Goal: Task Accomplishment & Management: Manage account settings

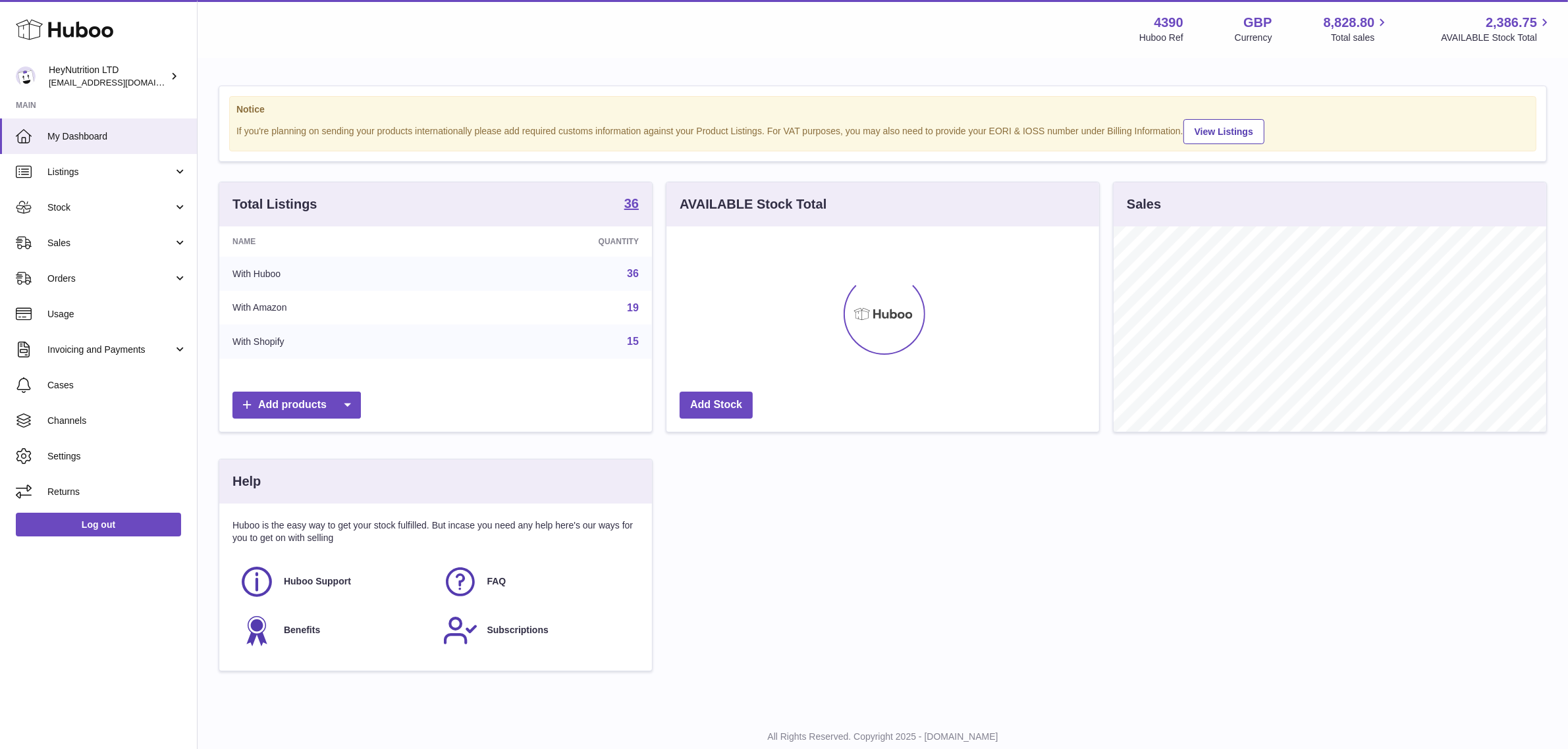
scroll to position [204, 432]
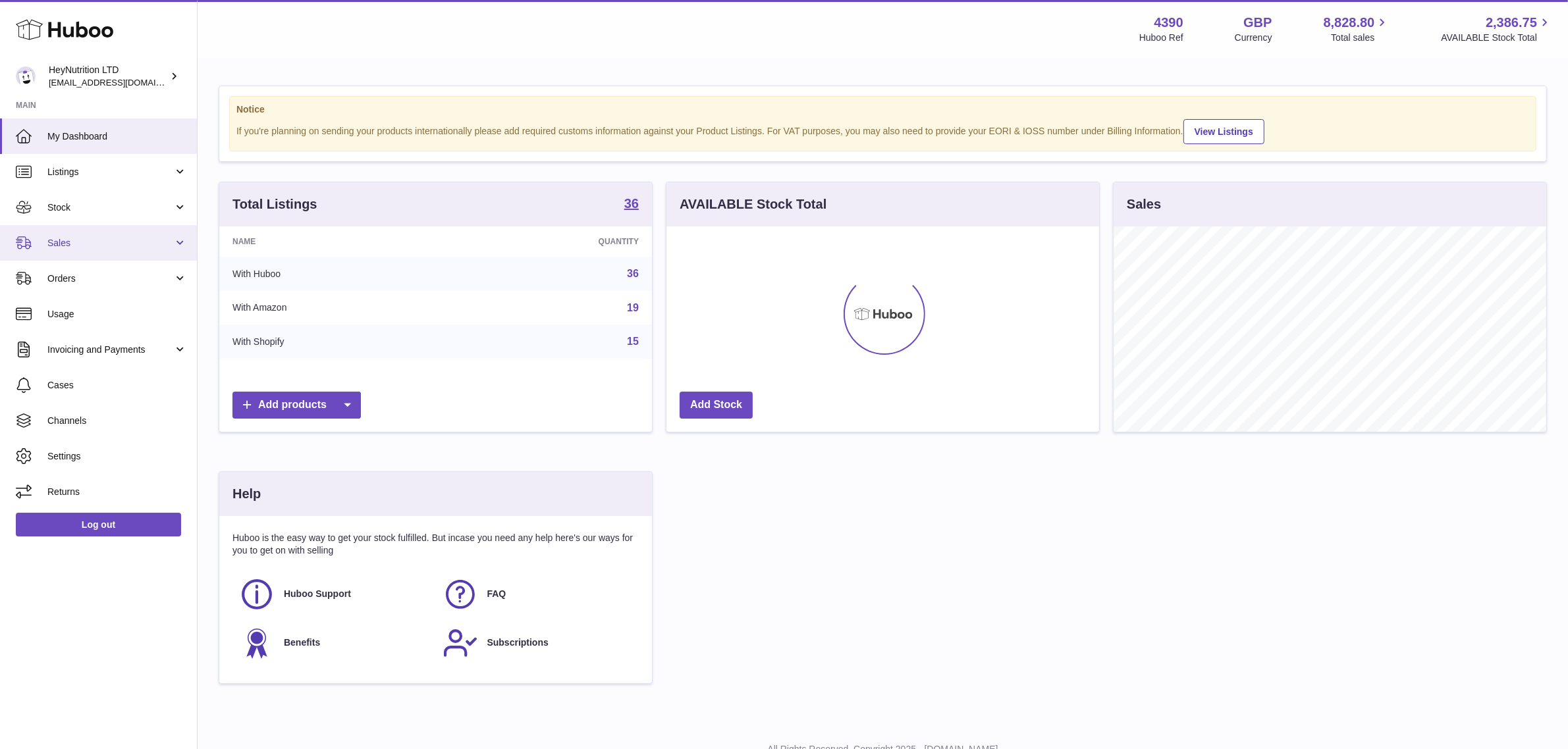
click at [110, 237] on span "Sales" at bounding box center [110, 243] width 126 height 12
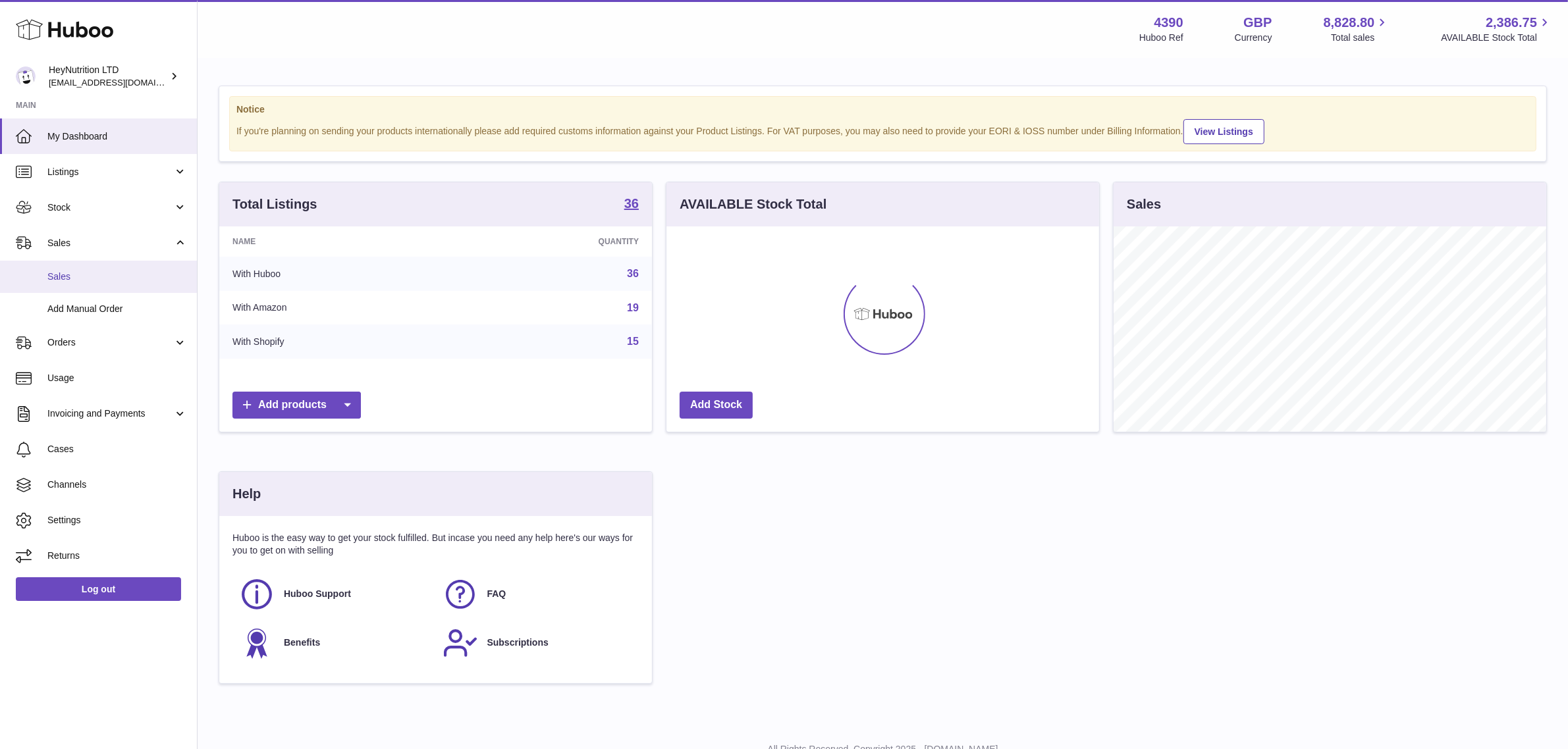
click at [126, 282] on span "Sales" at bounding box center [117, 277] width 139 height 12
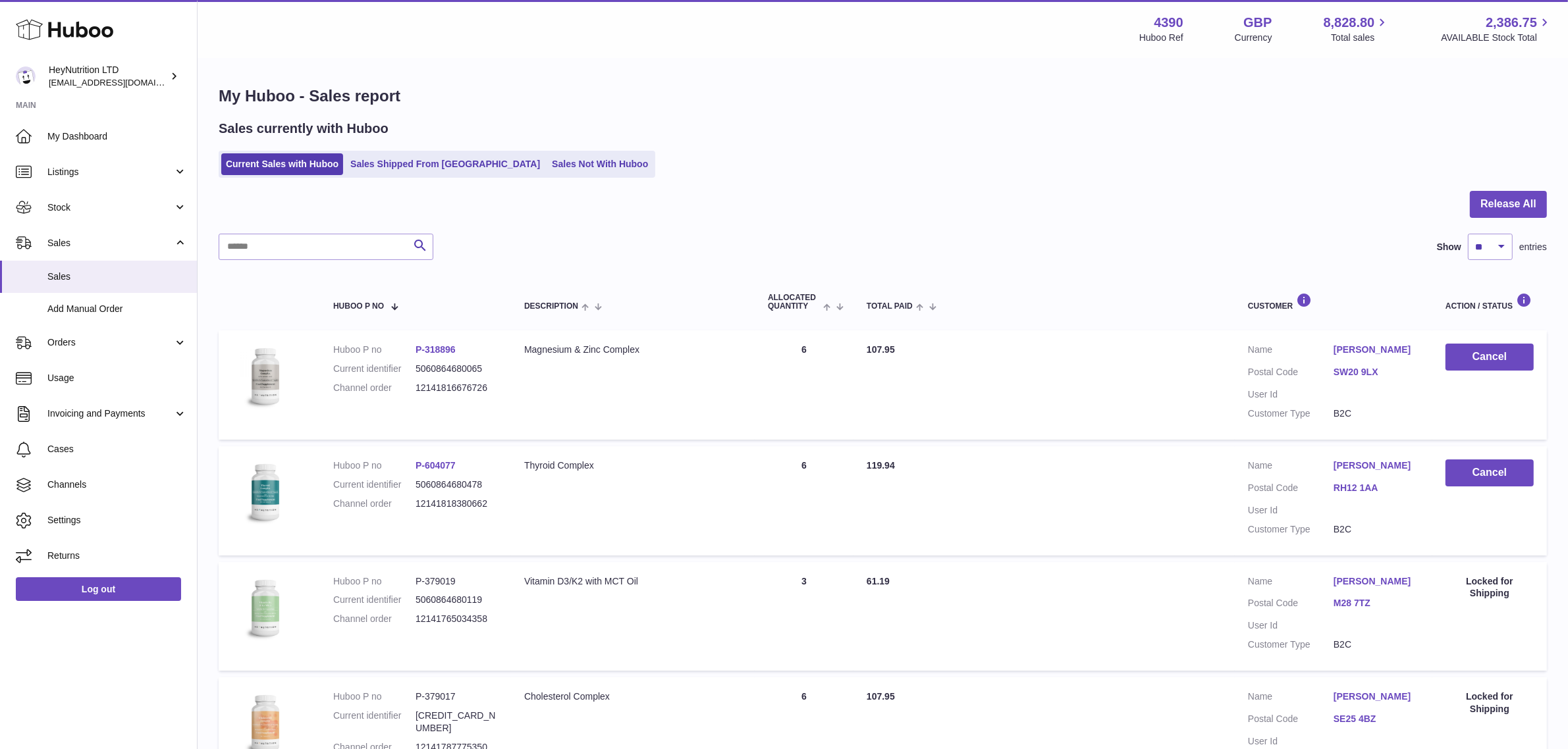
click at [537, 175] on ul "Current Sales with Huboo Sales Shipped From Huboo Sales Not With Huboo" at bounding box center [437, 164] width 437 height 27
click at [547, 159] on link "Sales Not With Huboo" at bounding box center [600, 164] width 105 height 22
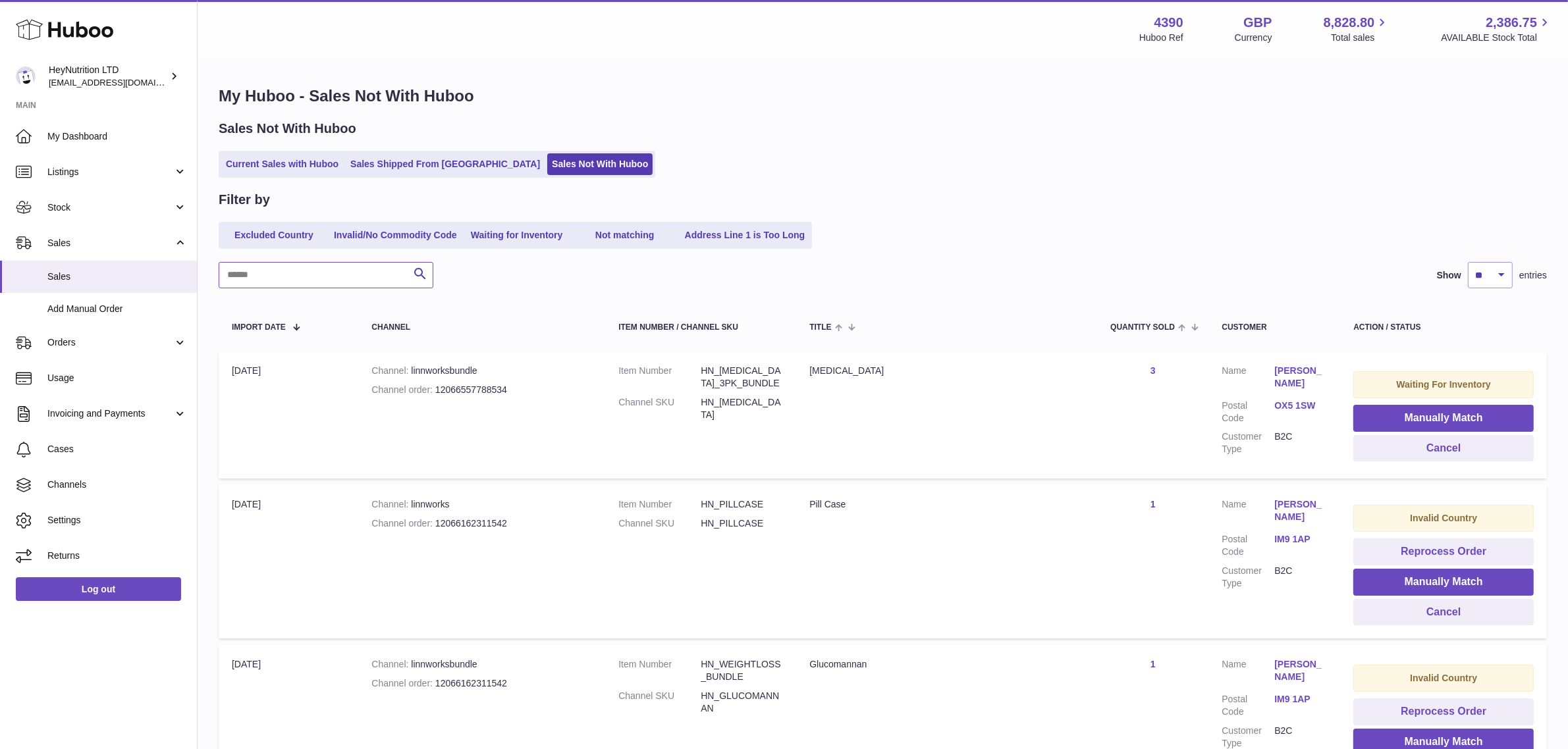
click at [302, 275] on input "text" at bounding box center [326, 275] width 215 height 26
paste input "**********"
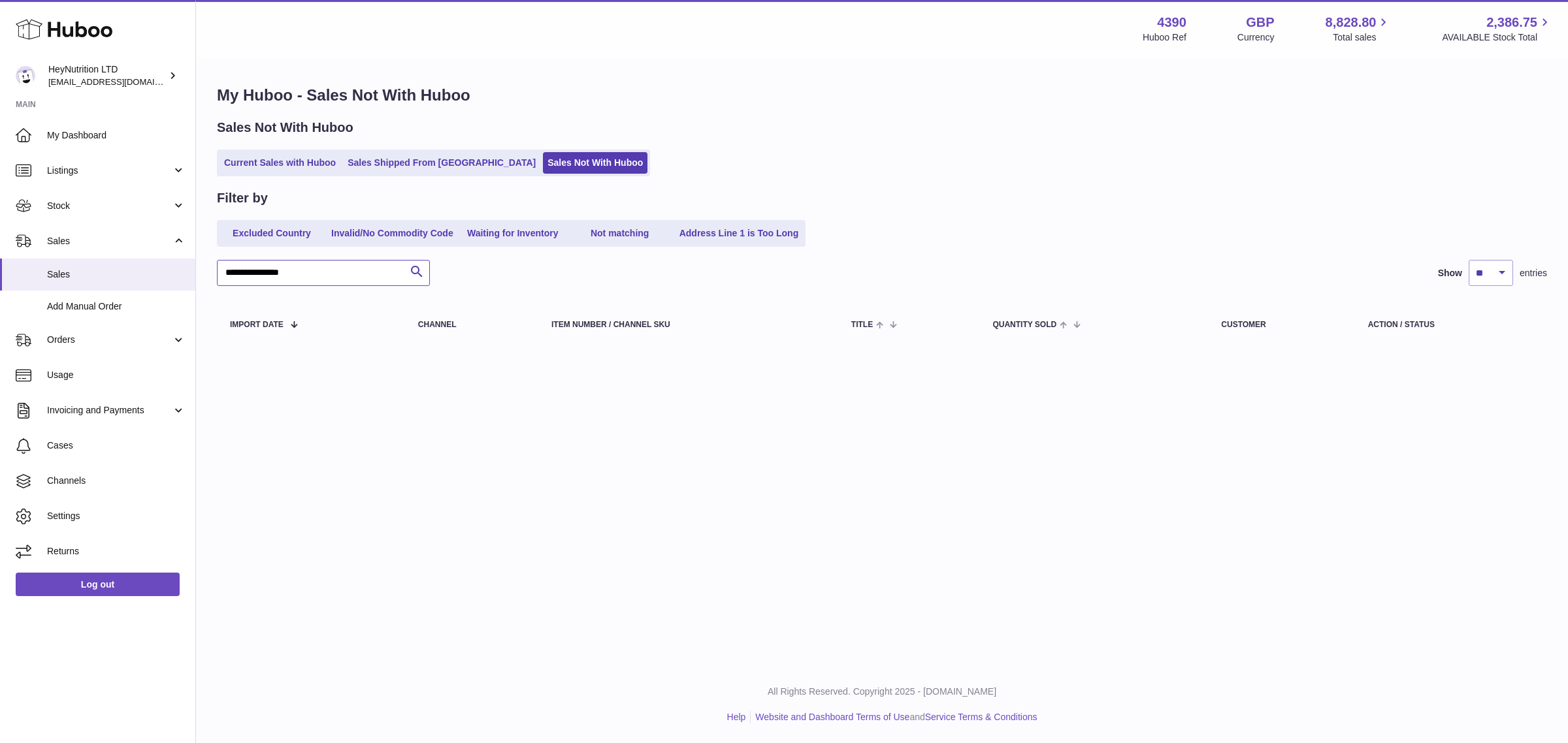
click at [225, 269] on input "**********" at bounding box center [323, 273] width 213 height 26
type input "**********"
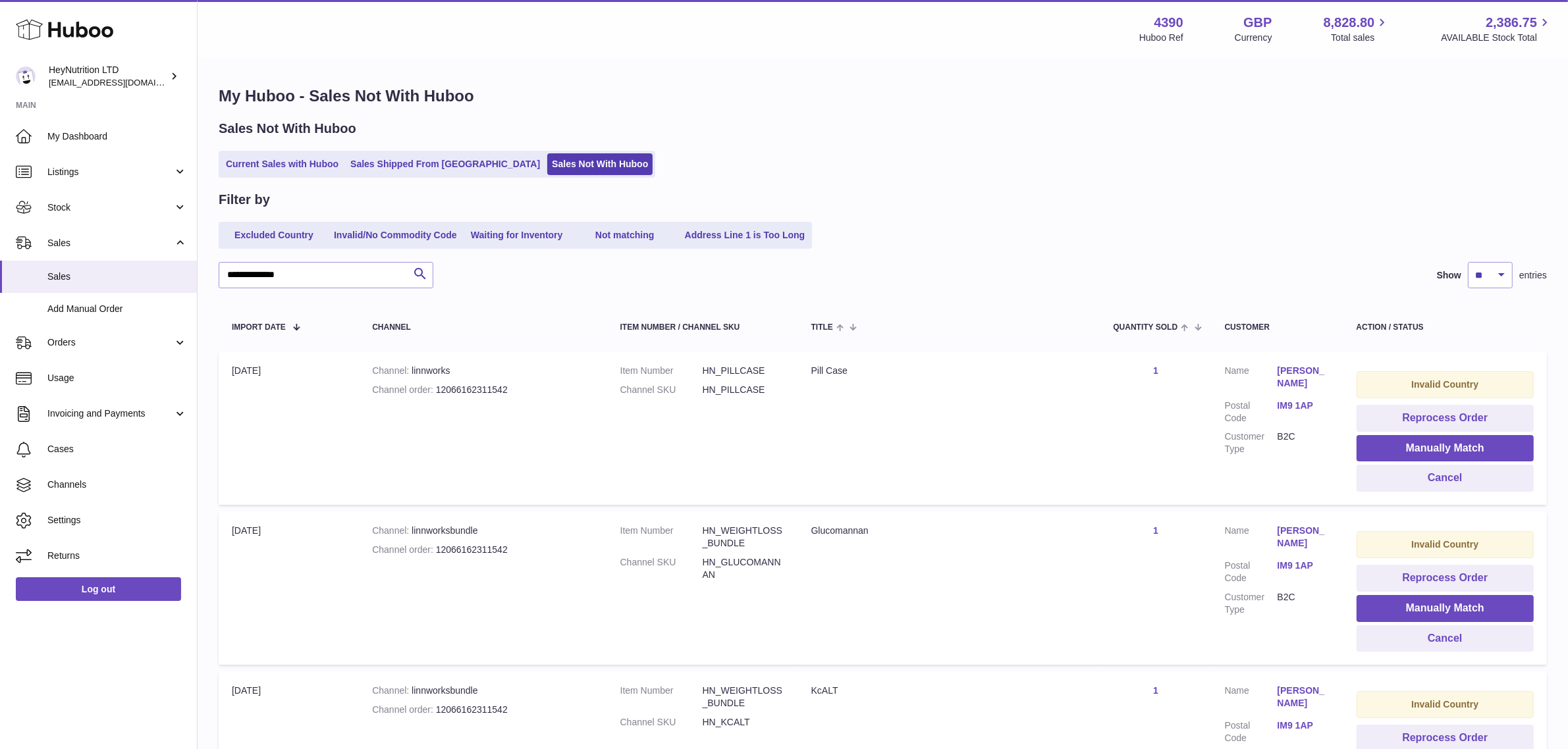
click at [1286, 406] on link "IM9 1AP" at bounding box center [1304, 405] width 53 height 12
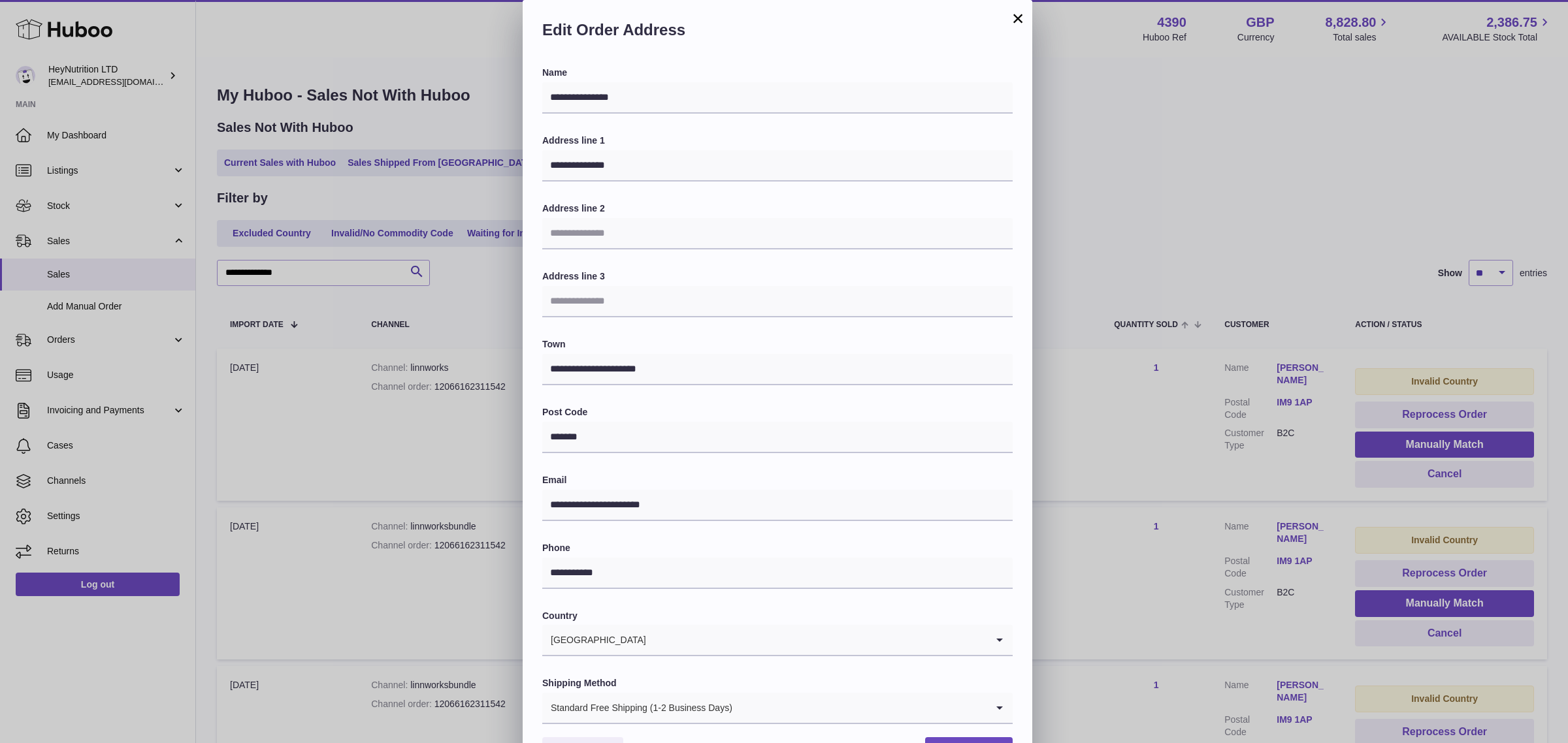
scroll to position [41, 0]
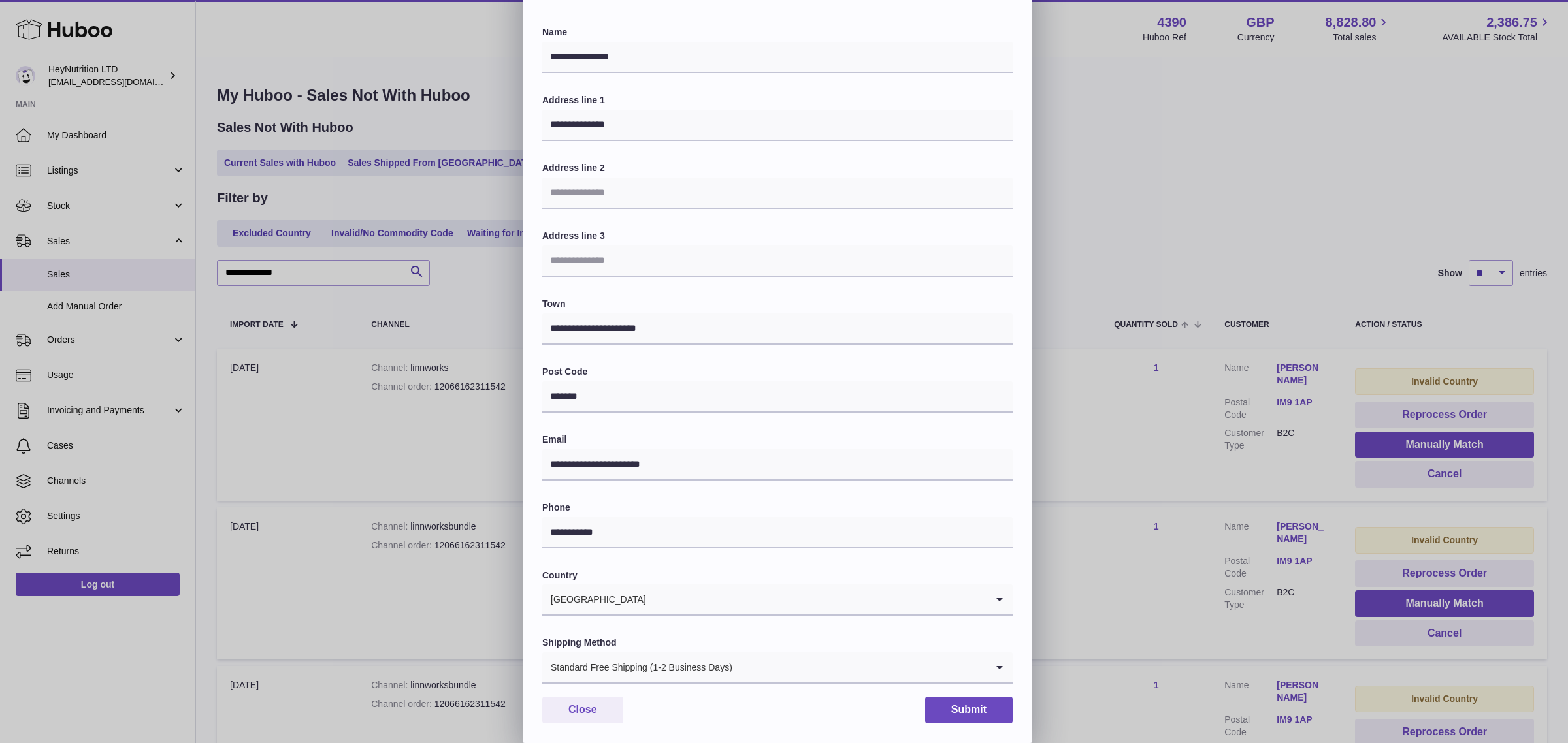
click at [678, 610] on input "Search for option" at bounding box center [817, 599] width 340 height 30
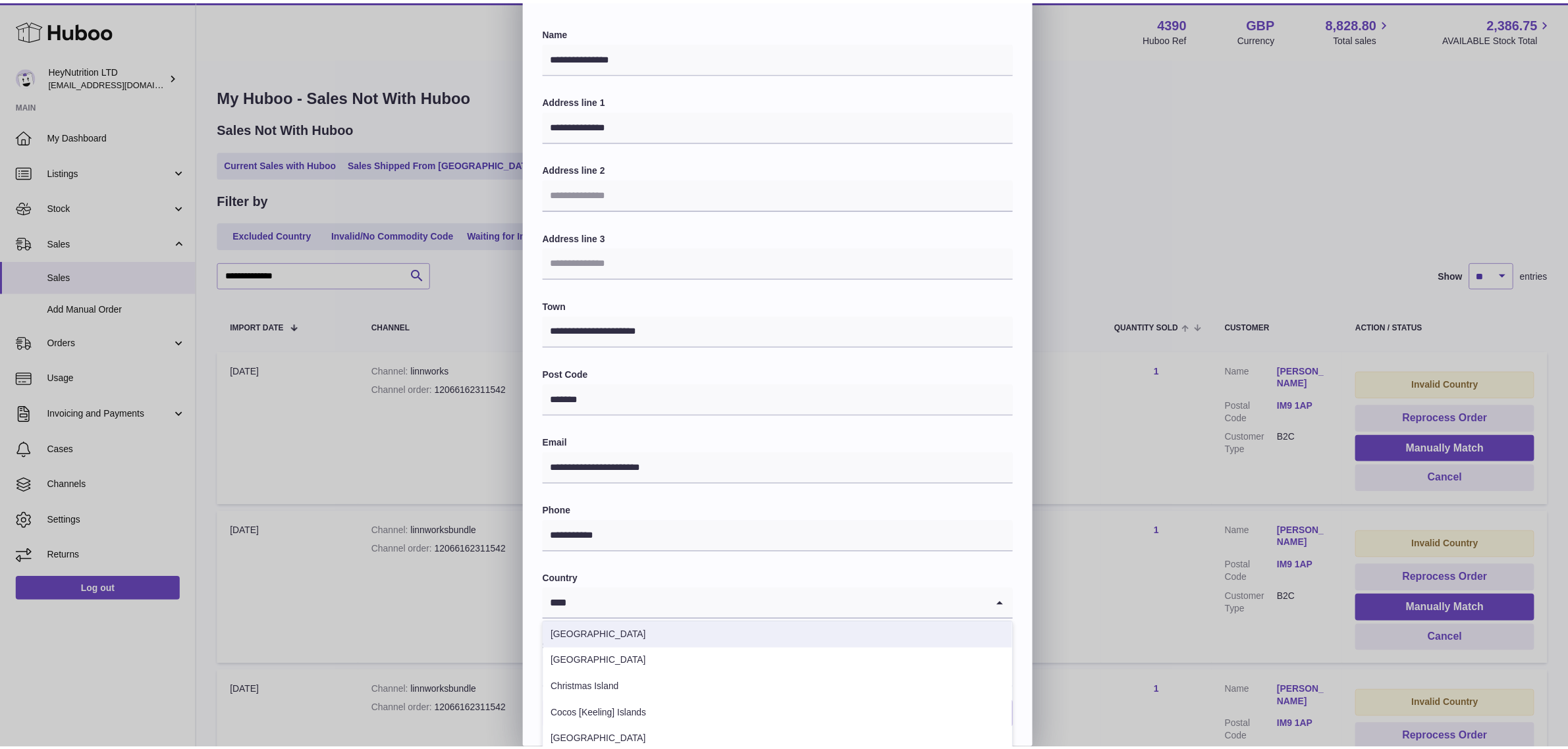
scroll to position [0, 0]
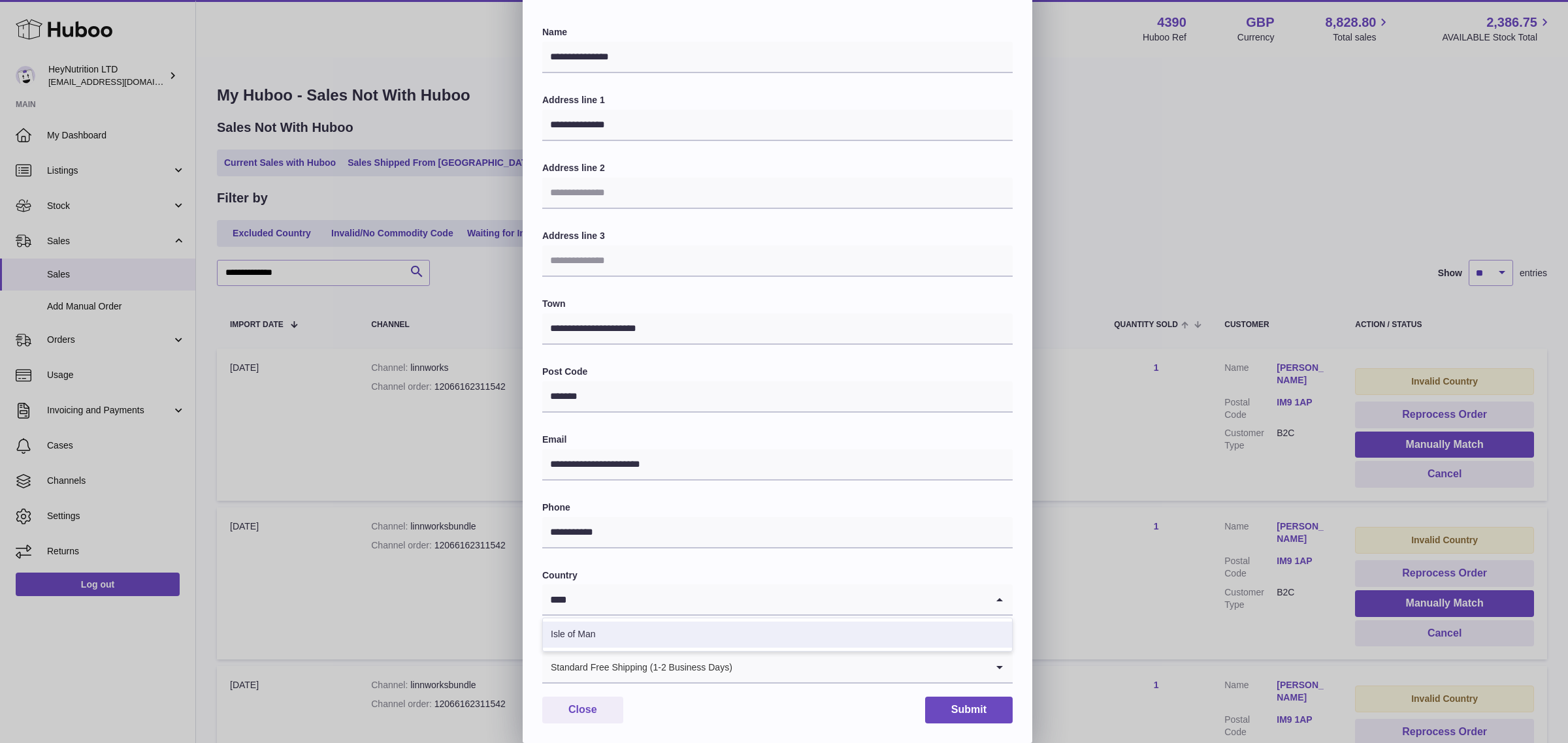
type input "****"
click at [959, 713] on button "Submit" at bounding box center [969, 710] width 88 height 27
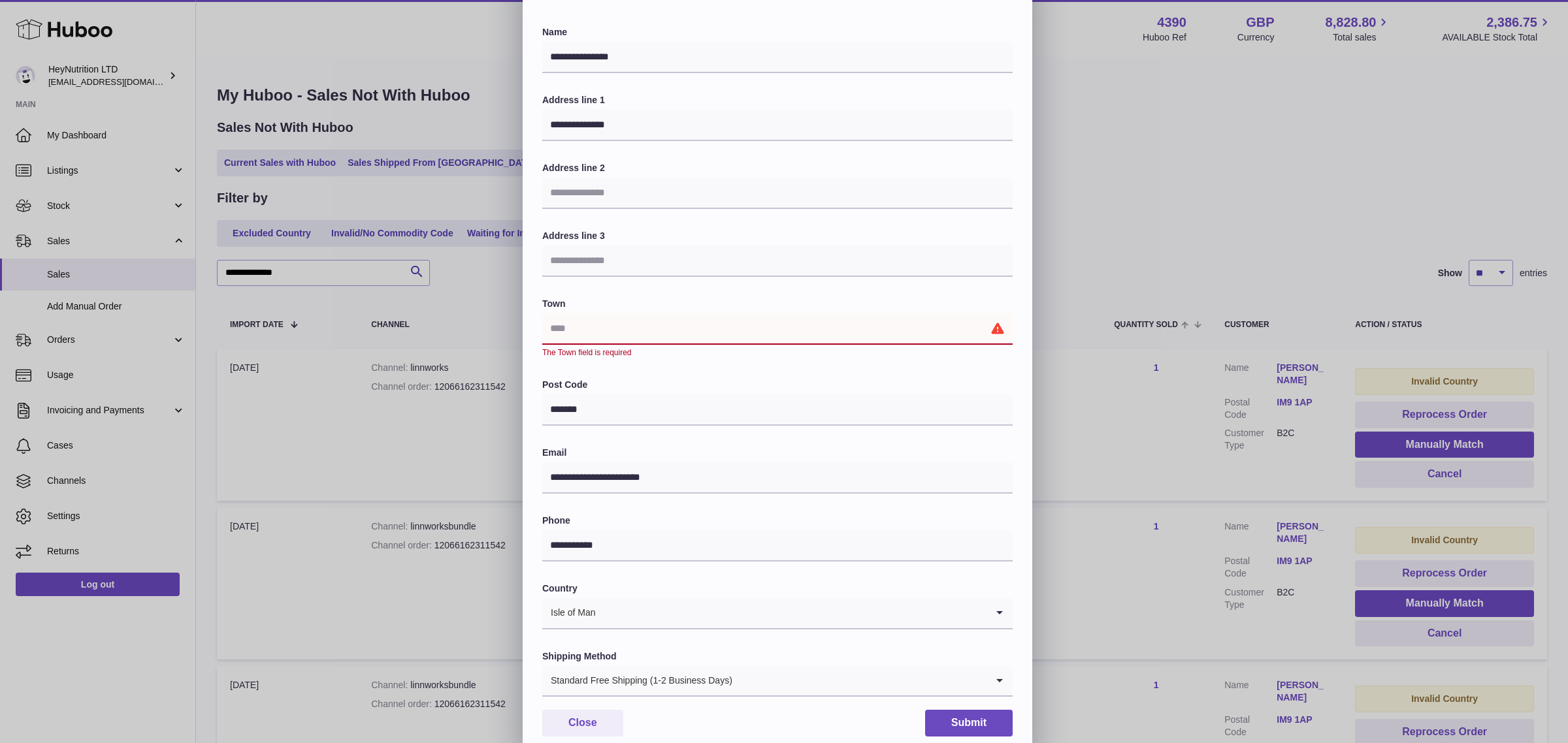
click at [812, 327] on input "text" at bounding box center [777, 329] width 470 height 31
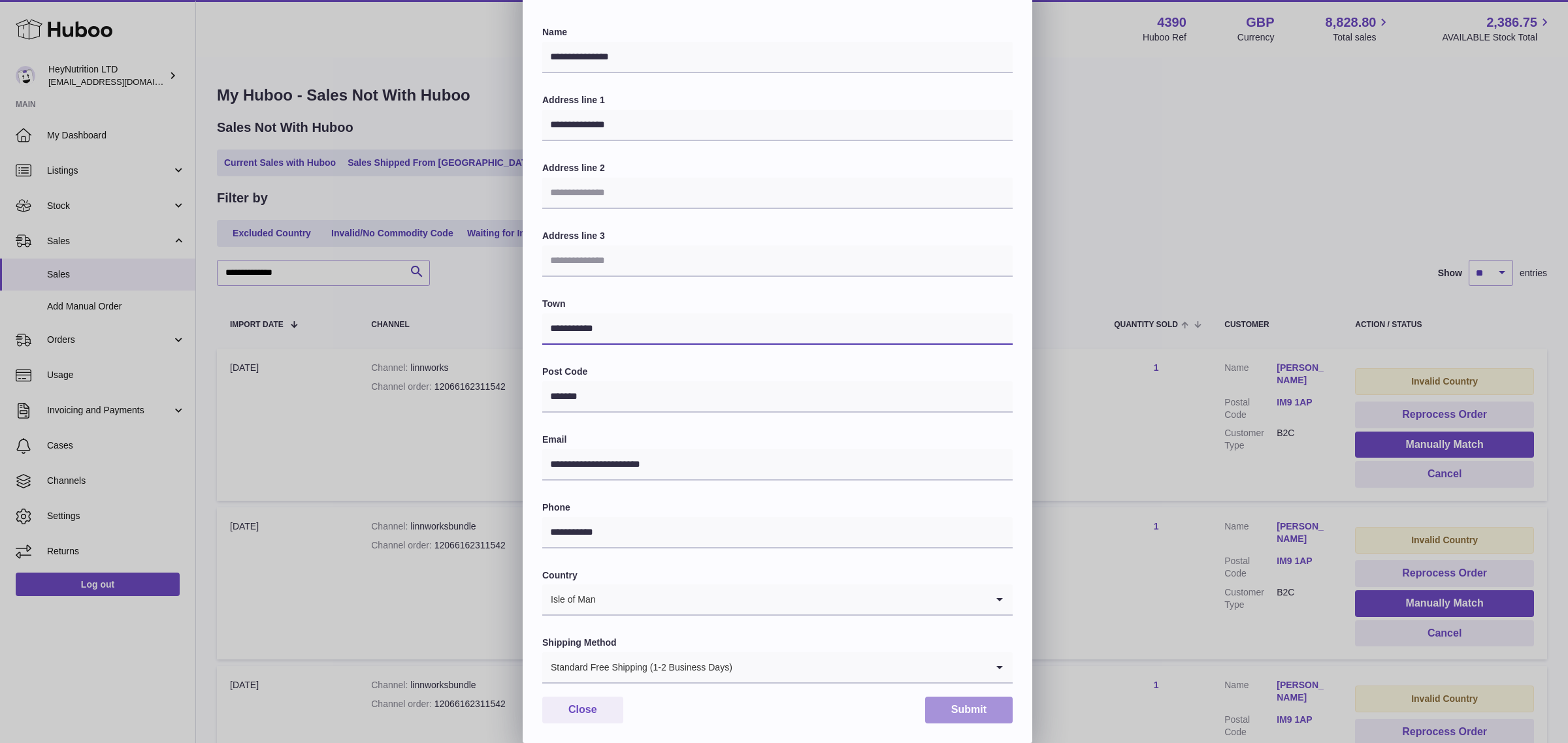
type input "**********"
click at [965, 712] on button "Submit" at bounding box center [969, 710] width 88 height 27
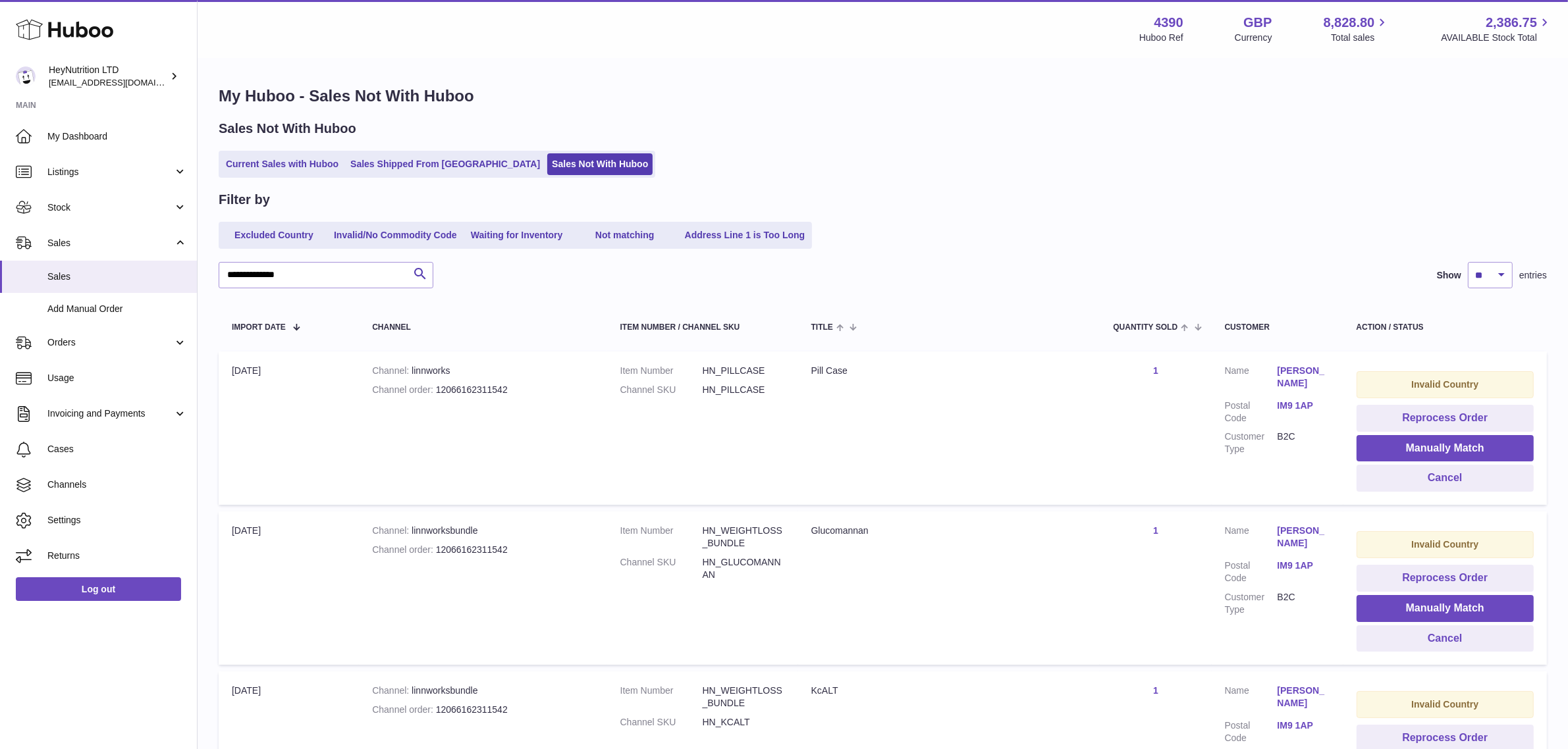
click at [1292, 379] on link "Marsha Morrison" at bounding box center [1304, 377] width 53 height 25
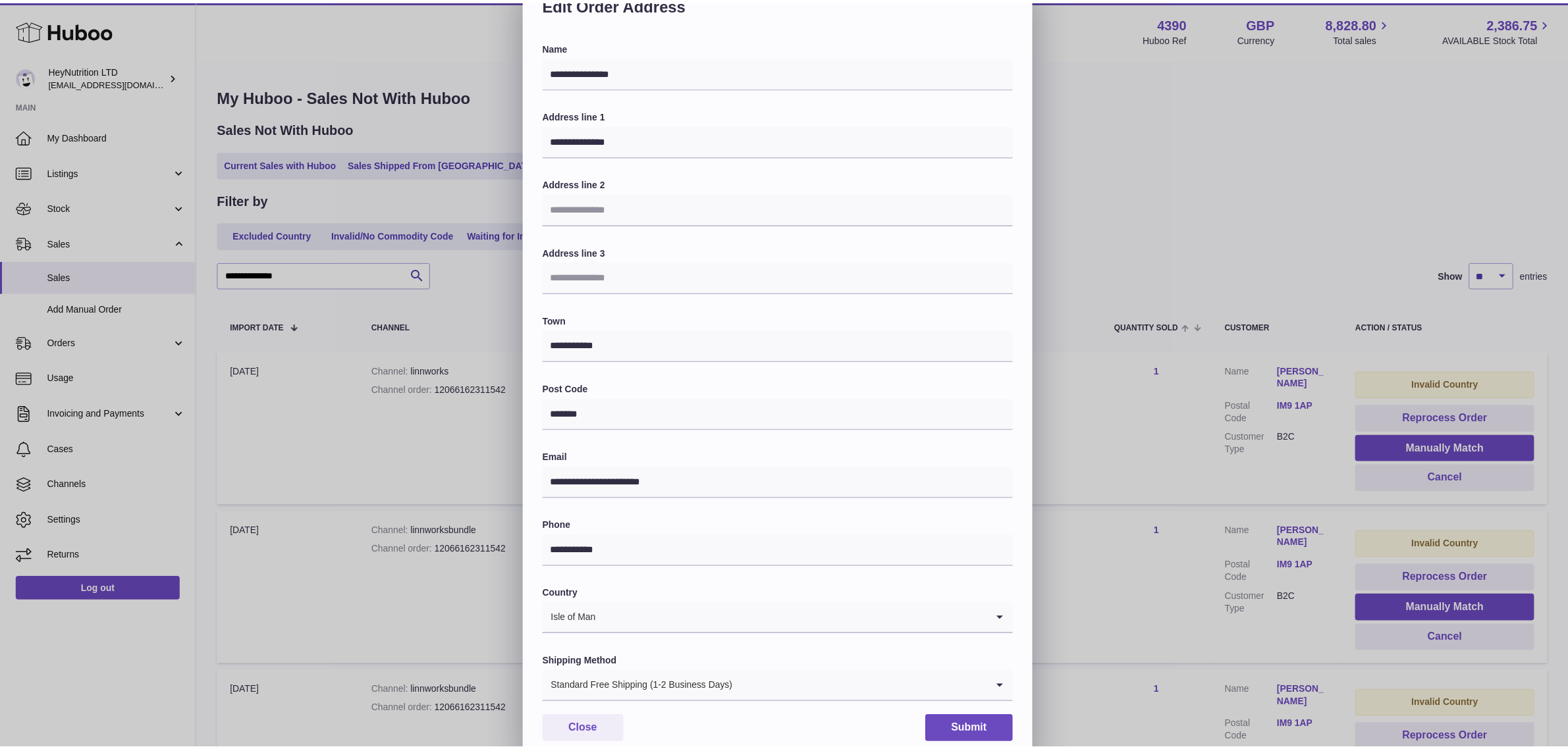
scroll to position [41, 0]
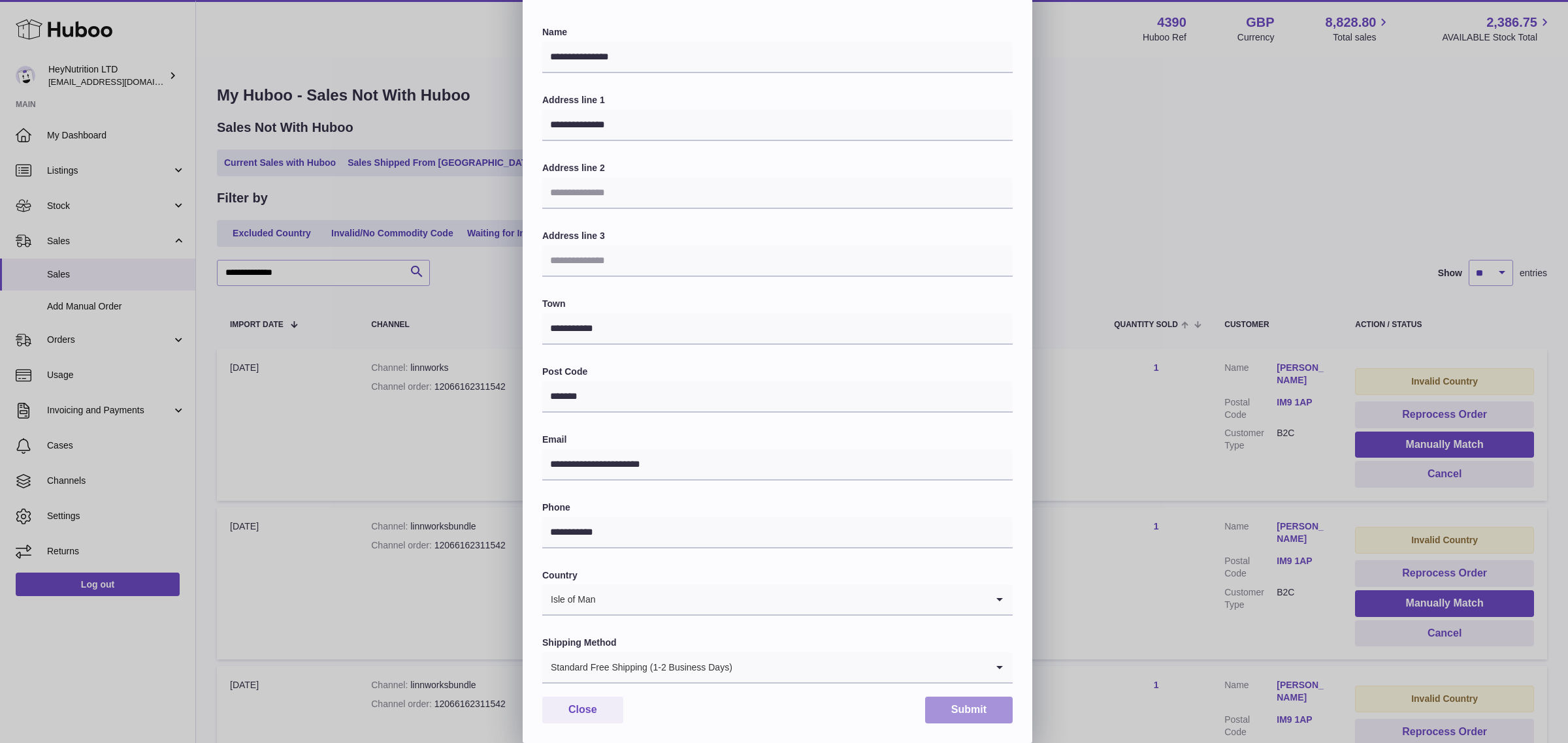
click at [936, 709] on button "Submit" at bounding box center [969, 710] width 88 height 27
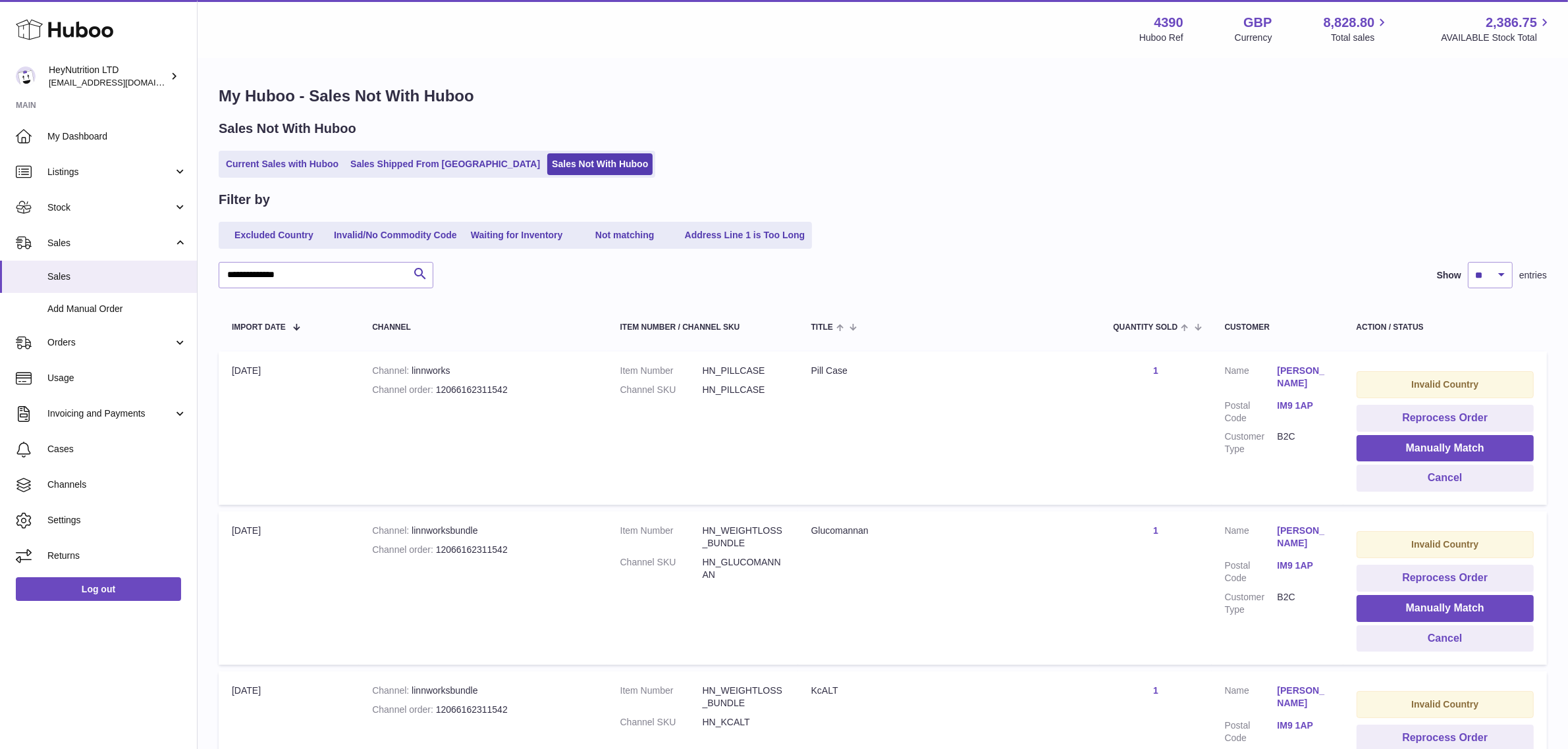
click at [1296, 531] on link "Marsha Morrison" at bounding box center [1304, 537] width 53 height 25
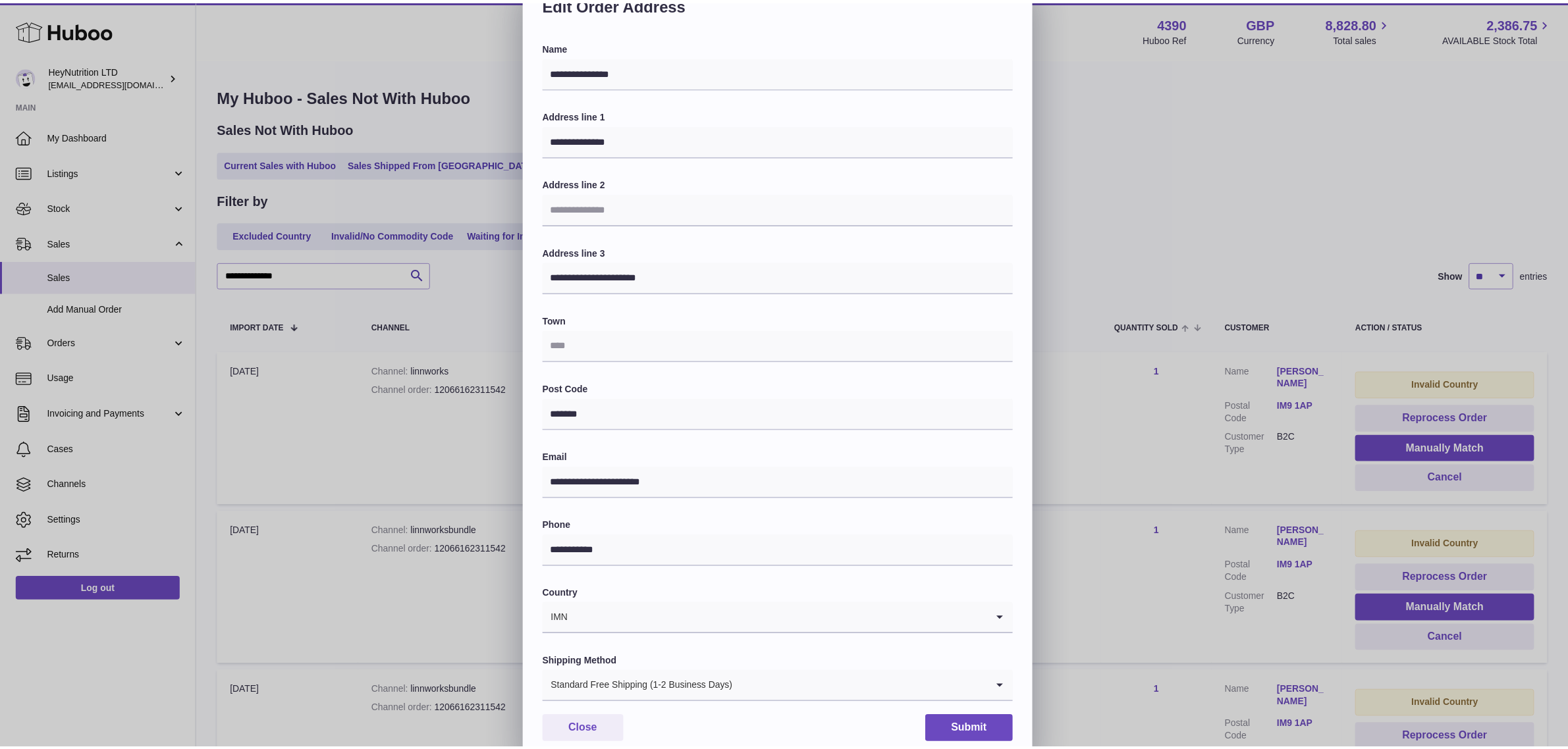
scroll to position [41, 0]
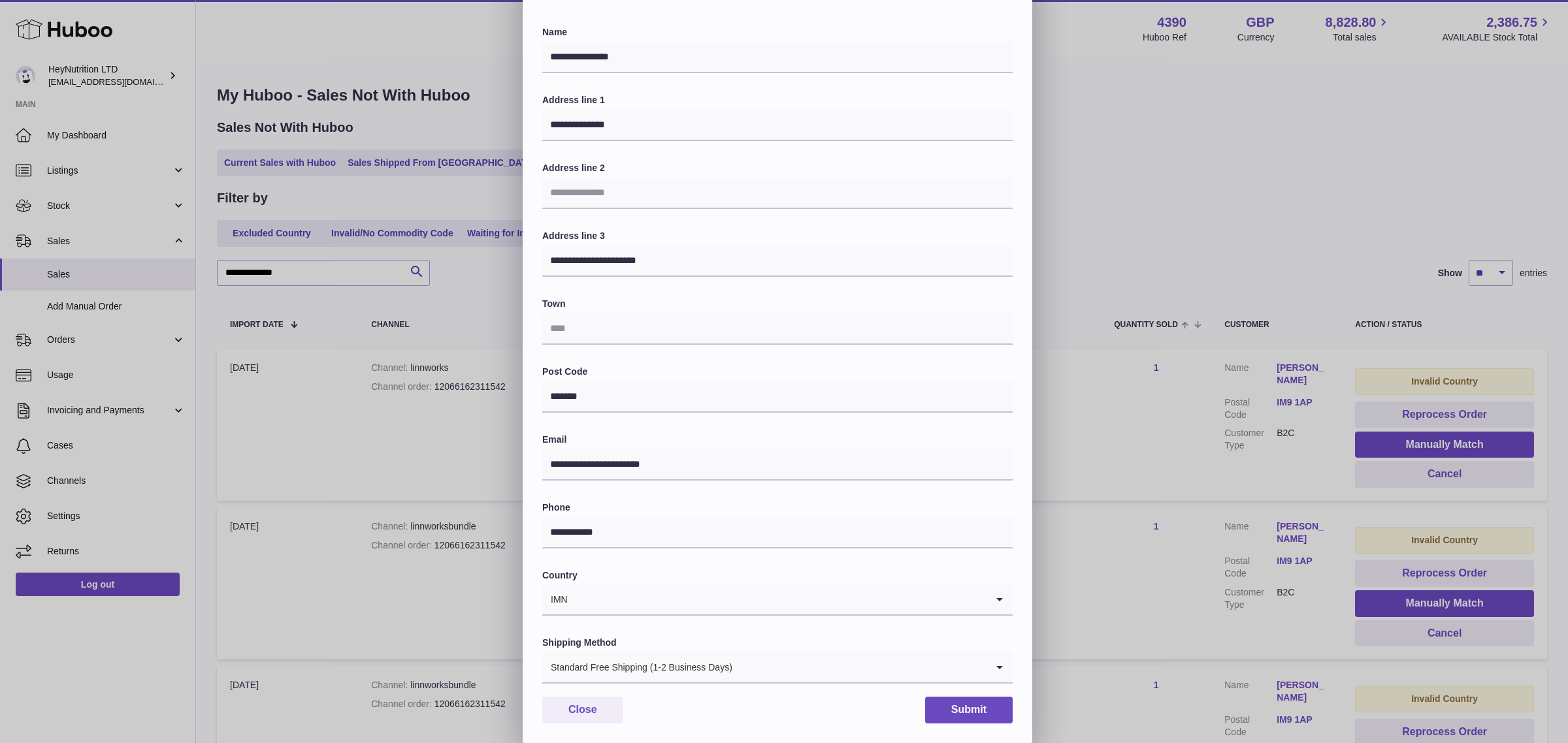
click at [624, 589] on input "Search for option" at bounding box center [777, 599] width 418 height 30
click at [619, 635] on li "Isle of Man" at bounding box center [777, 634] width 469 height 26
type input "****"
click at [631, 327] on input "text" at bounding box center [777, 329] width 470 height 31
paste input "**********"
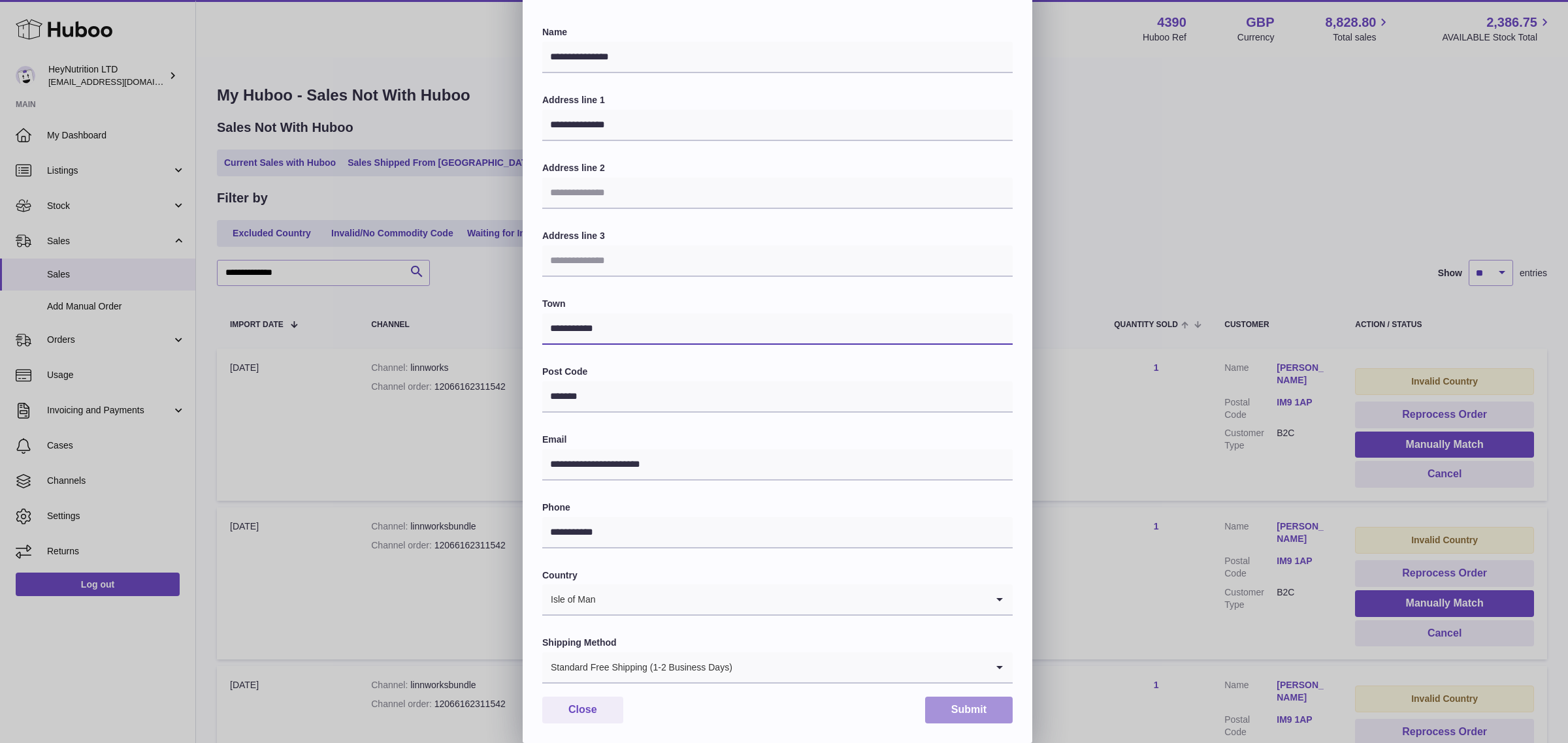
type input "**********"
click at [980, 710] on button "Submit" at bounding box center [969, 710] width 88 height 27
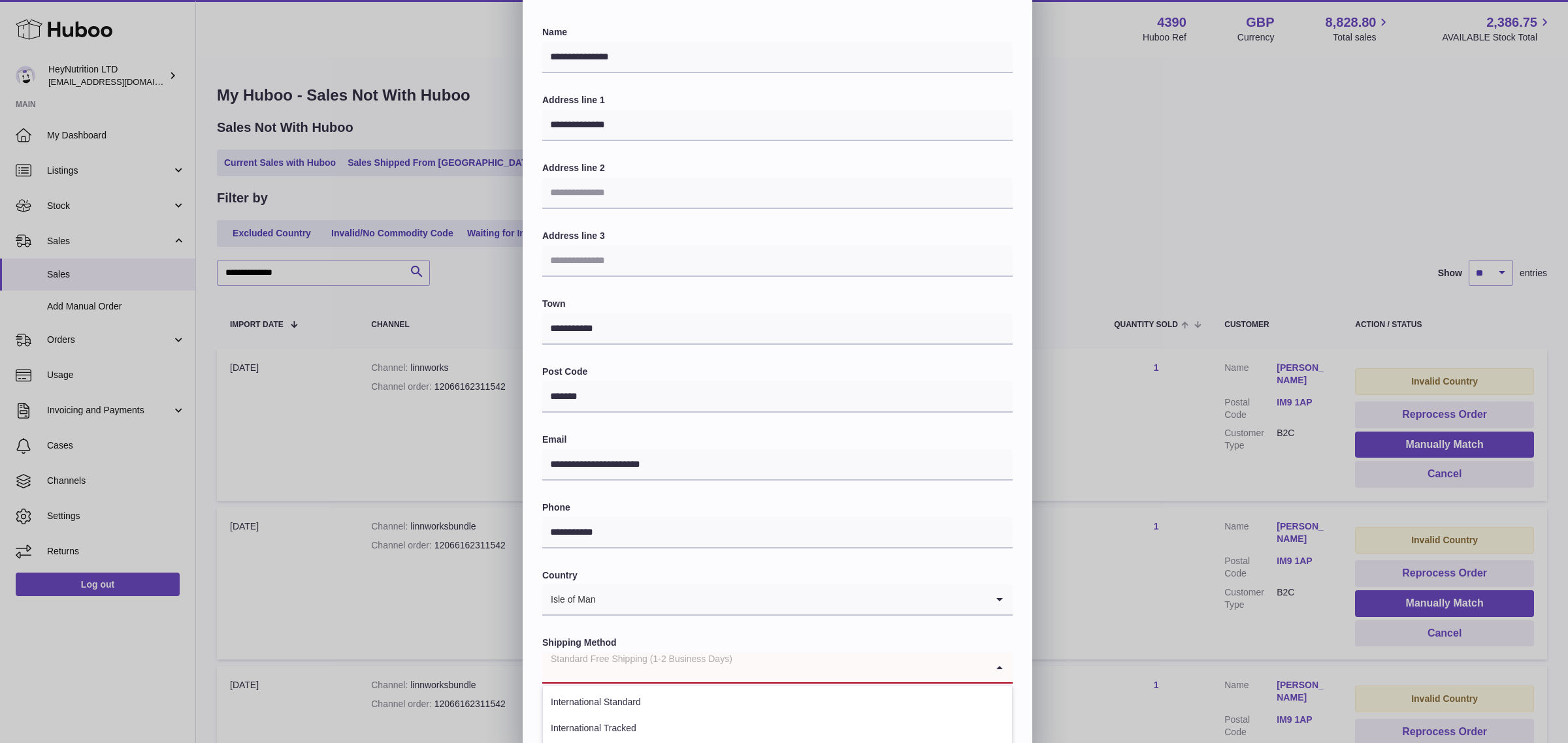
click at [809, 663] on input "Search for option" at bounding box center [764, 667] width 444 height 30
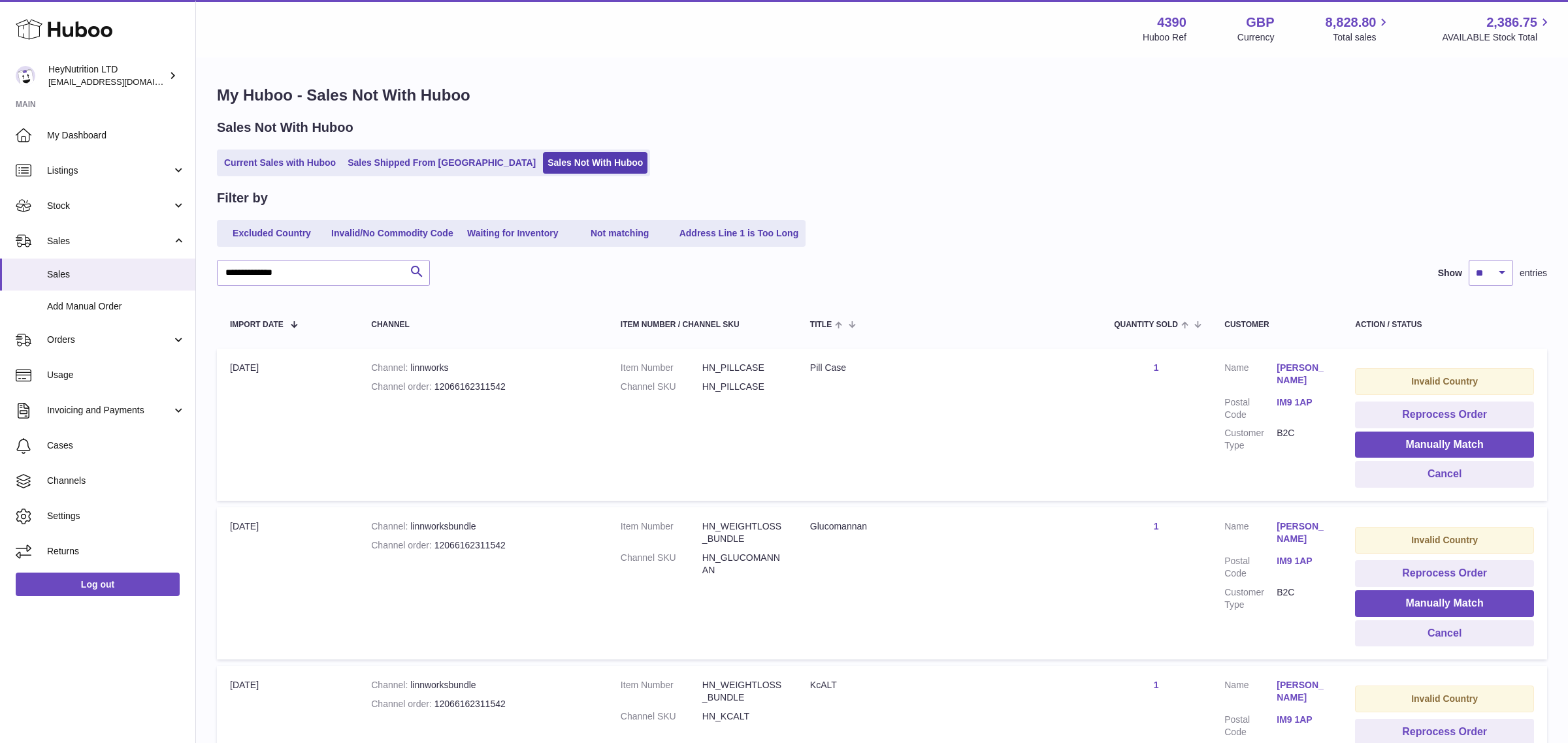
scroll to position [0, 0]
click at [1158, 207] on div at bounding box center [777, 372] width 1556 height 743
click at [1280, 366] on link "Marsha Morrison" at bounding box center [1293, 374] width 52 height 25
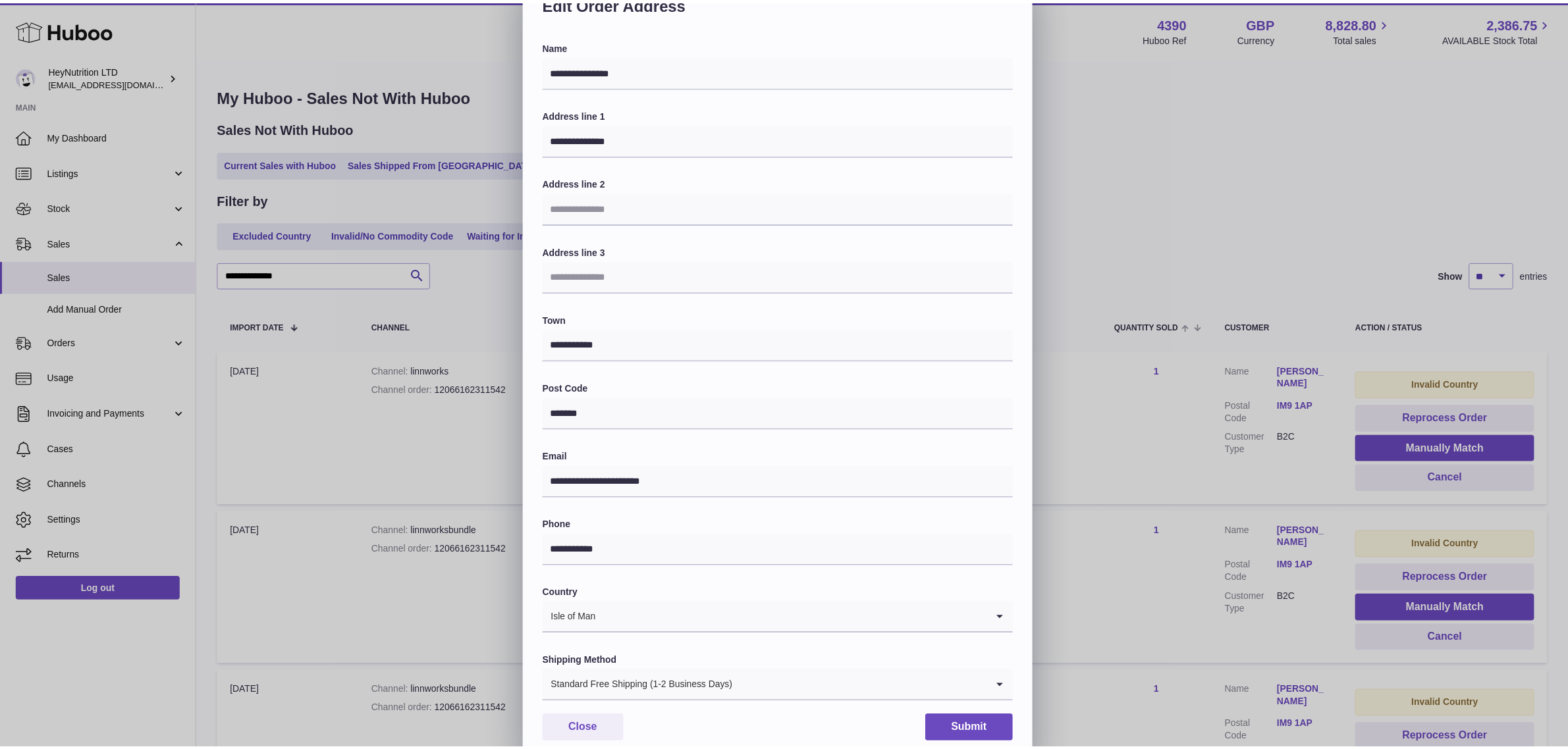
scroll to position [41, 0]
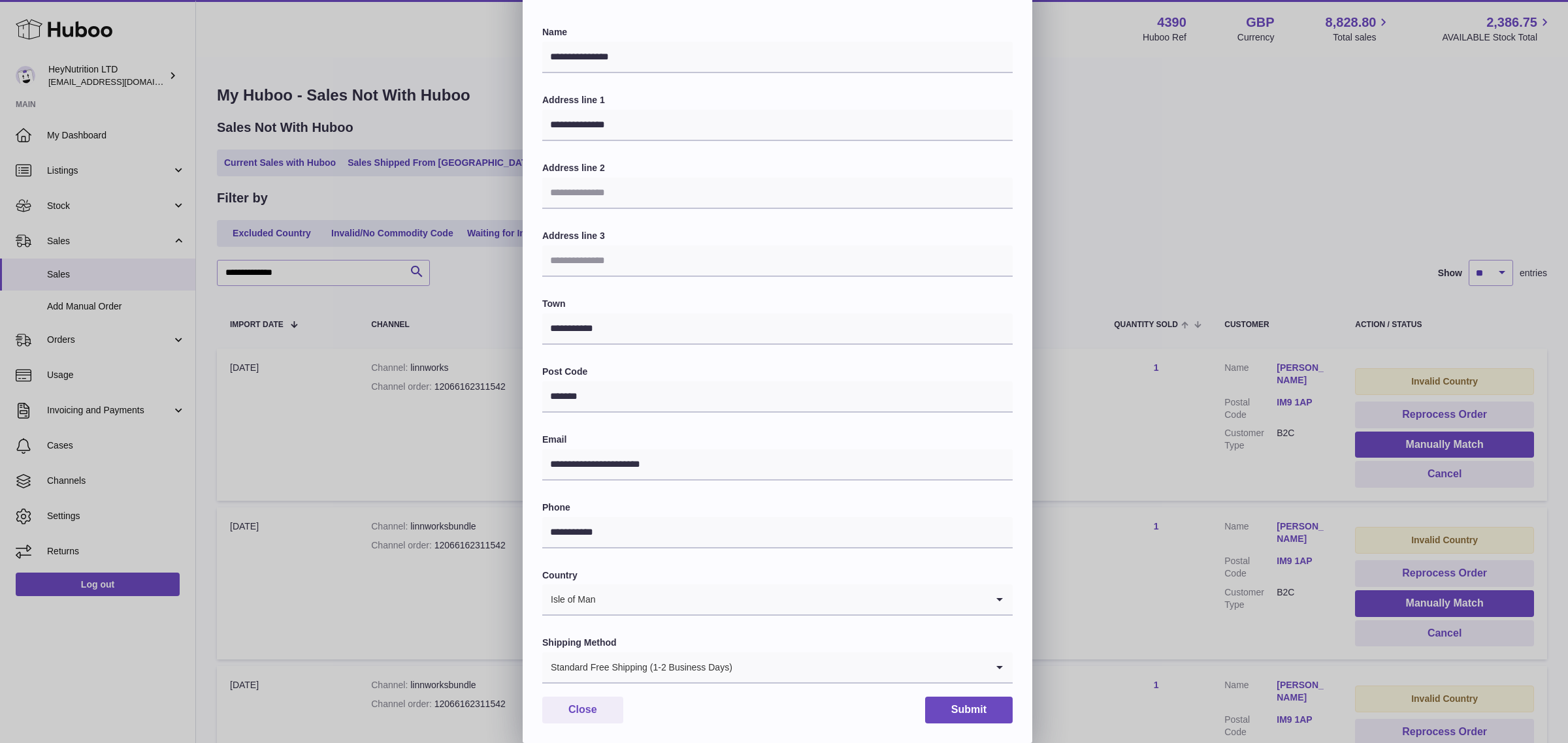
click at [1124, 222] on div "**********" at bounding box center [784, 351] width 1568 height 784
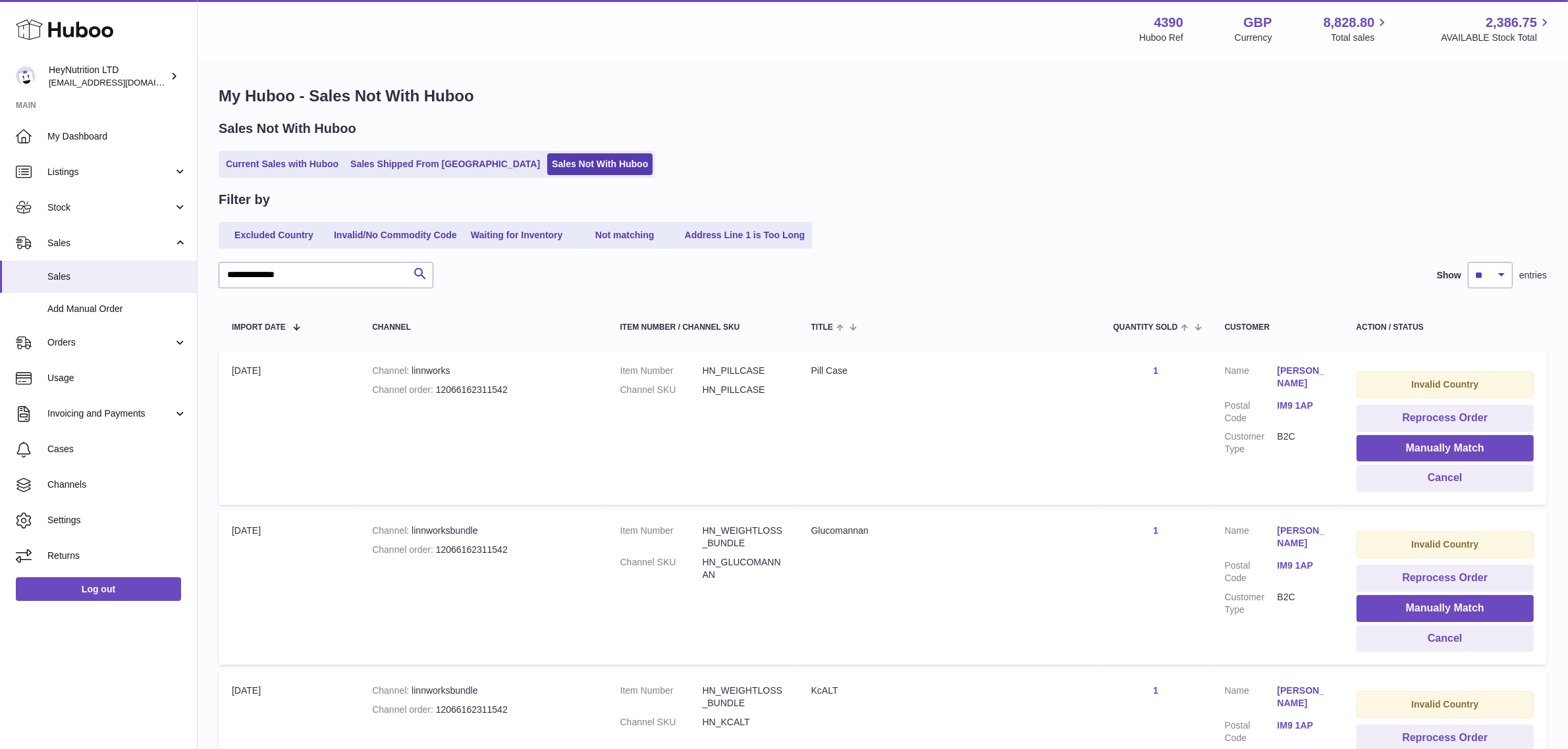
click at [1302, 539] on link "Marsha Morrison" at bounding box center [1304, 537] width 53 height 25
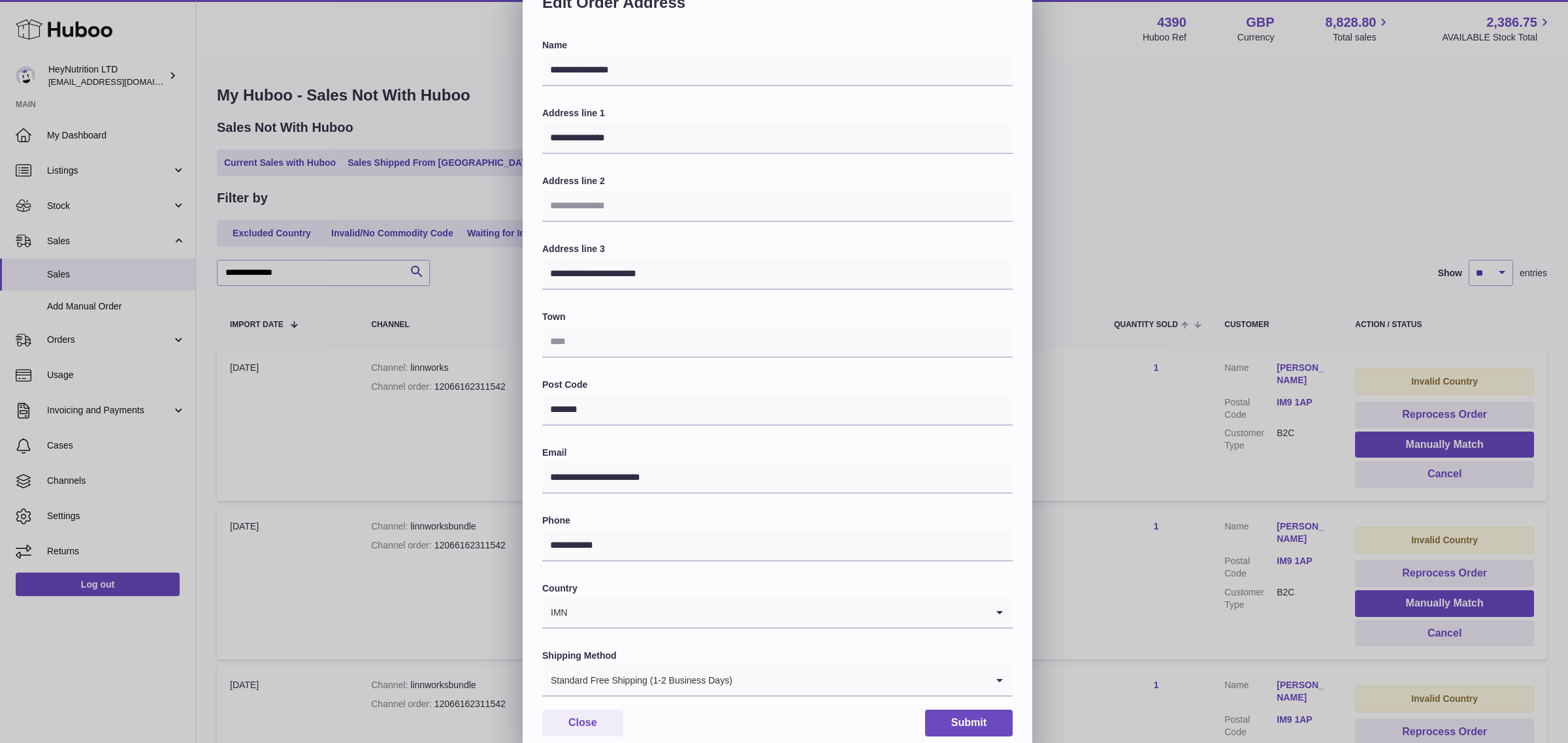
scroll to position [41, 0]
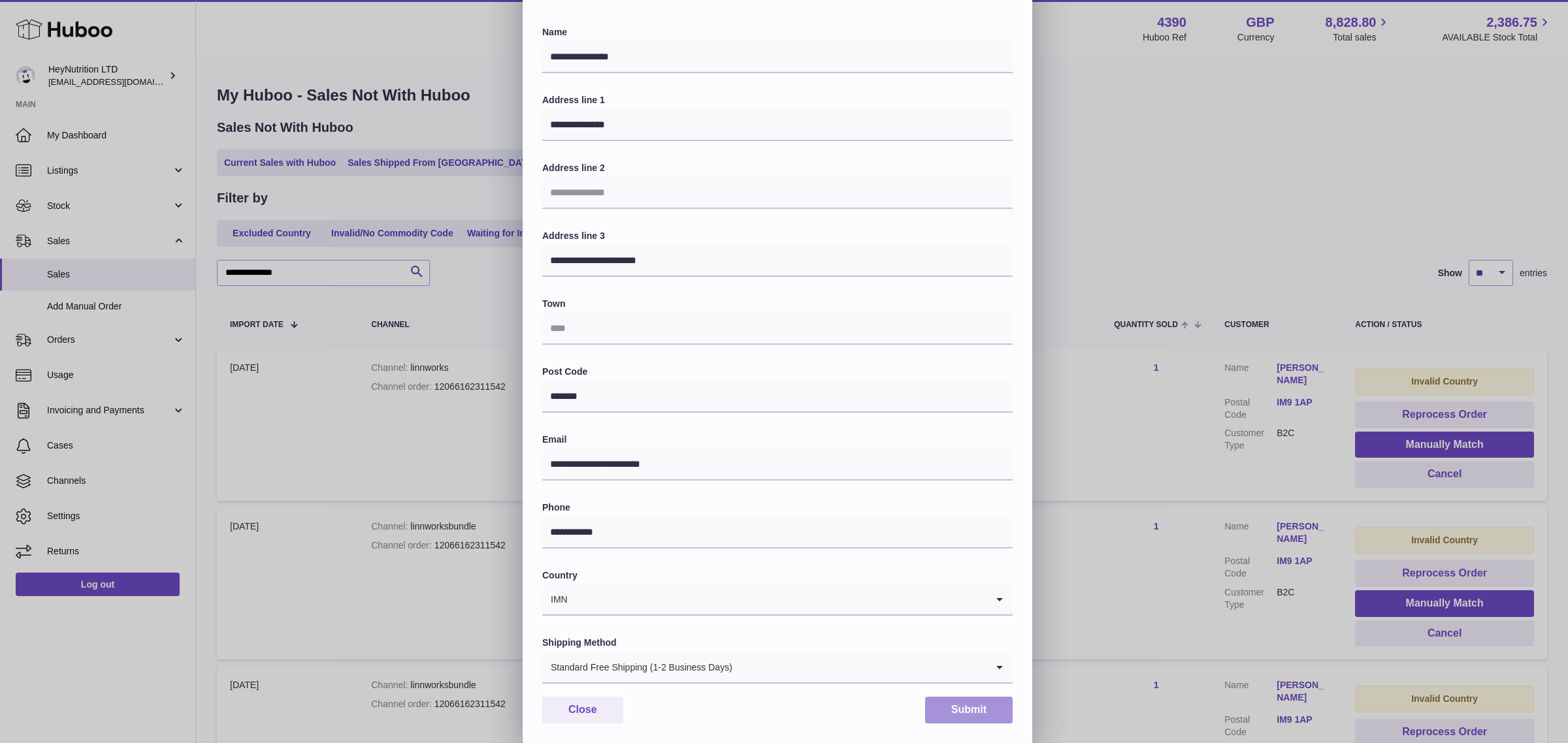
click at [948, 703] on button "Submit" at bounding box center [969, 710] width 88 height 27
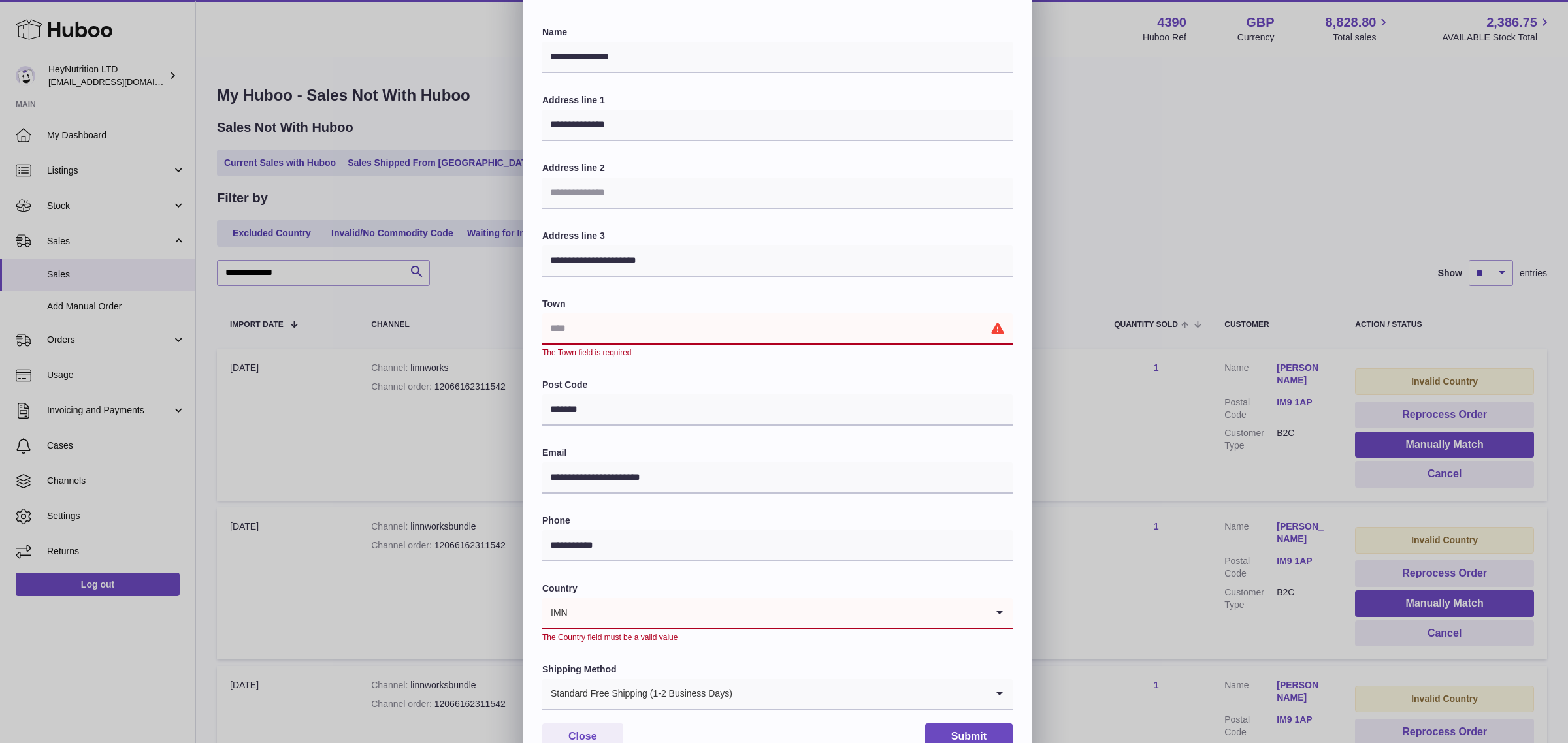
click at [780, 314] on input "text" at bounding box center [777, 329] width 470 height 31
paste input "**********"
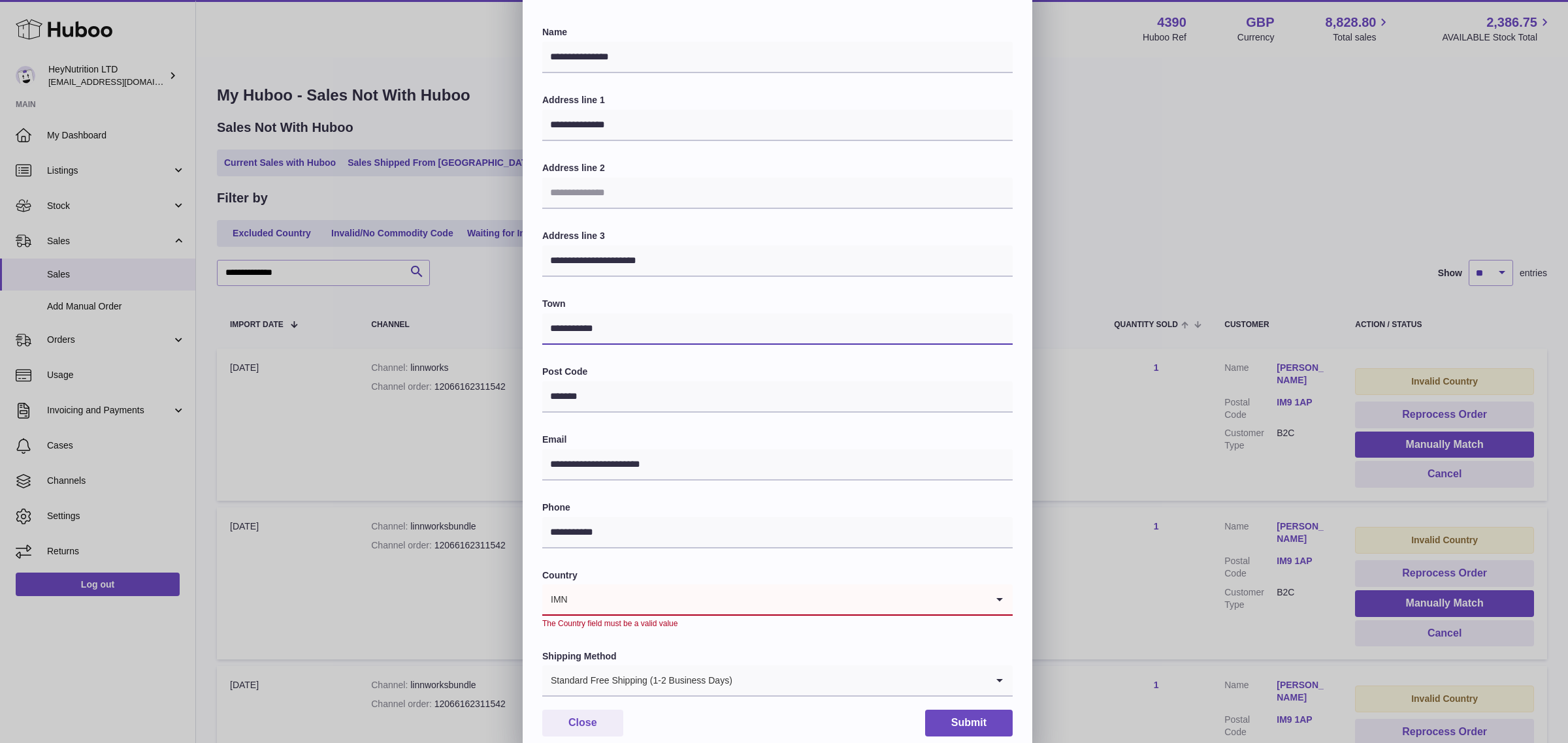
type input "**********"
click at [590, 588] on input "Search for option" at bounding box center [764, 599] width 444 height 30
click at [607, 634] on li "Isle of Man" at bounding box center [777, 634] width 469 height 26
type input "****"
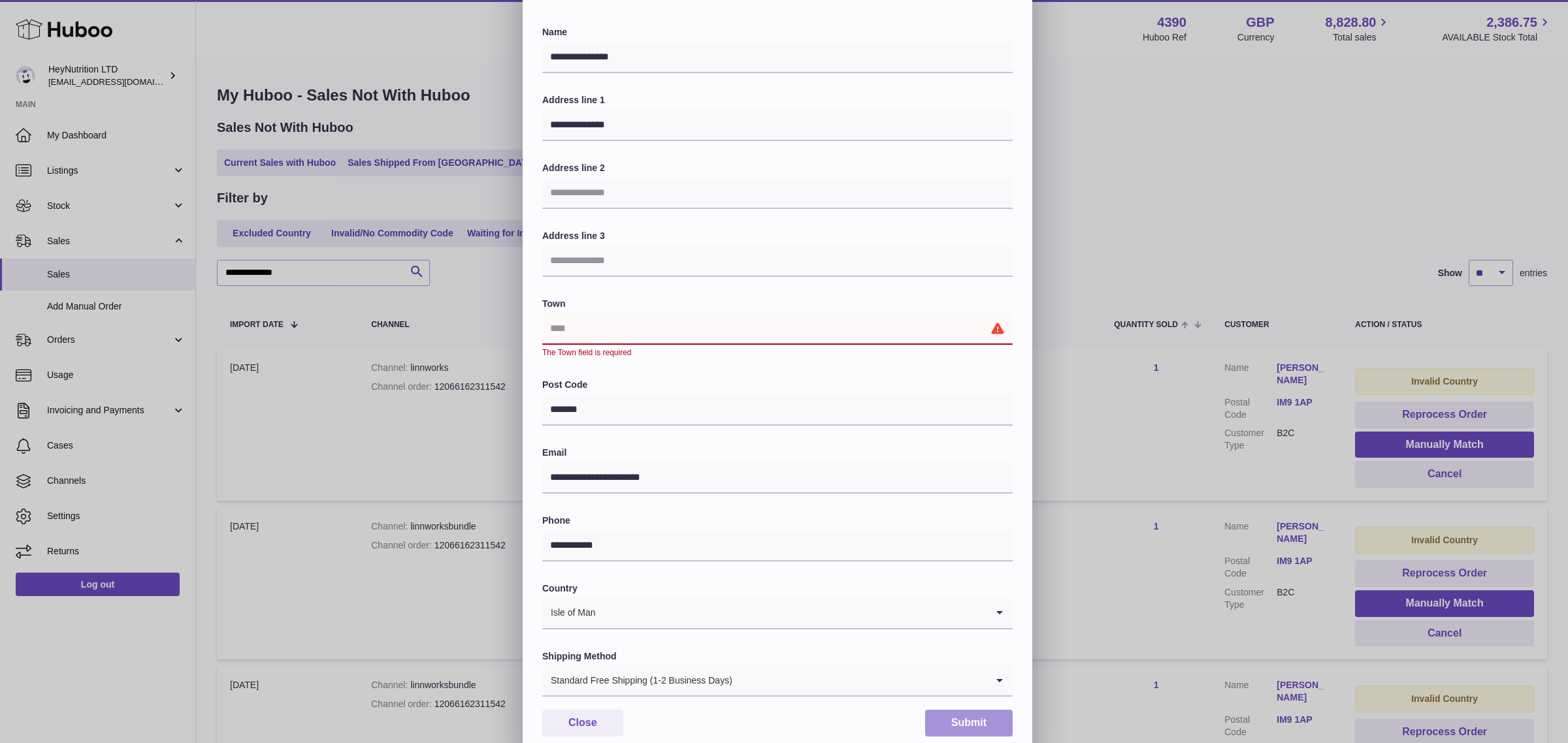
click at [972, 728] on button "Submit" at bounding box center [969, 723] width 88 height 27
click at [968, 720] on button "Submit" at bounding box center [969, 723] width 88 height 27
click at [800, 319] on input "text" at bounding box center [777, 329] width 470 height 31
paste input "**********"
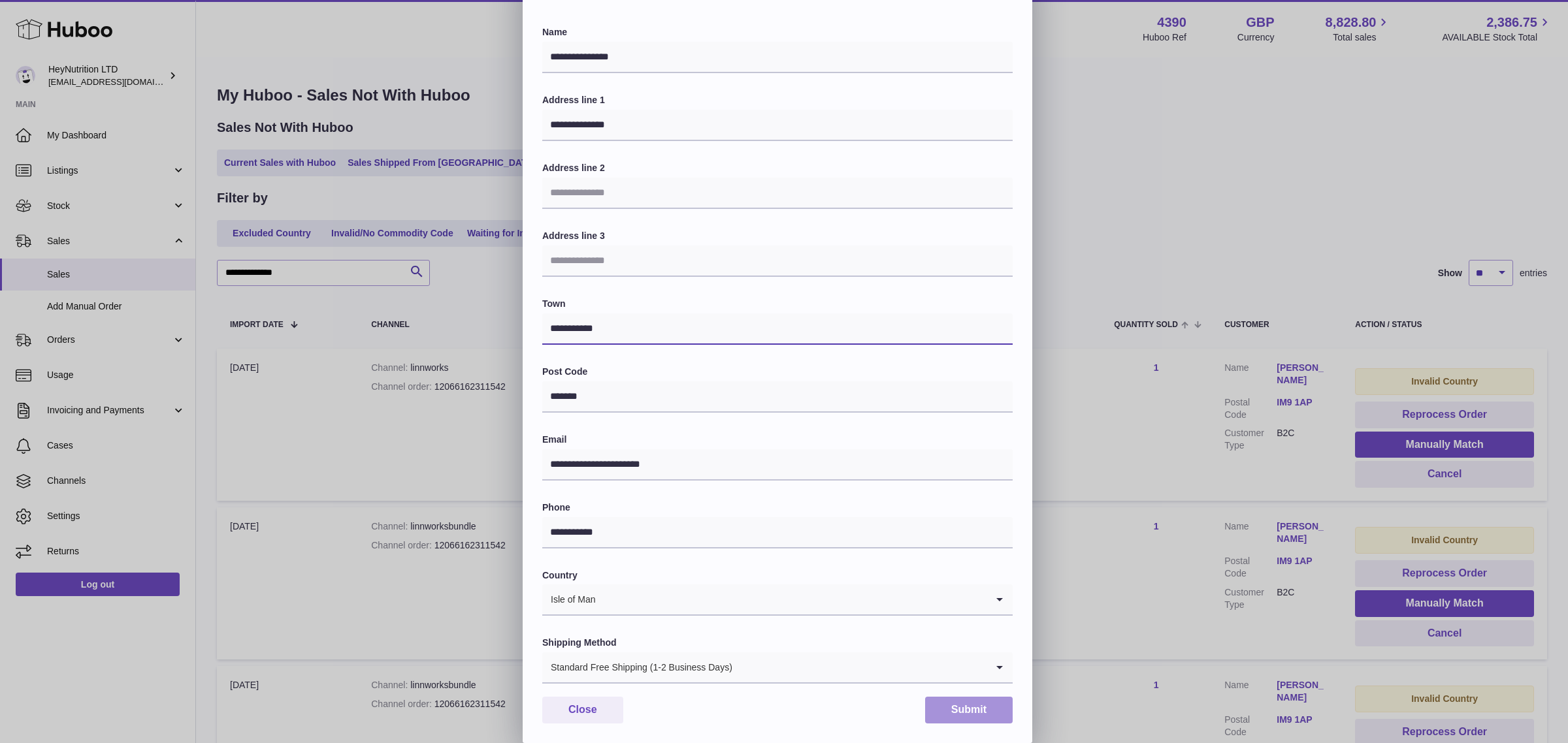
type input "**********"
click at [967, 700] on button "Submit" at bounding box center [969, 710] width 88 height 27
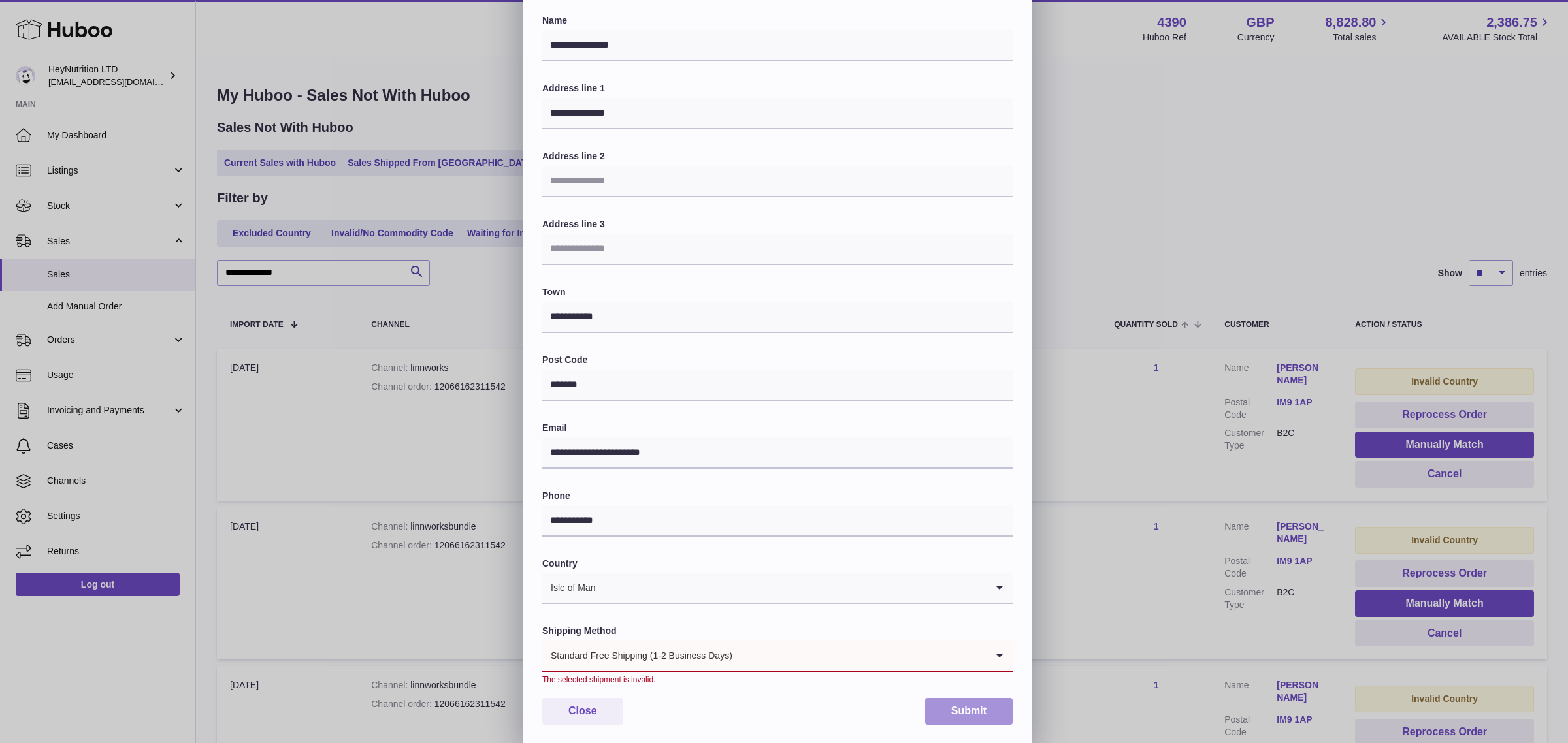
scroll to position [54, 0]
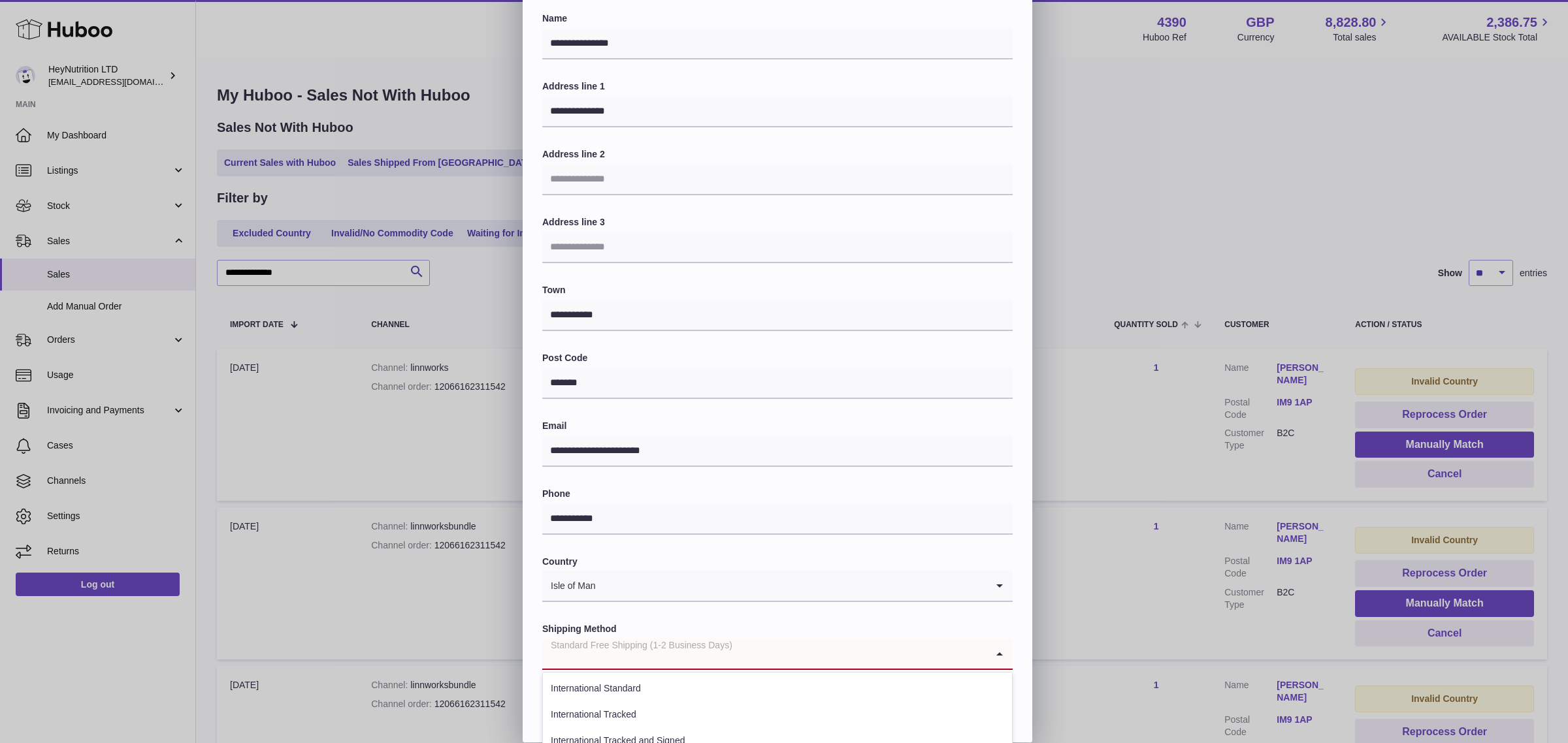
click at [733, 652] on div "Standard Free Shipping (1-2 Business Days)" at bounding box center [764, 653] width 444 height 30
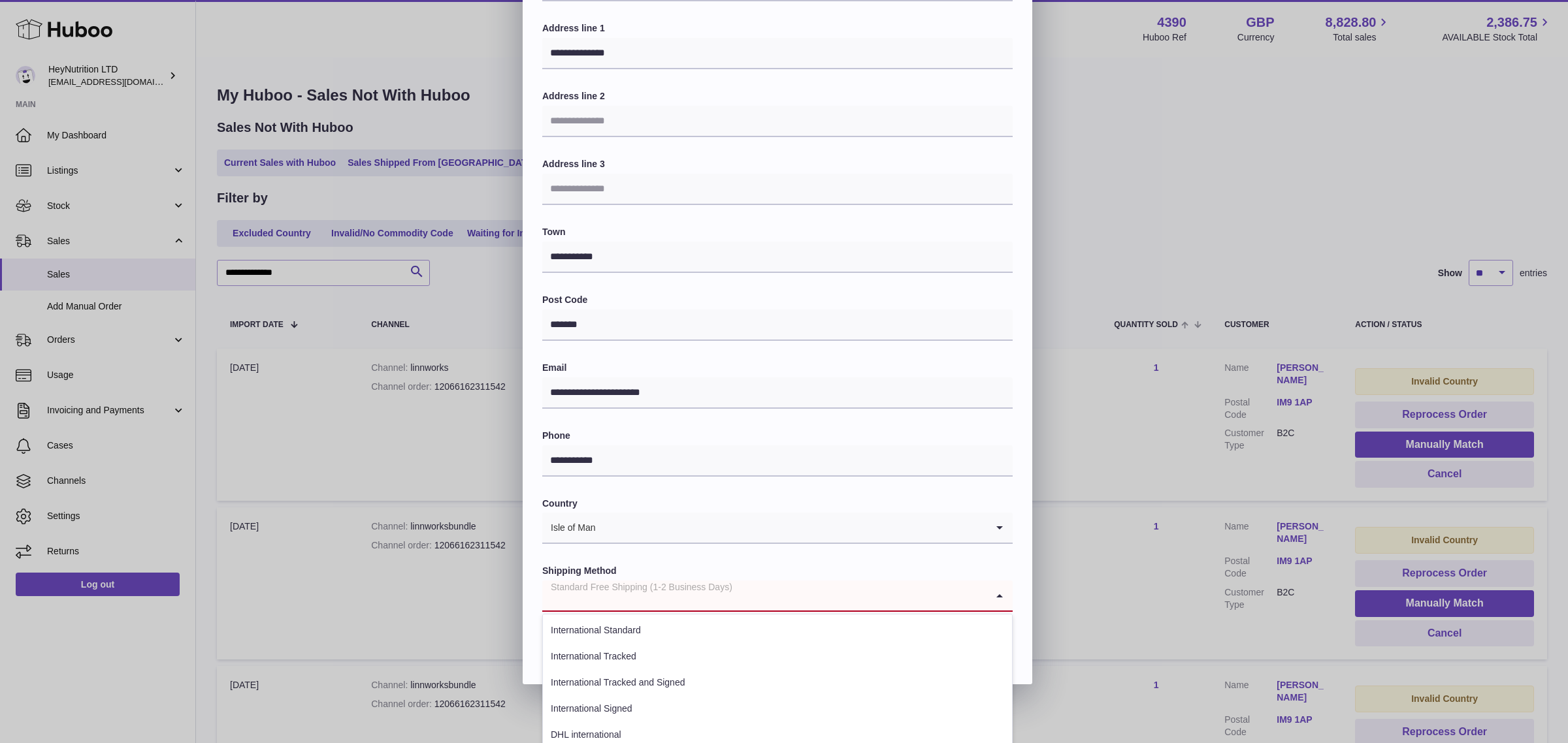
scroll to position [211, 0]
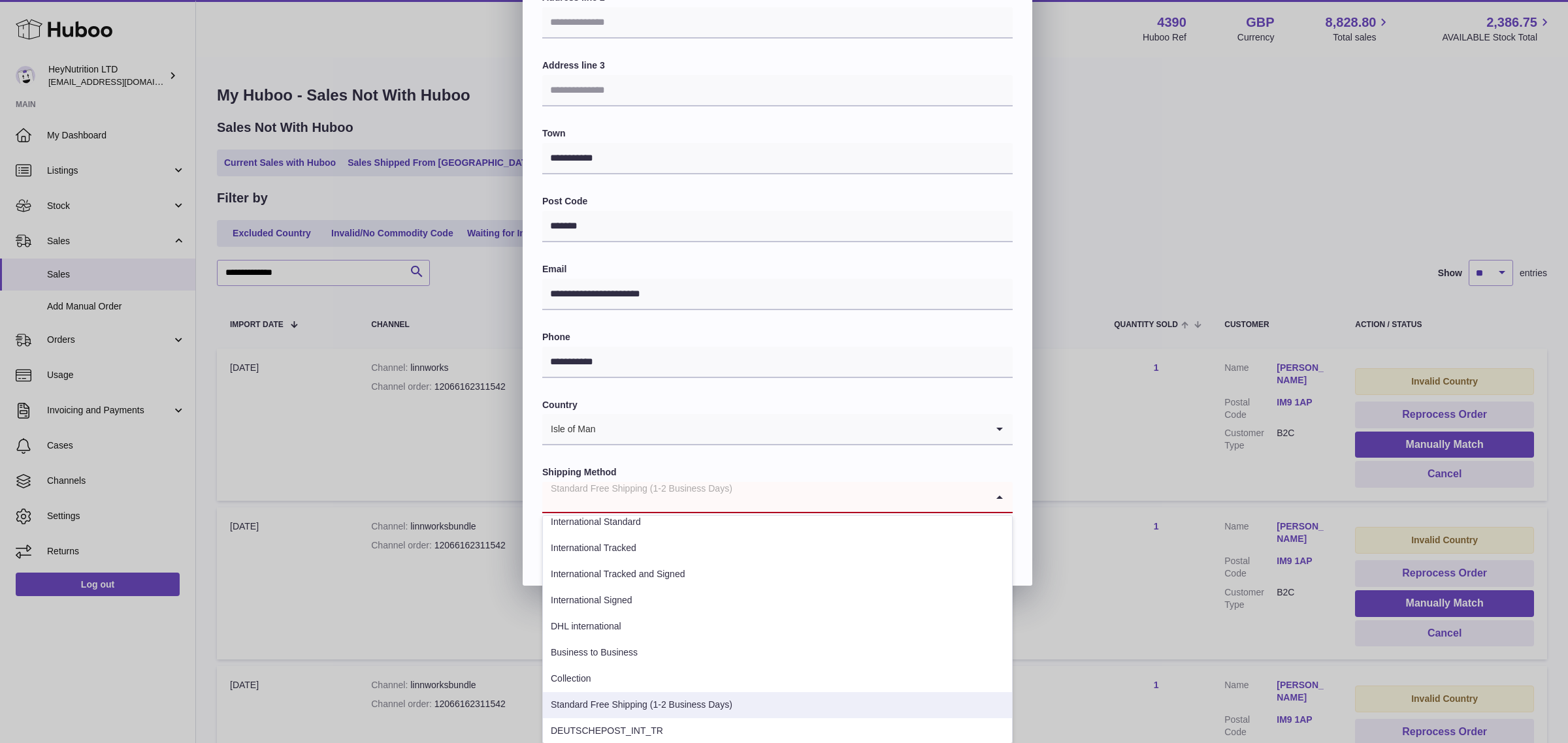
click at [722, 697] on li "Standard Free Shipping (1-2 Business Days)" at bounding box center [777, 705] width 469 height 26
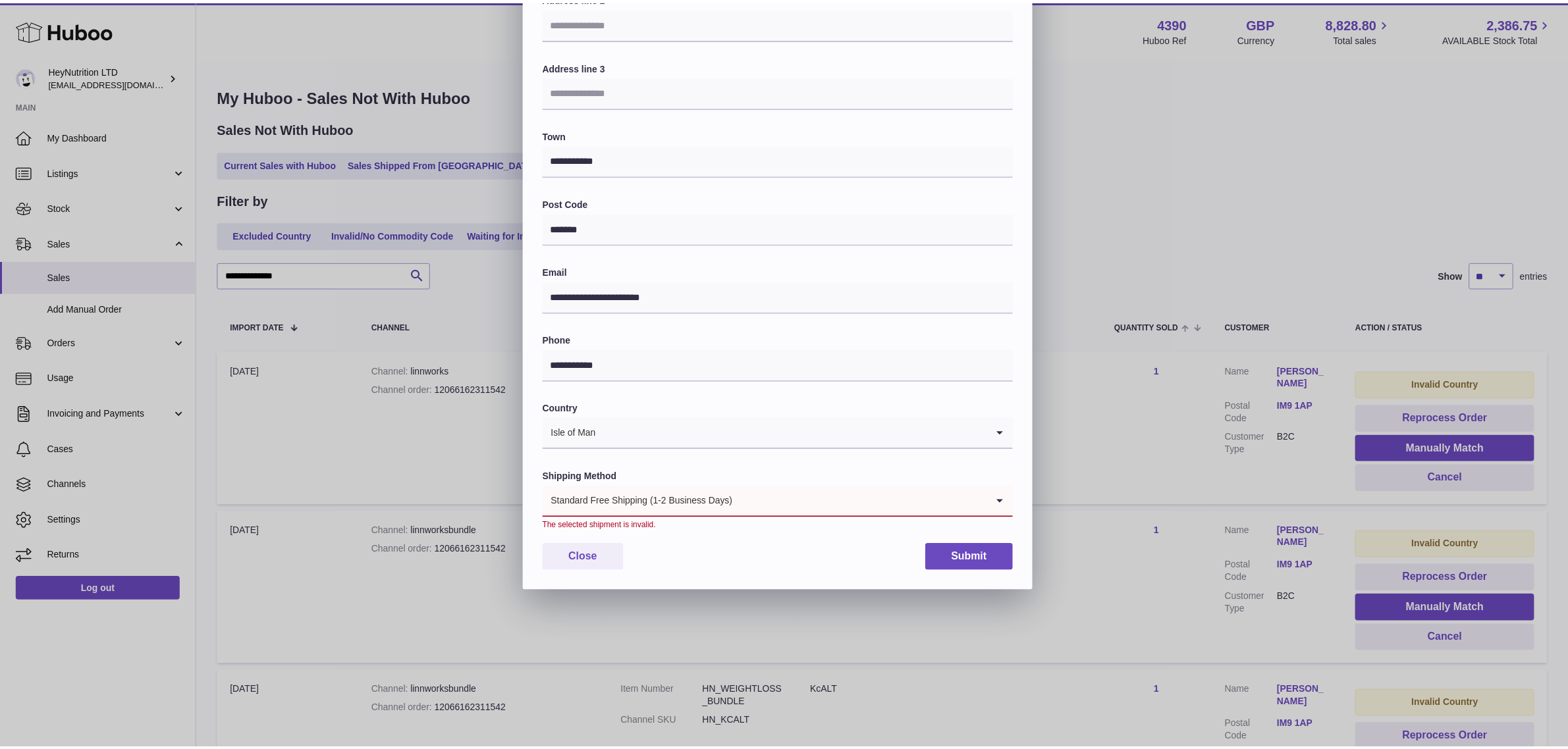
scroll to position [55, 0]
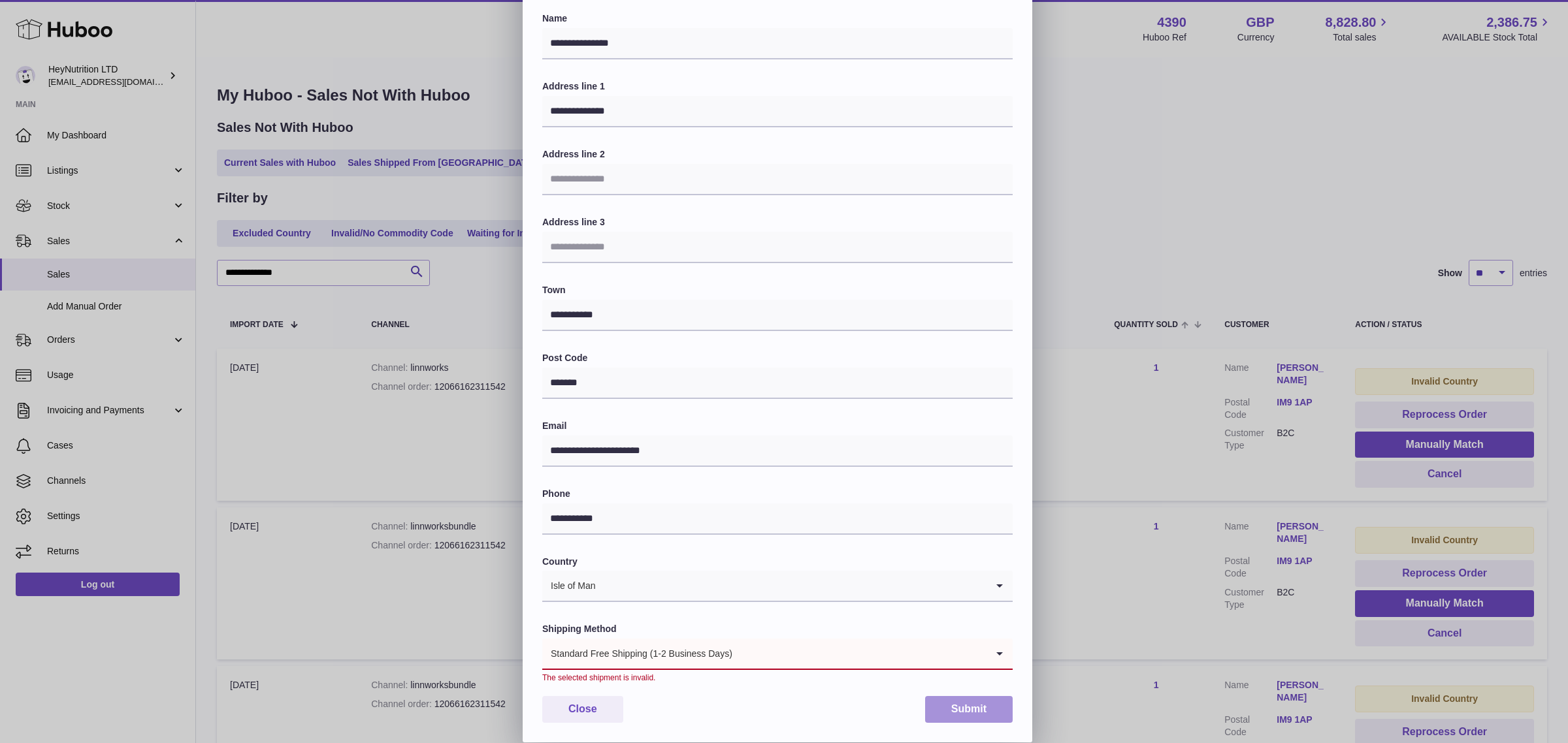
click at [966, 707] on button "Submit" at bounding box center [969, 709] width 88 height 27
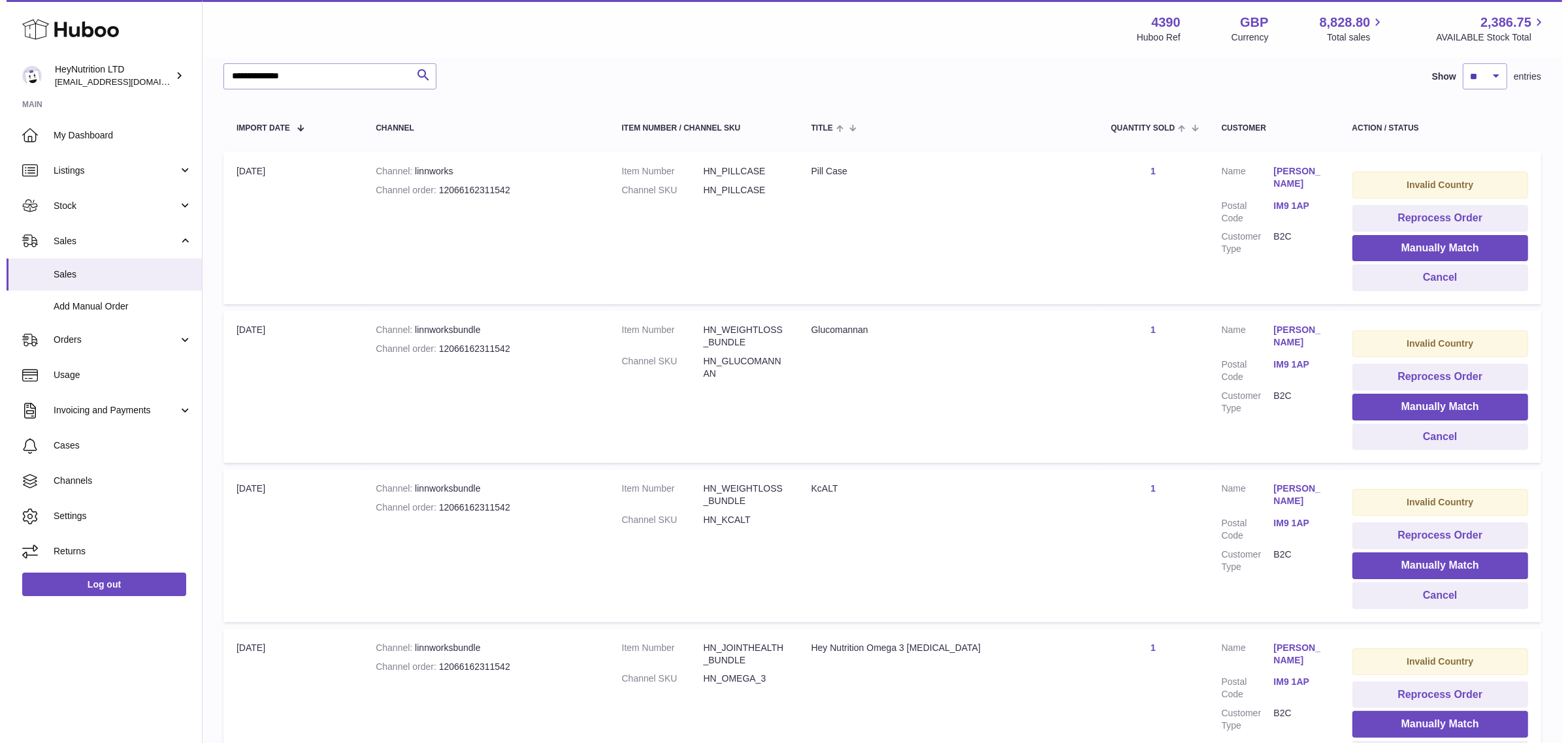
scroll to position [245, 0]
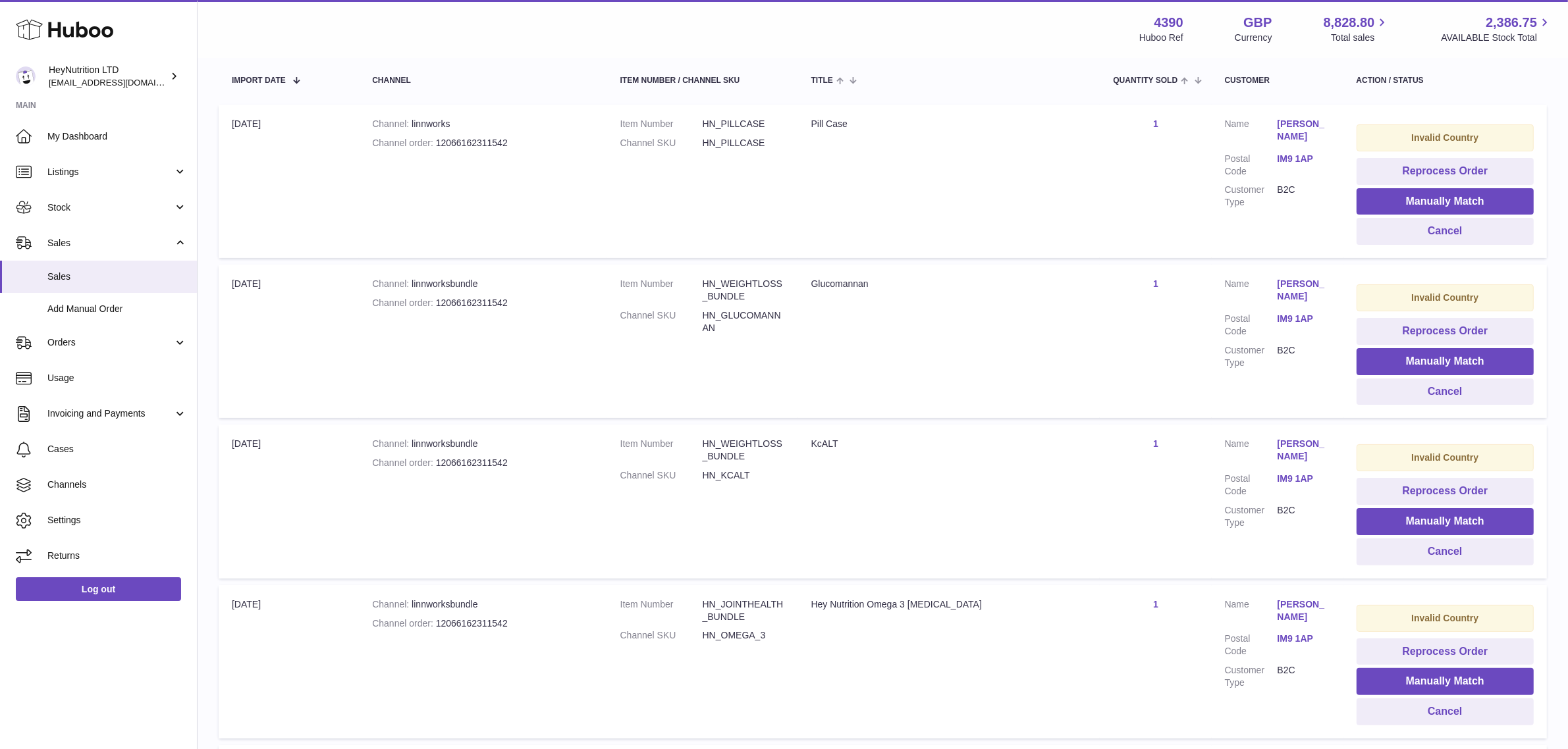
click at [1288, 455] on link "Marsha Morrison" at bounding box center [1304, 450] width 53 height 25
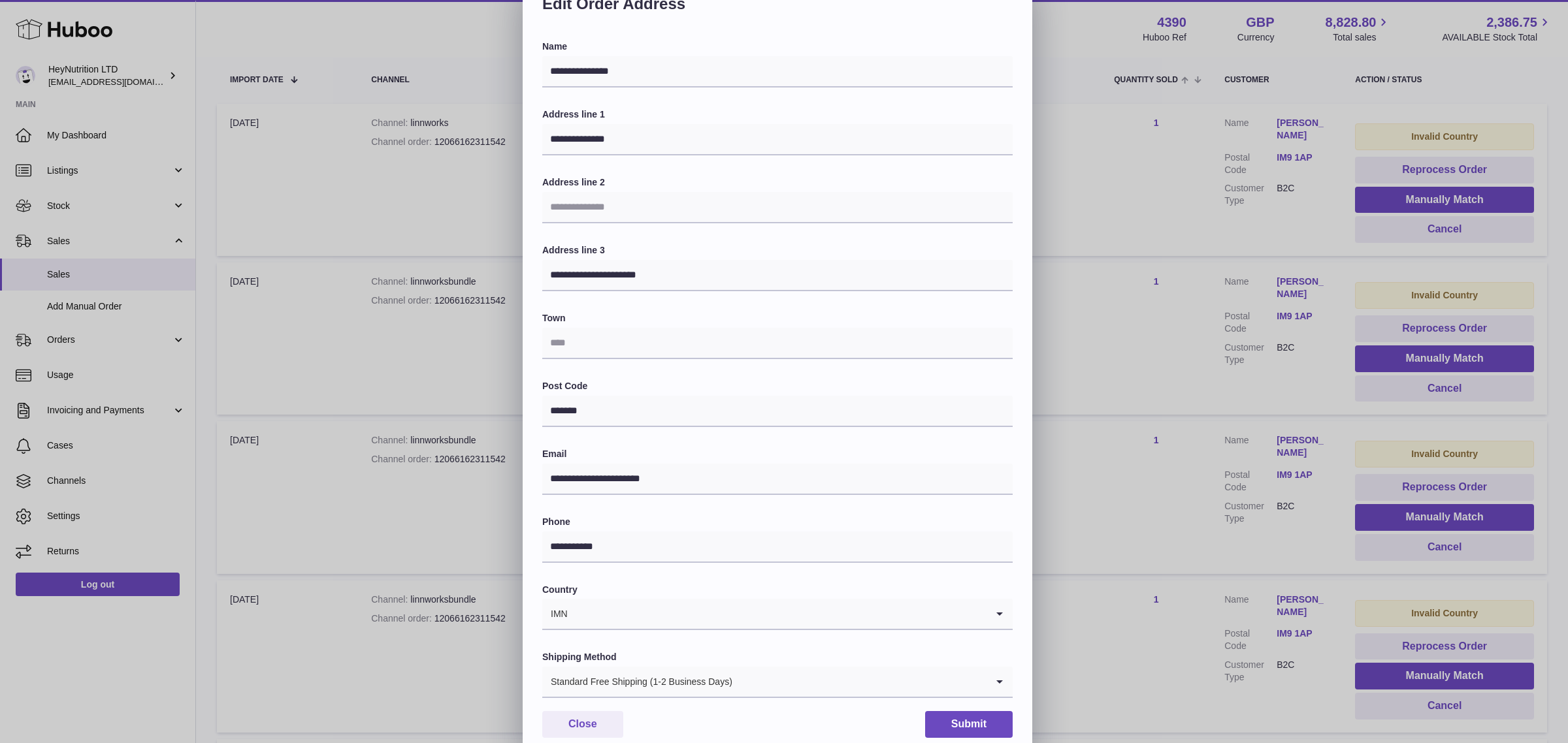
scroll to position [41, 0]
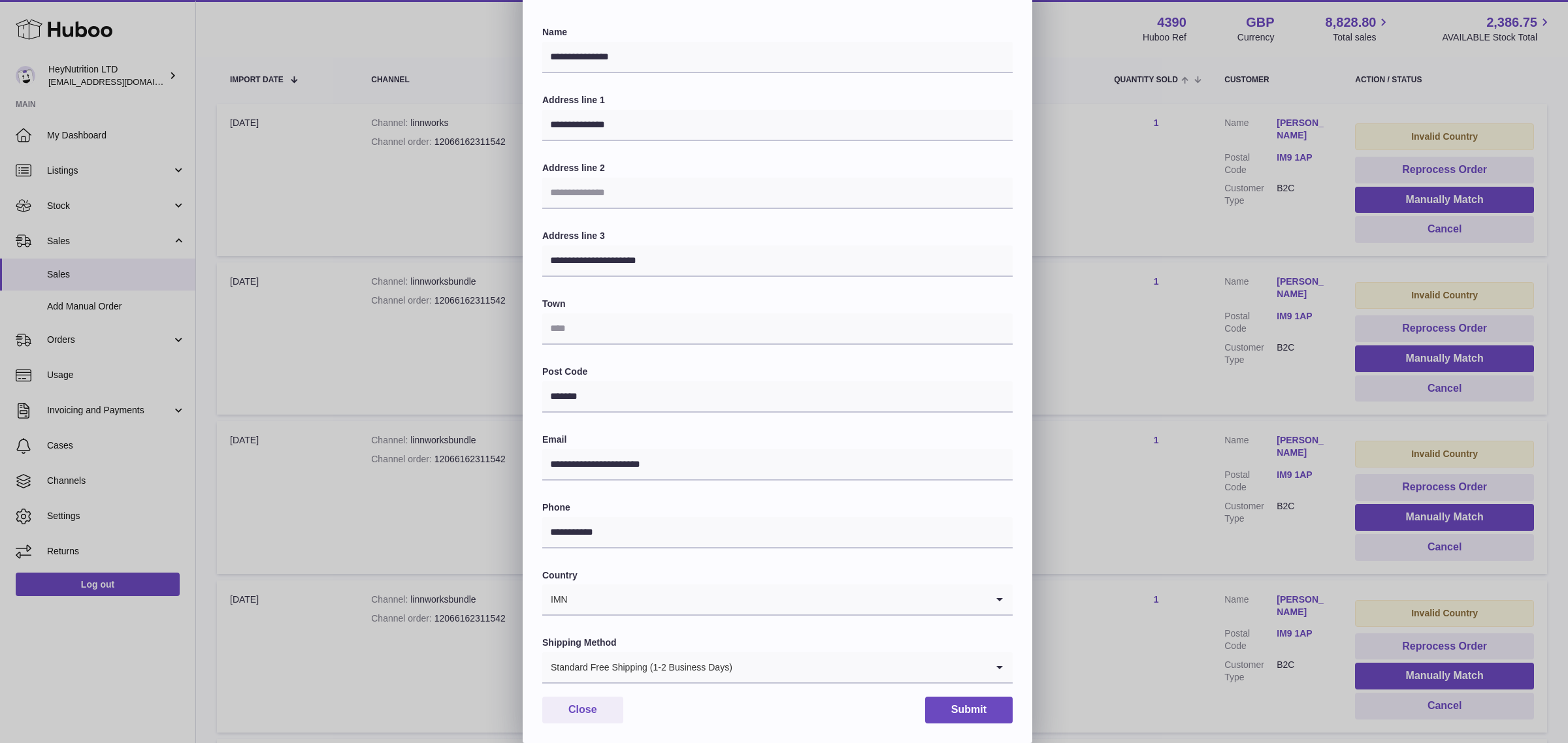
click at [668, 593] on input "Search for option" at bounding box center [777, 599] width 418 height 30
type input "****"
click at [619, 310] on div "Town" at bounding box center [777, 321] width 470 height 47
click at [596, 321] on input "text" at bounding box center [777, 329] width 470 height 31
paste input "**********"
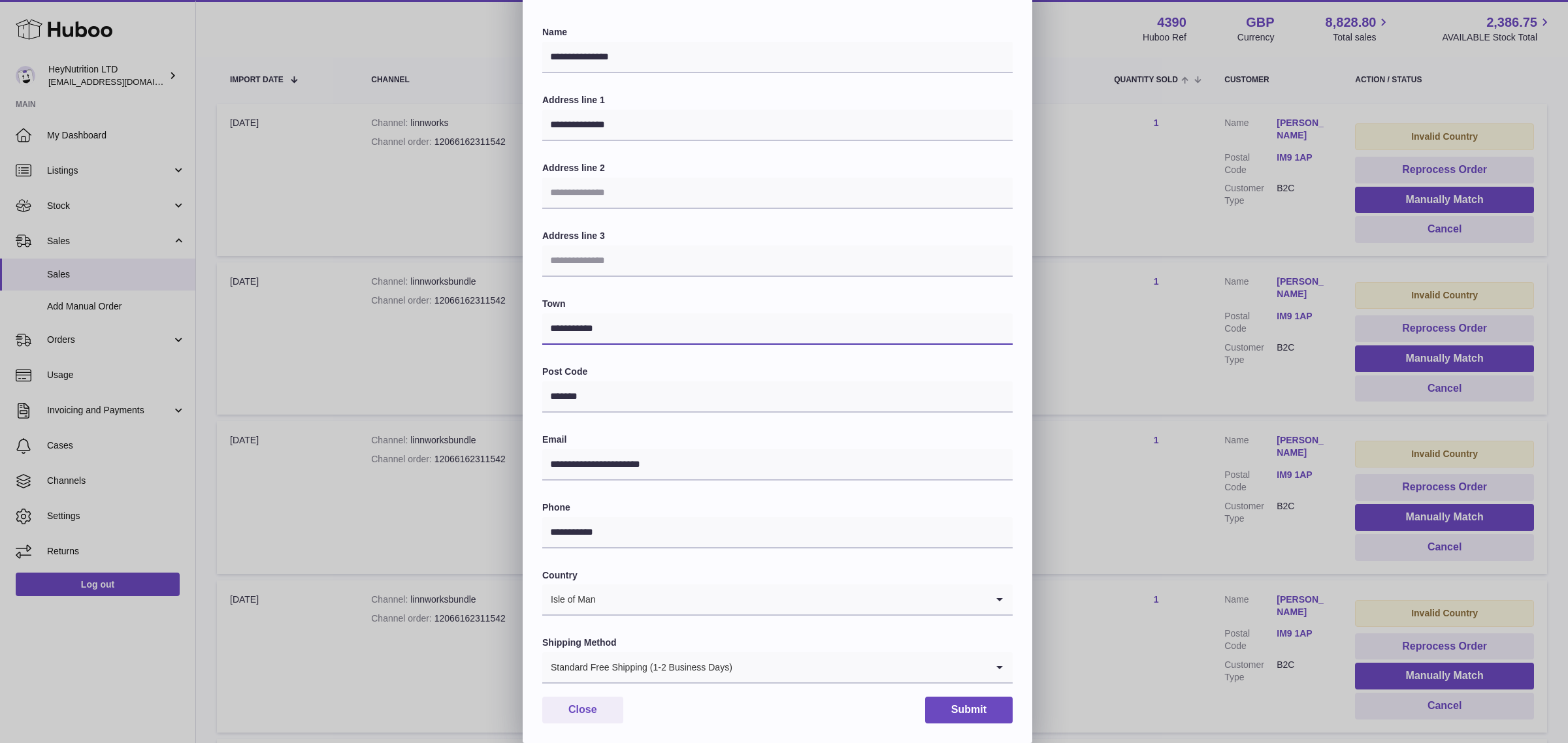
type input "**********"
click at [876, 669] on input "Search for option" at bounding box center [860, 667] width 254 height 30
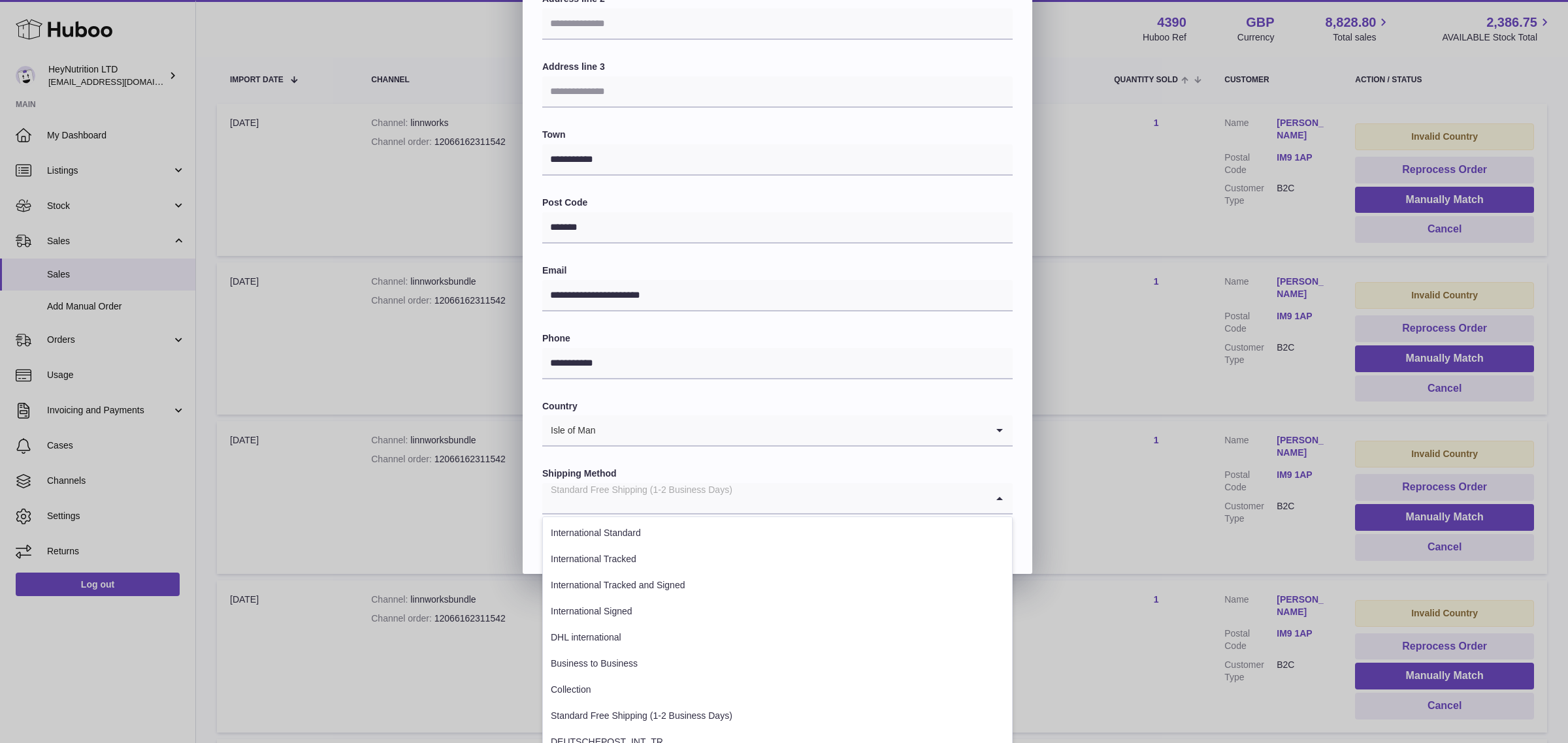
scroll to position [211, 0]
click at [729, 706] on li "Standard Free Shipping (1-2 Business Days)" at bounding box center [777, 715] width 469 height 26
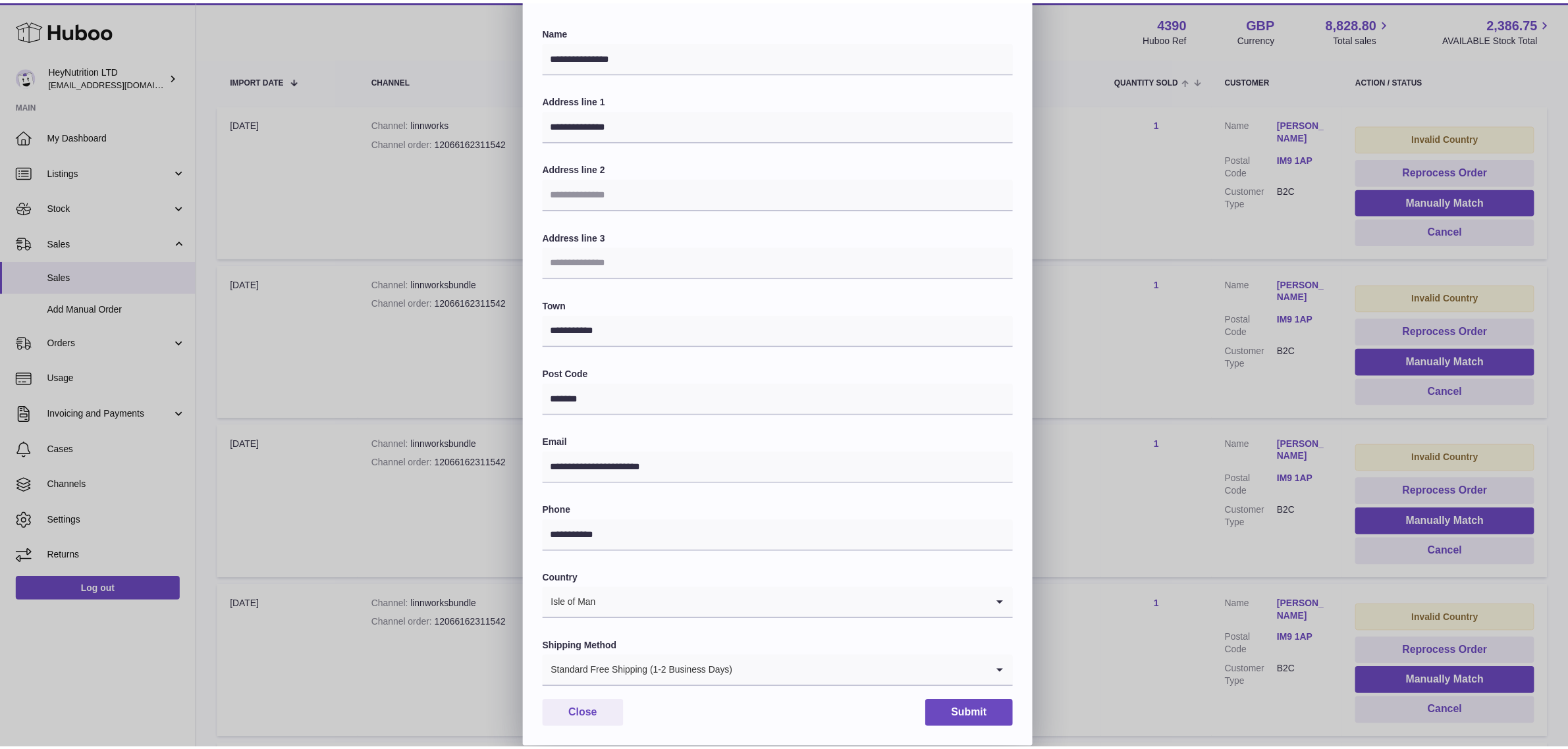
scroll to position [41, 0]
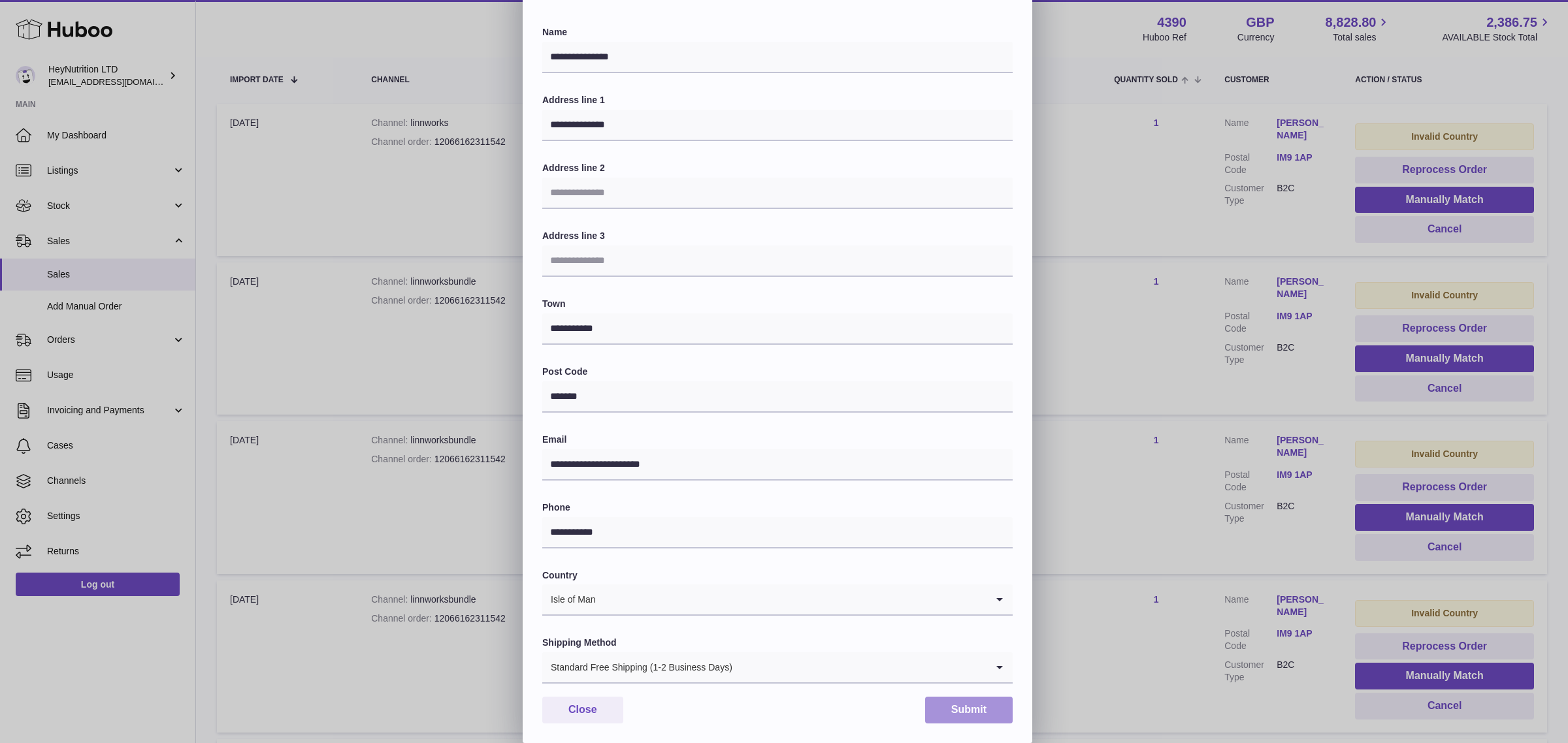
click at [961, 710] on button "Submit" at bounding box center [969, 710] width 88 height 27
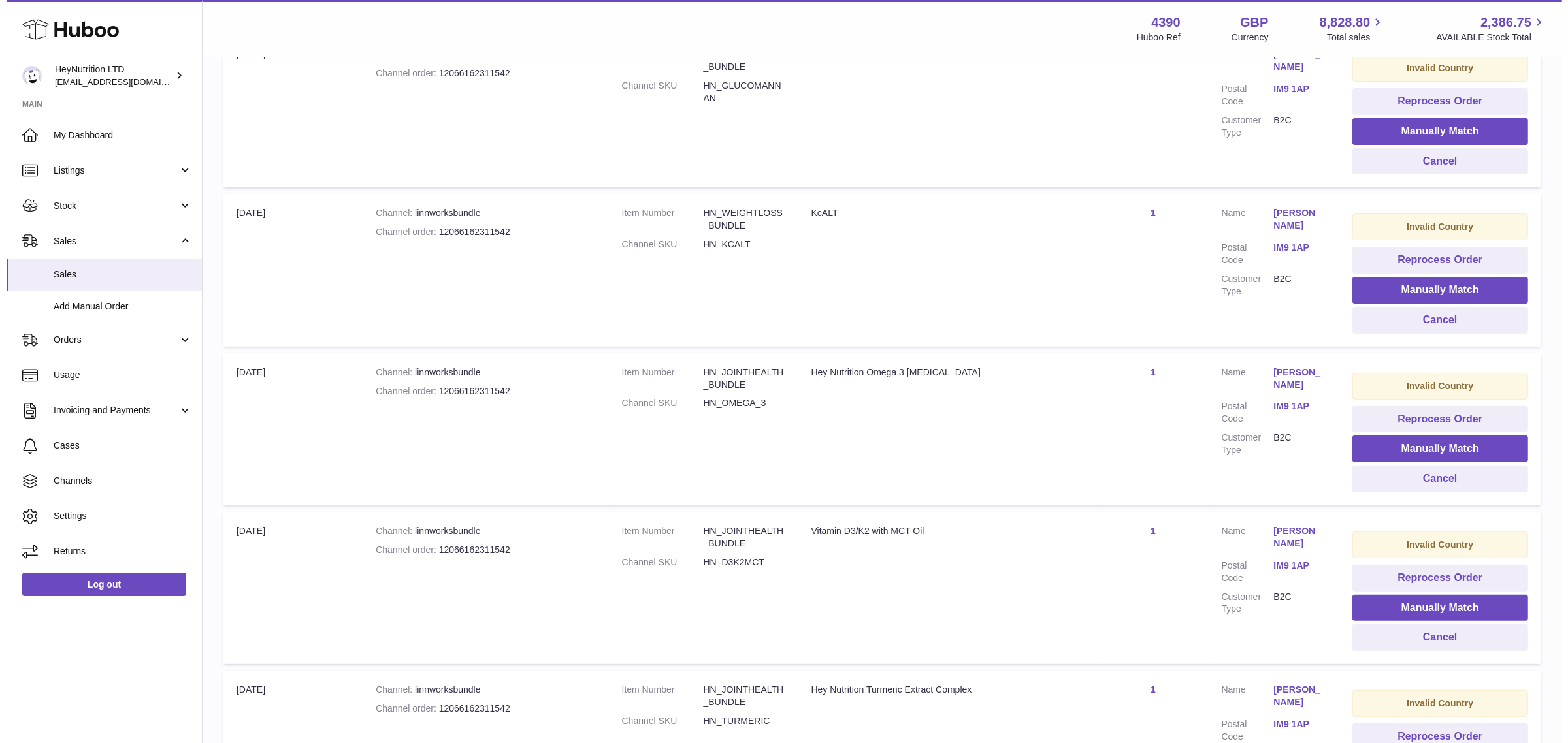
scroll to position [490, 0]
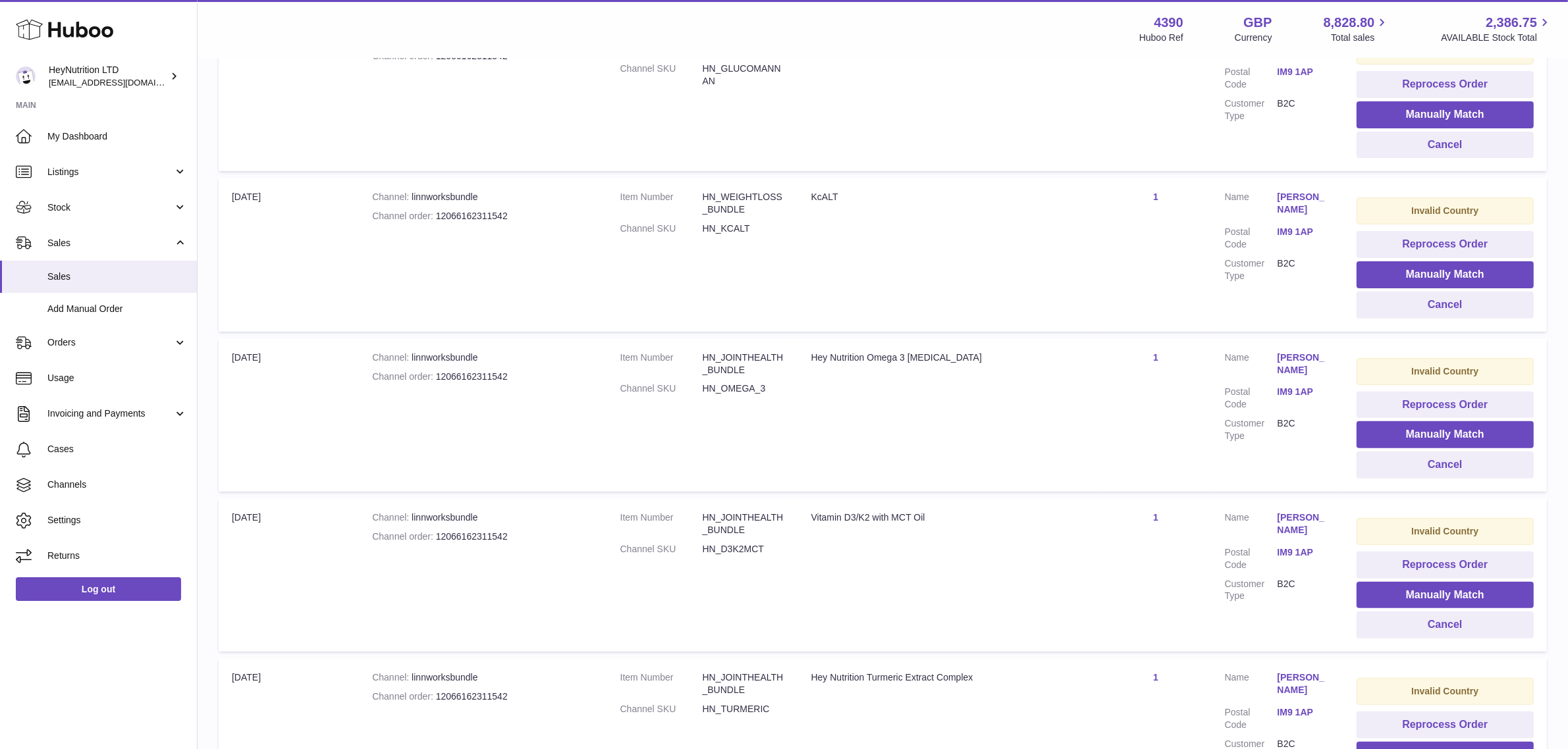
click at [1301, 365] on link "Marsha Morrison" at bounding box center [1304, 364] width 53 height 25
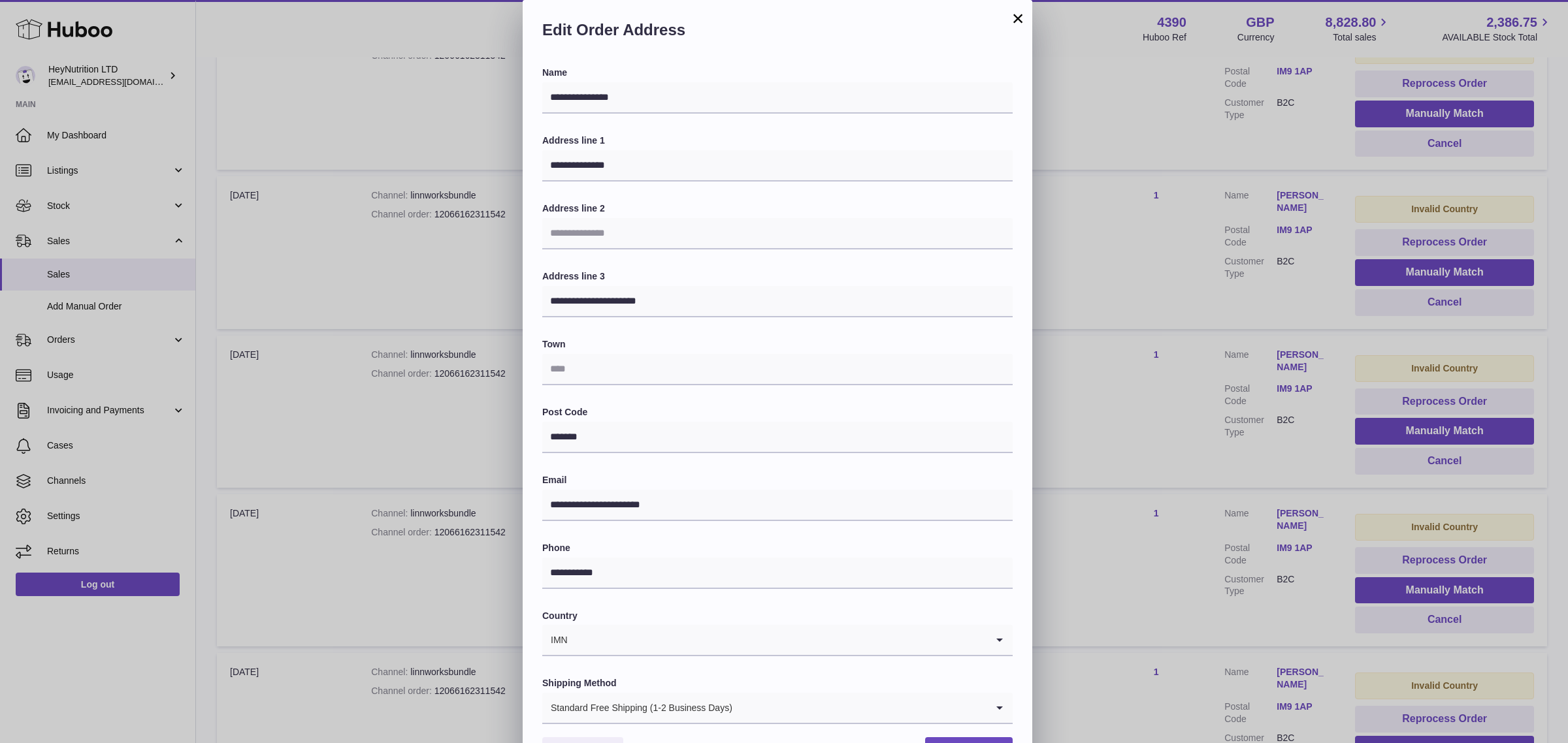
scroll to position [41, 0]
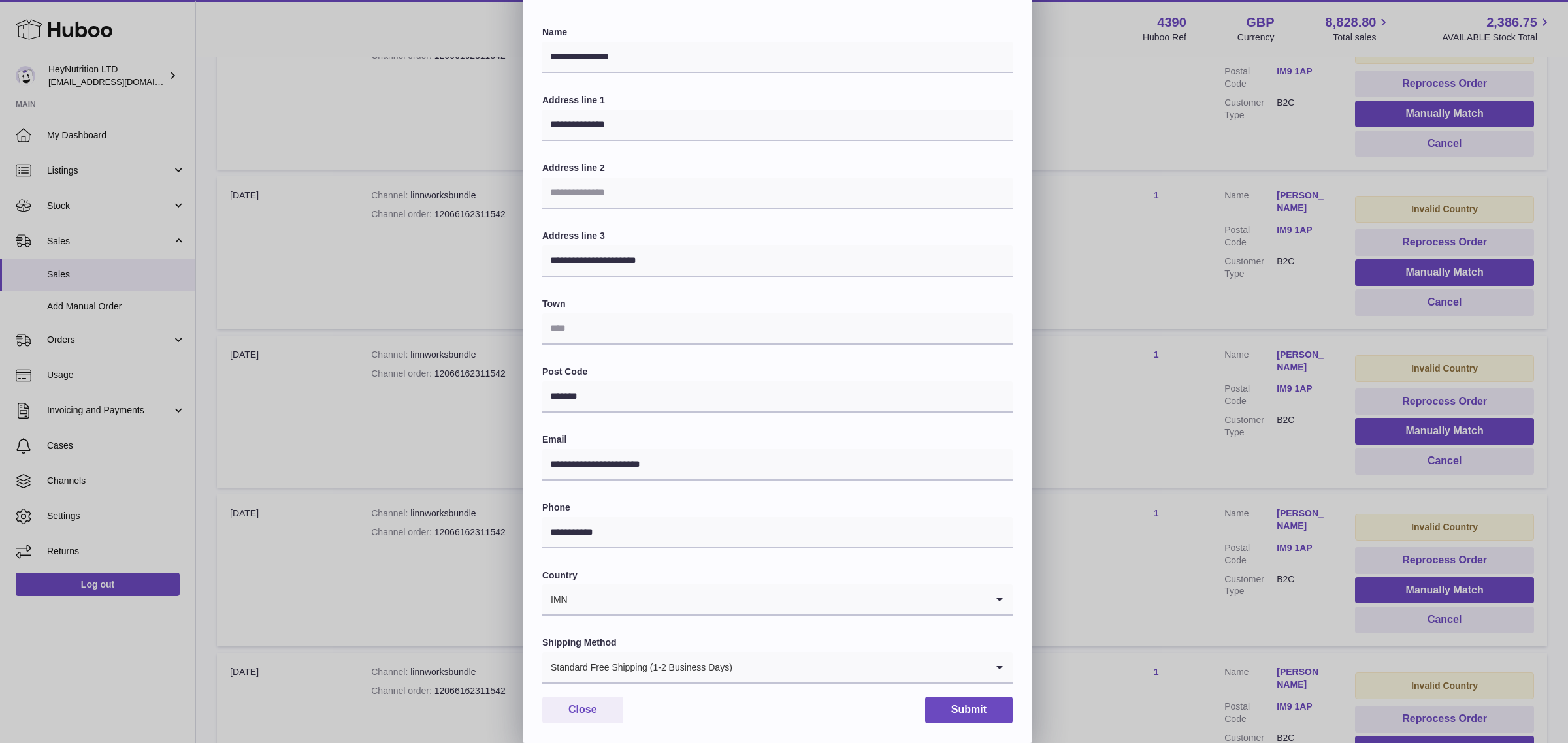
click at [654, 604] on input "Search for option" at bounding box center [777, 599] width 418 height 30
click at [631, 626] on li "Isle of Man" at bounding box center [777, 634] width 469 height 26
type input "****"
click at [617, 320] on input "text" at bounding box center [777, 329] width 470 height 31
paste input "**********"
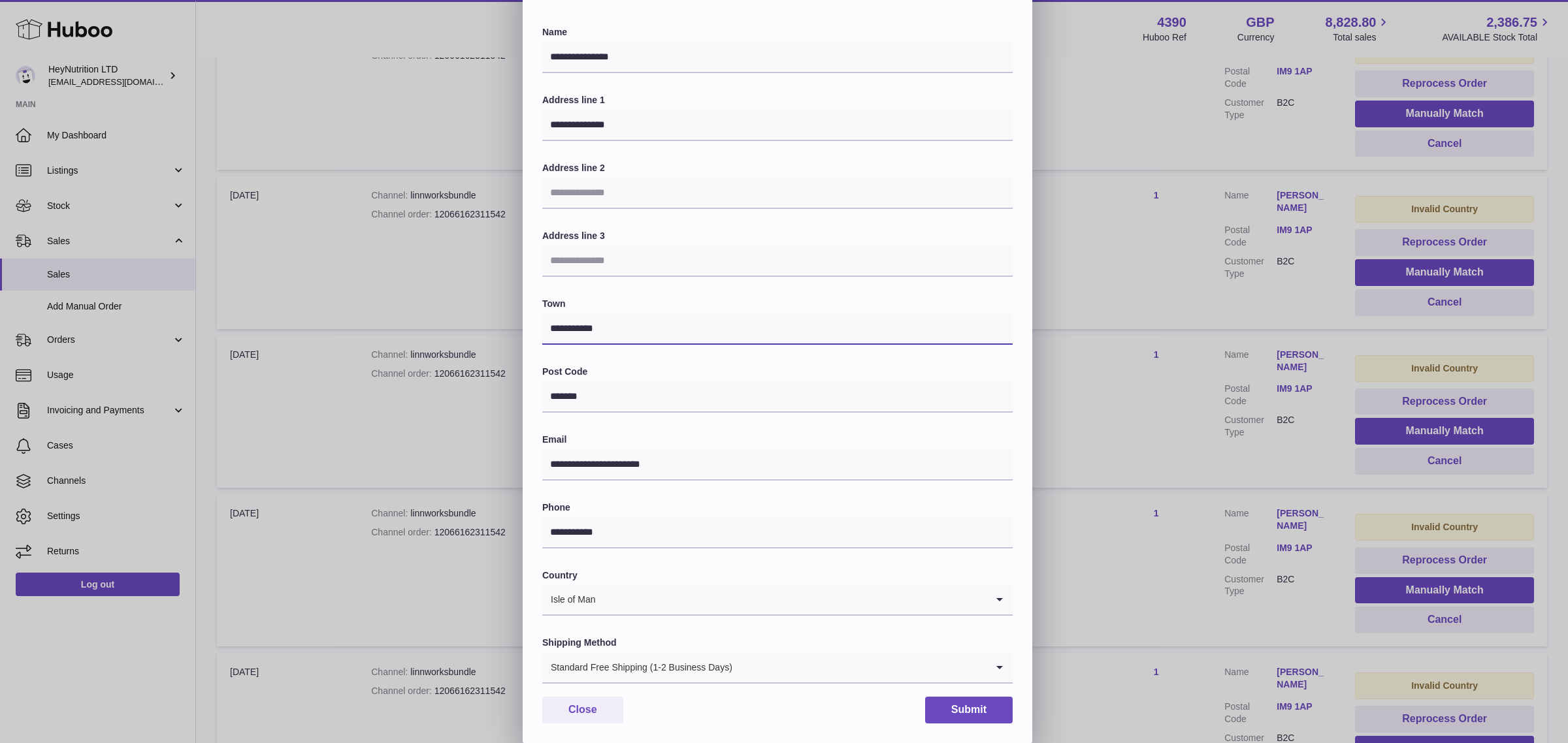
type input "**********"
click at [836, 683] on div "Standard Free Shipping (1-2 Business Days) Loading..." at bounding box center [777, 668] width 470 height 31
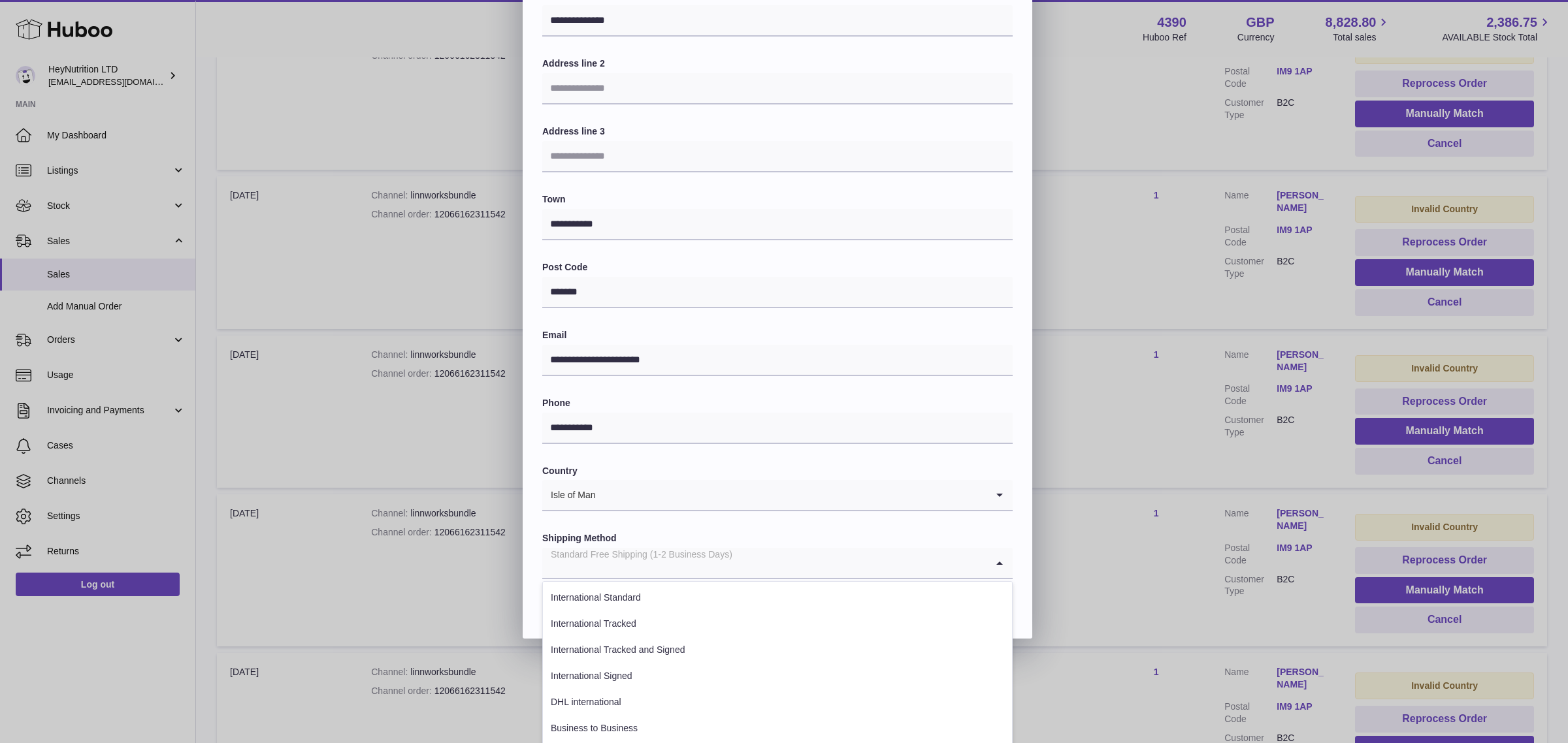
scroll to position [211, 0]
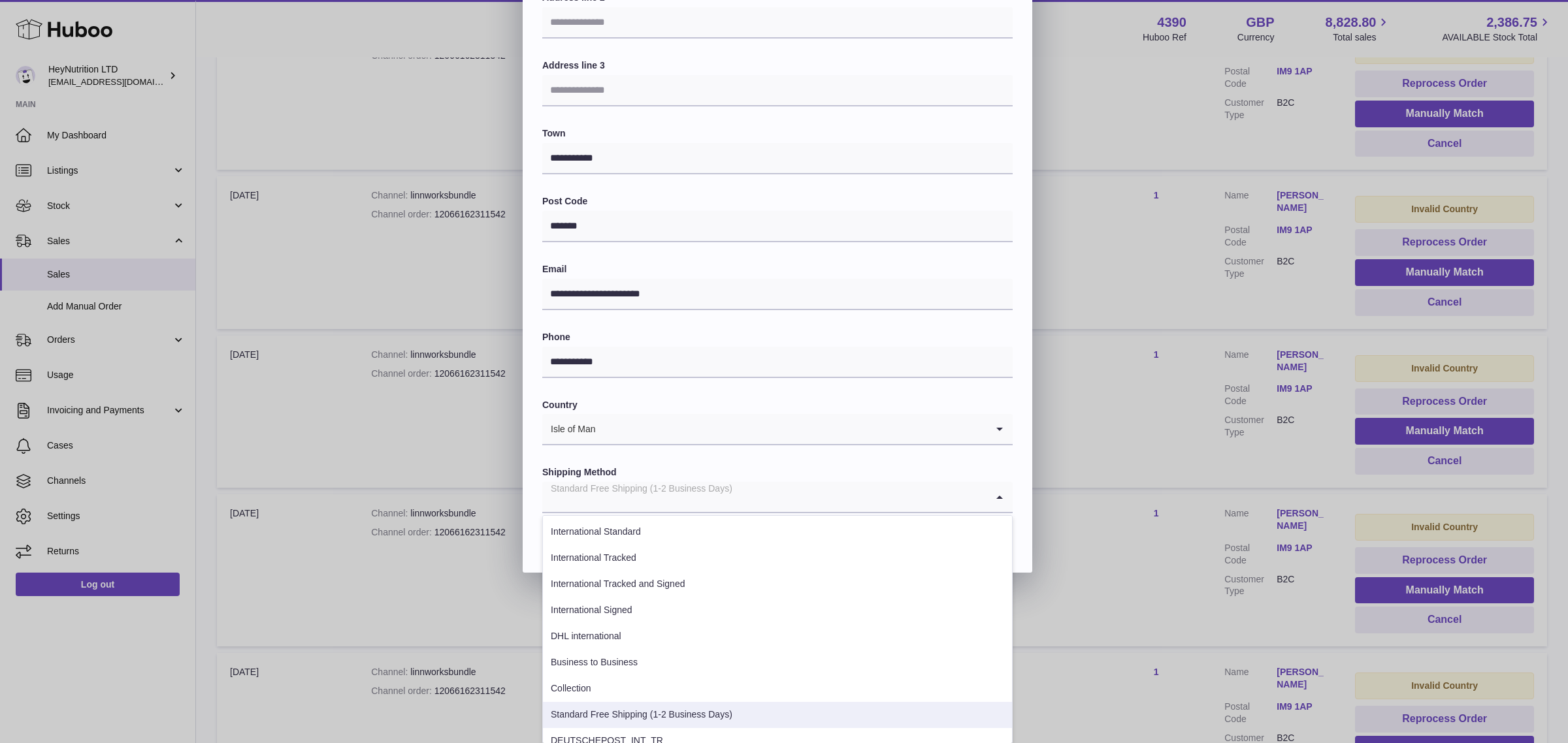
click at [684, 713] on li "Standard Free Shipping (1-2 Business Days)" at bounding box center [777, 715] width 469 height 26
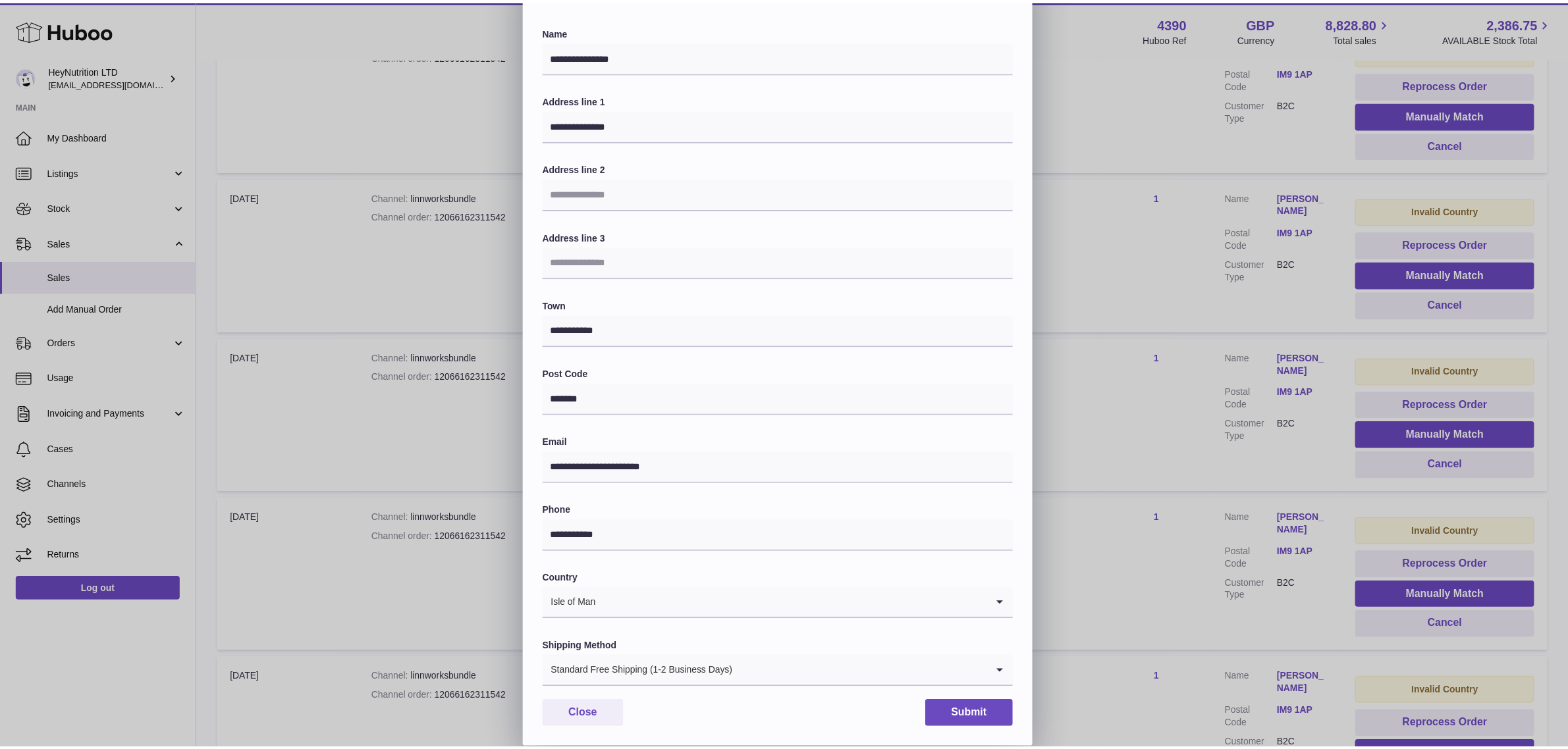
scroll to position [41, 0]
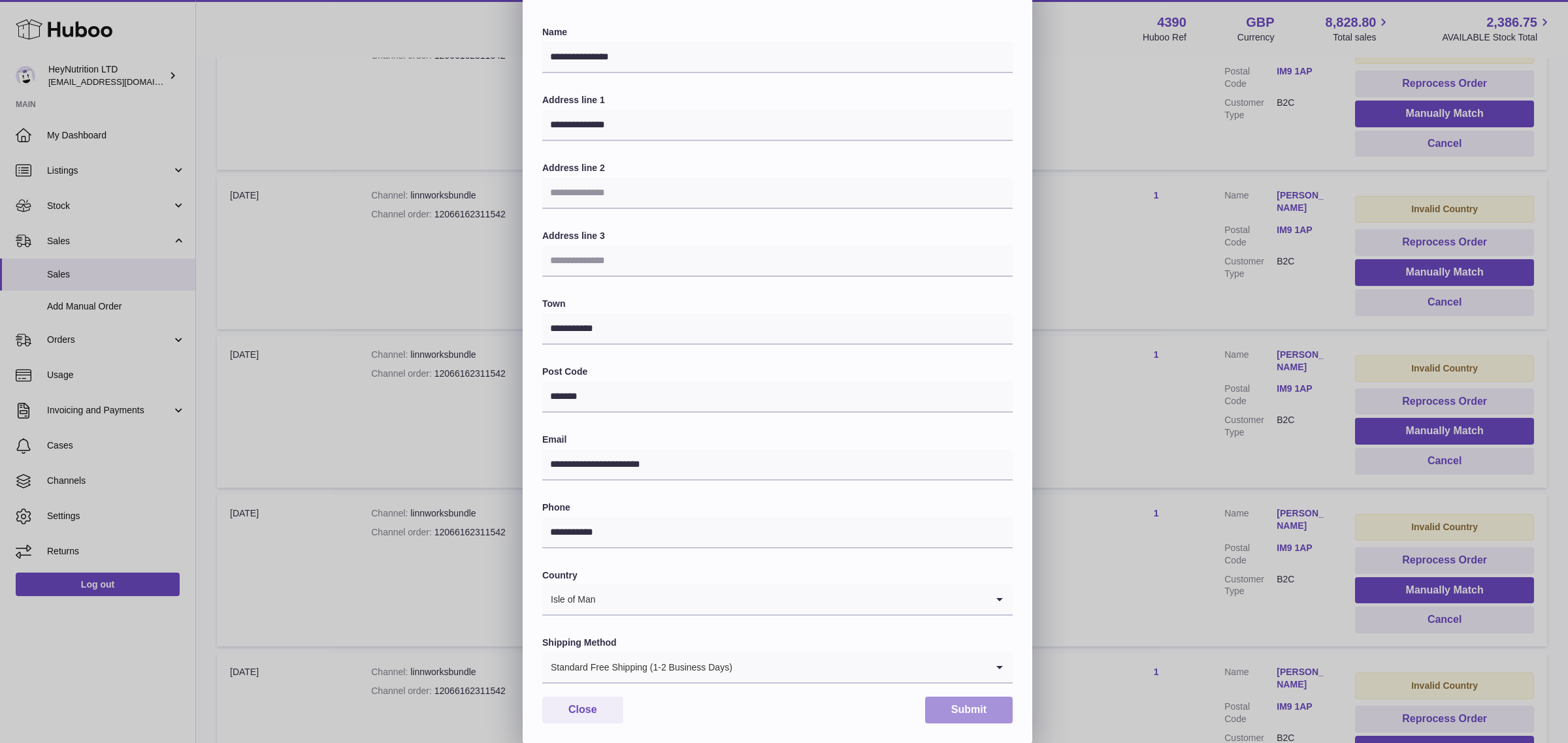
click at [957, 699] on button "Submit" at bounding box center [969, 710] width 88 height 27
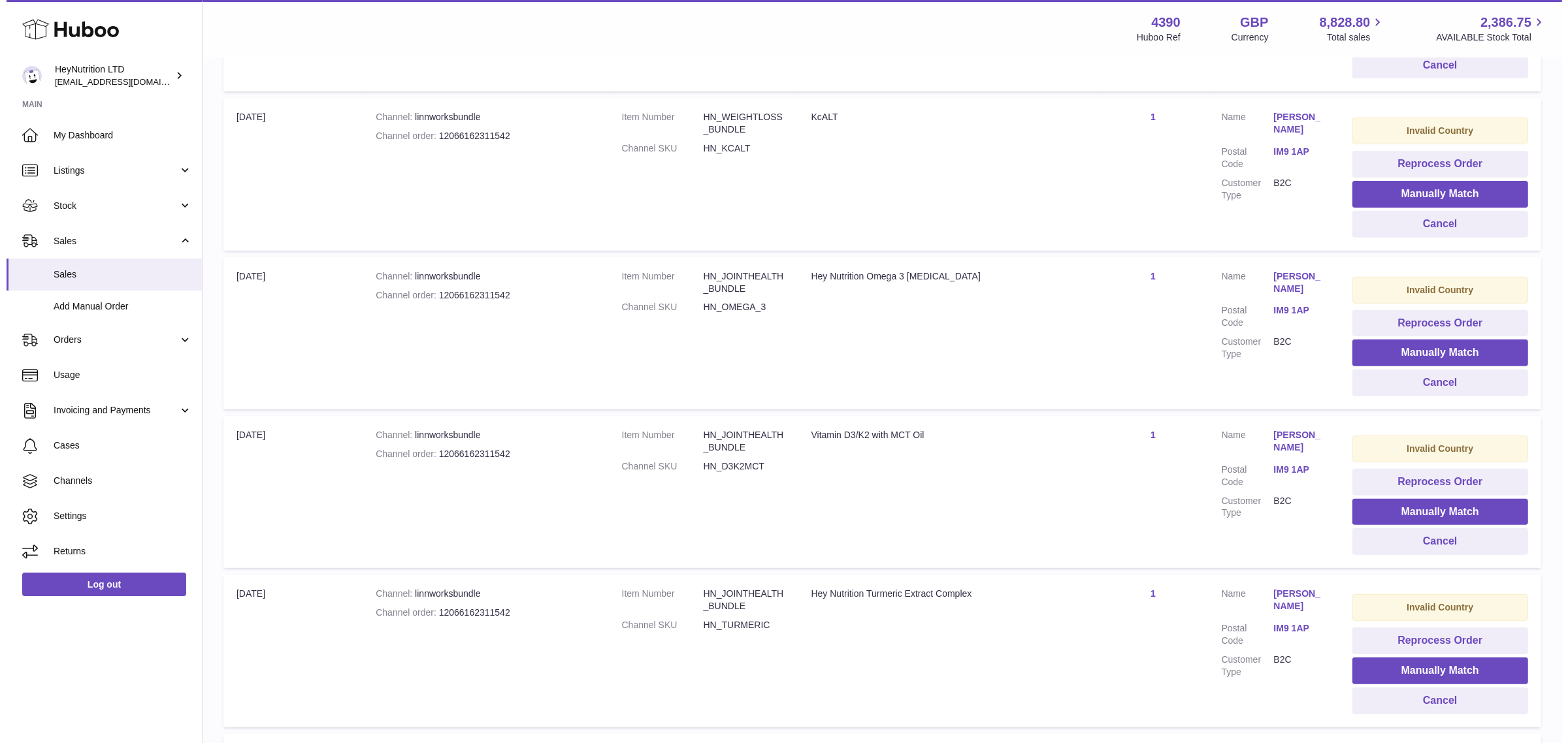
scroll to position [816, 0]
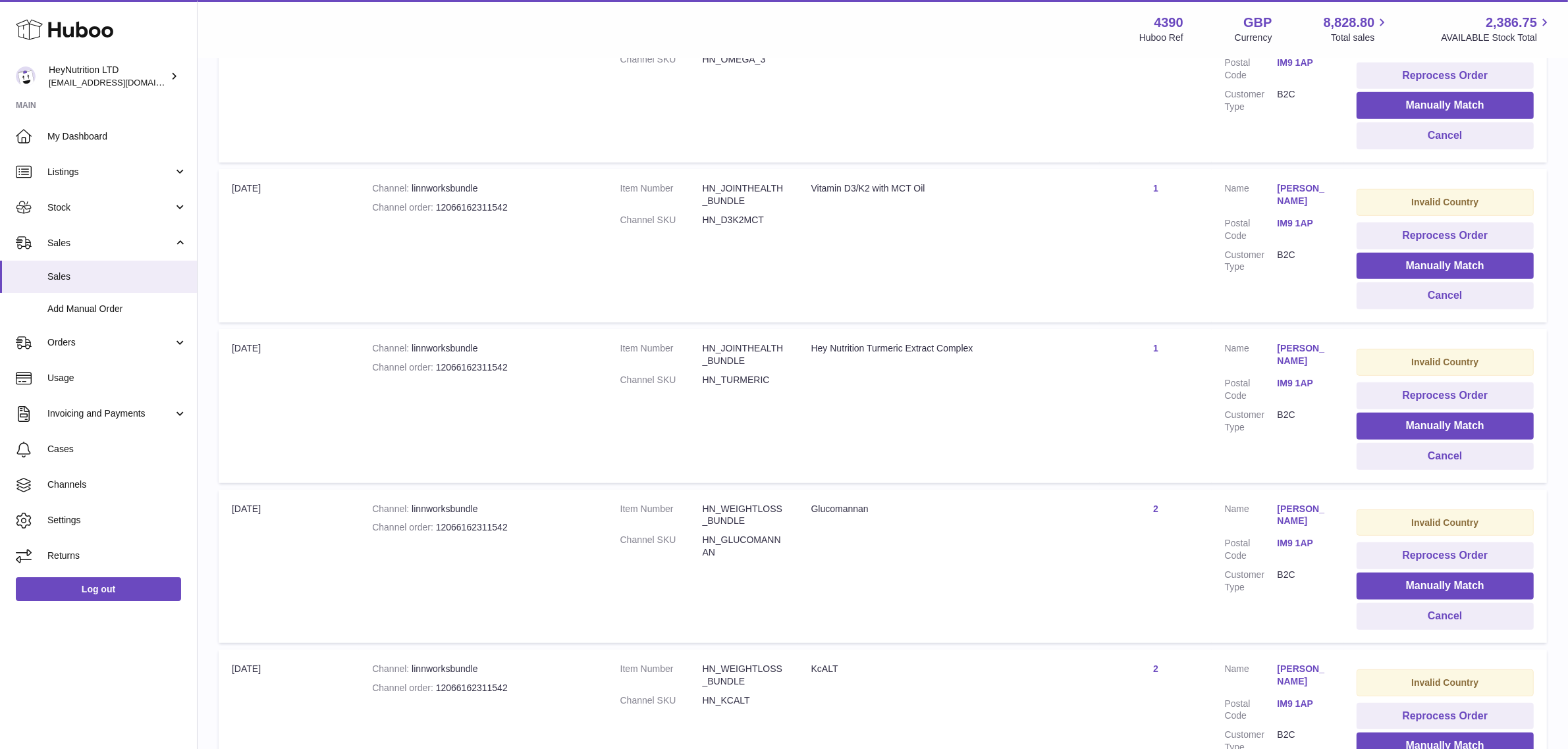
click at [1301, 351] on link "Marsha Morrison" at bounding box center [1304, 355] width 53 height 25
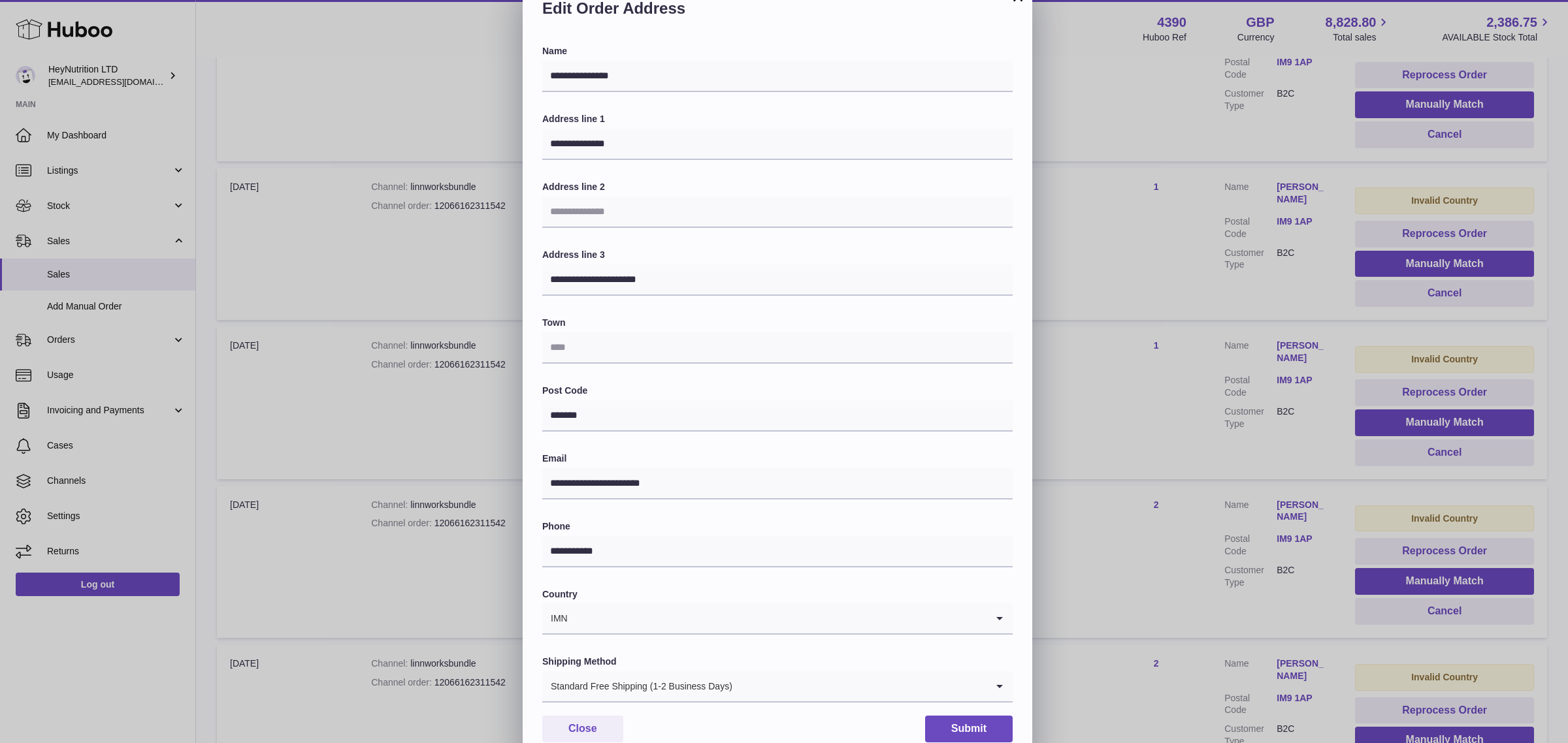
scroll to position [41, 0]
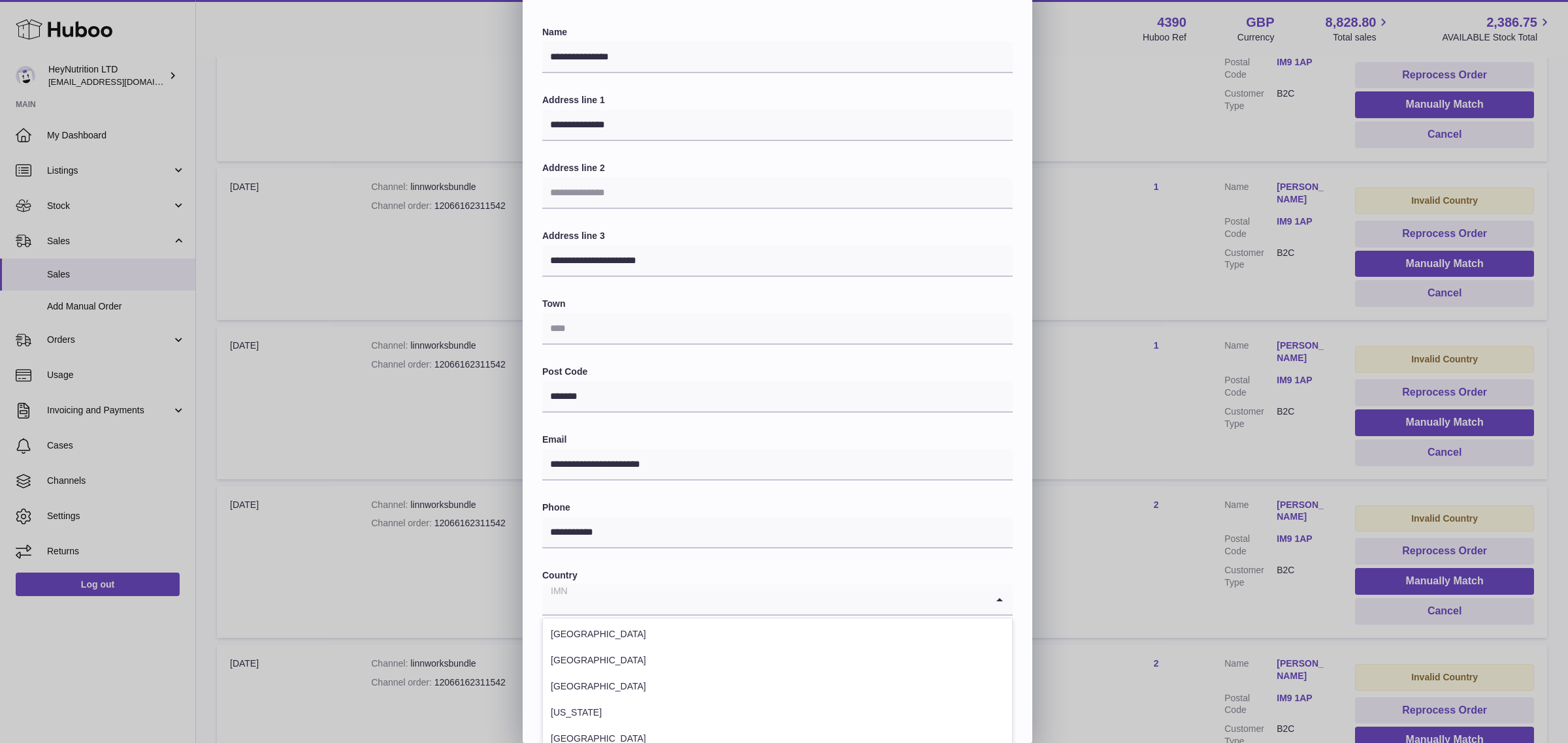
click at [600, 594] on input "Search for option" at bounding box center [764, 599] width 444 height 30
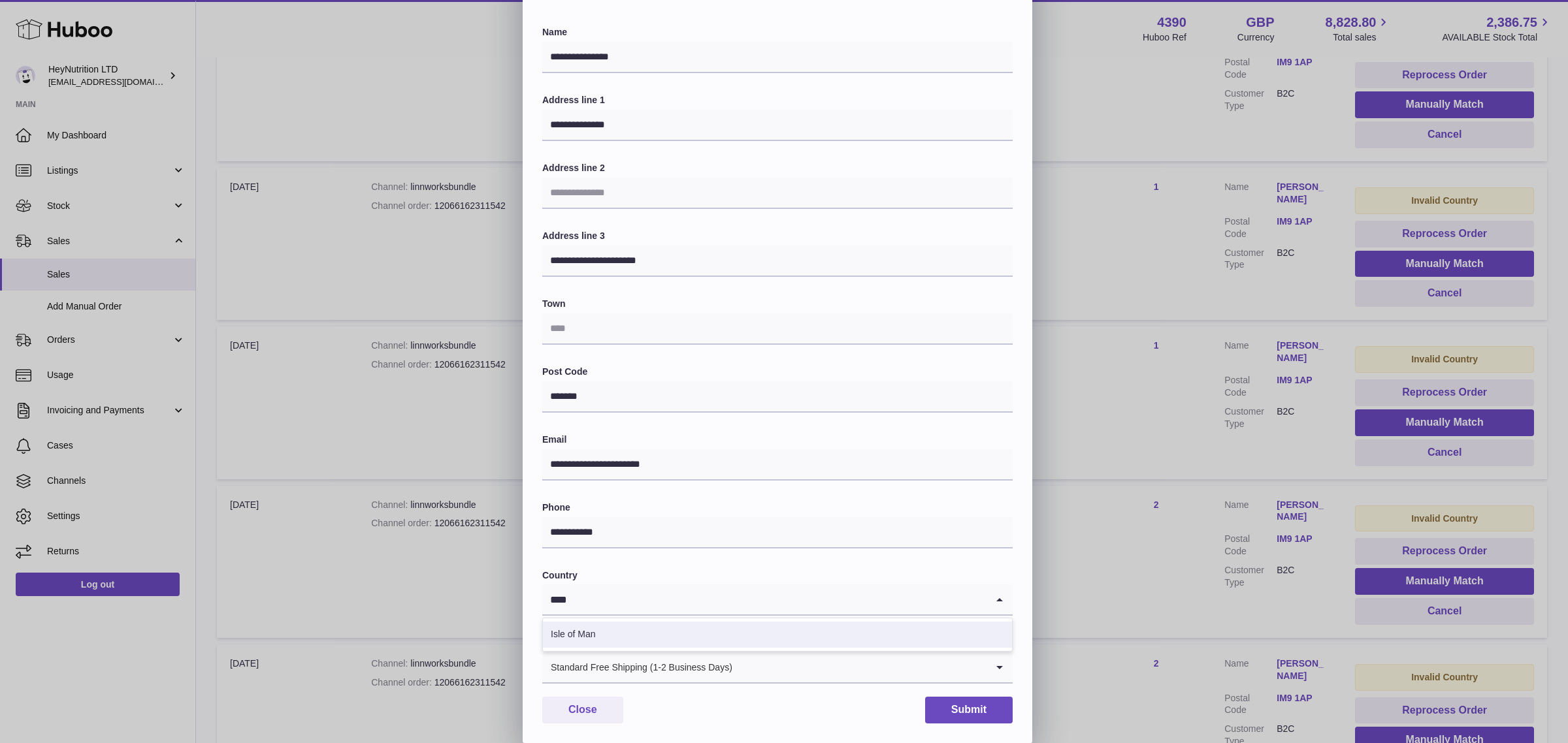
click at [604, 626] on li "Isle of Man" at bounding box center [777, 634] width 469 height 26
type input "****"
click at [606, 314] on input "text" at bounding box center [777, 329] width 470 height 31
paste input "**********"
type input "**********"
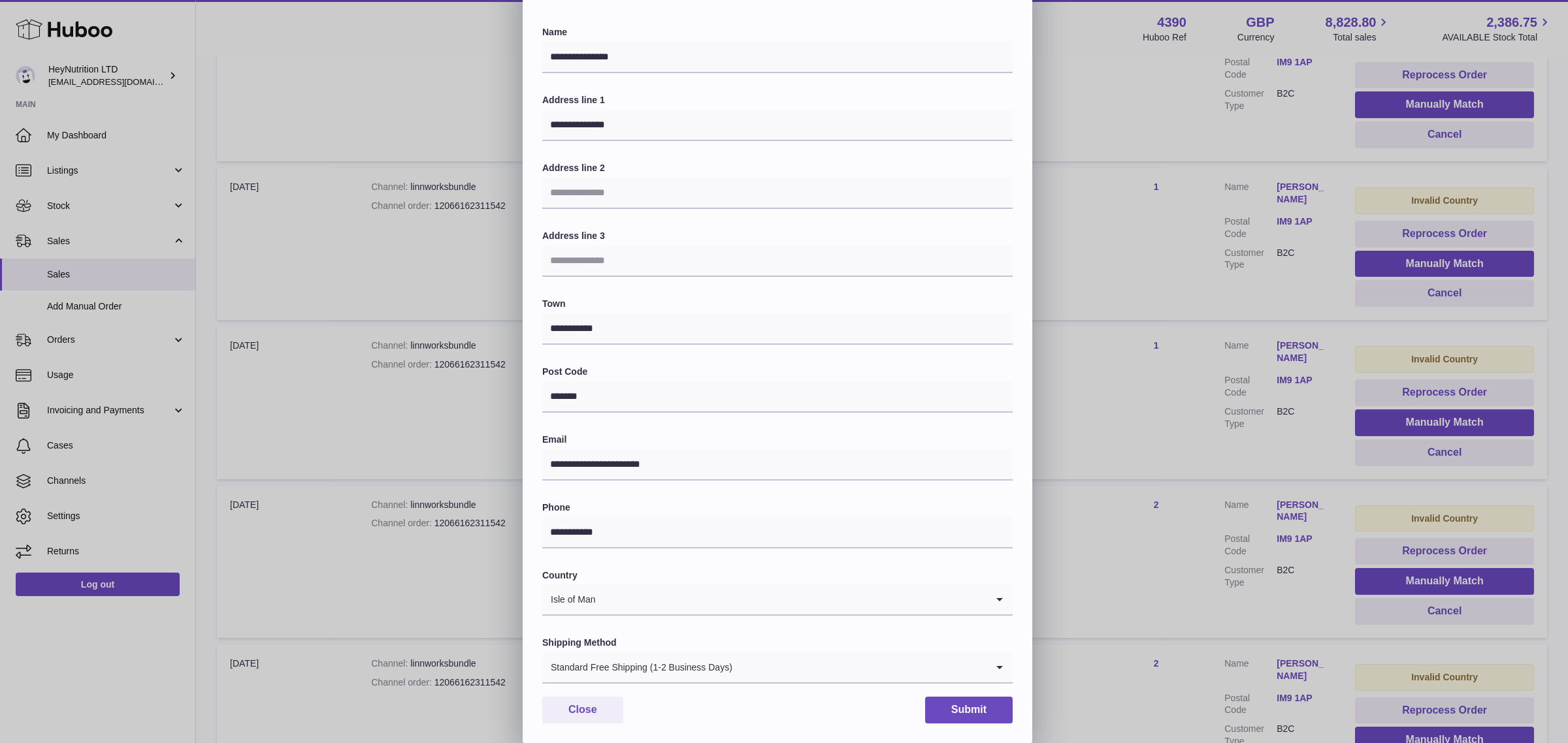
click at [728, 665] on div "Standard Free Shipping (1-2 Business Days)" at bounding box center [764, 667] width 444 height 30
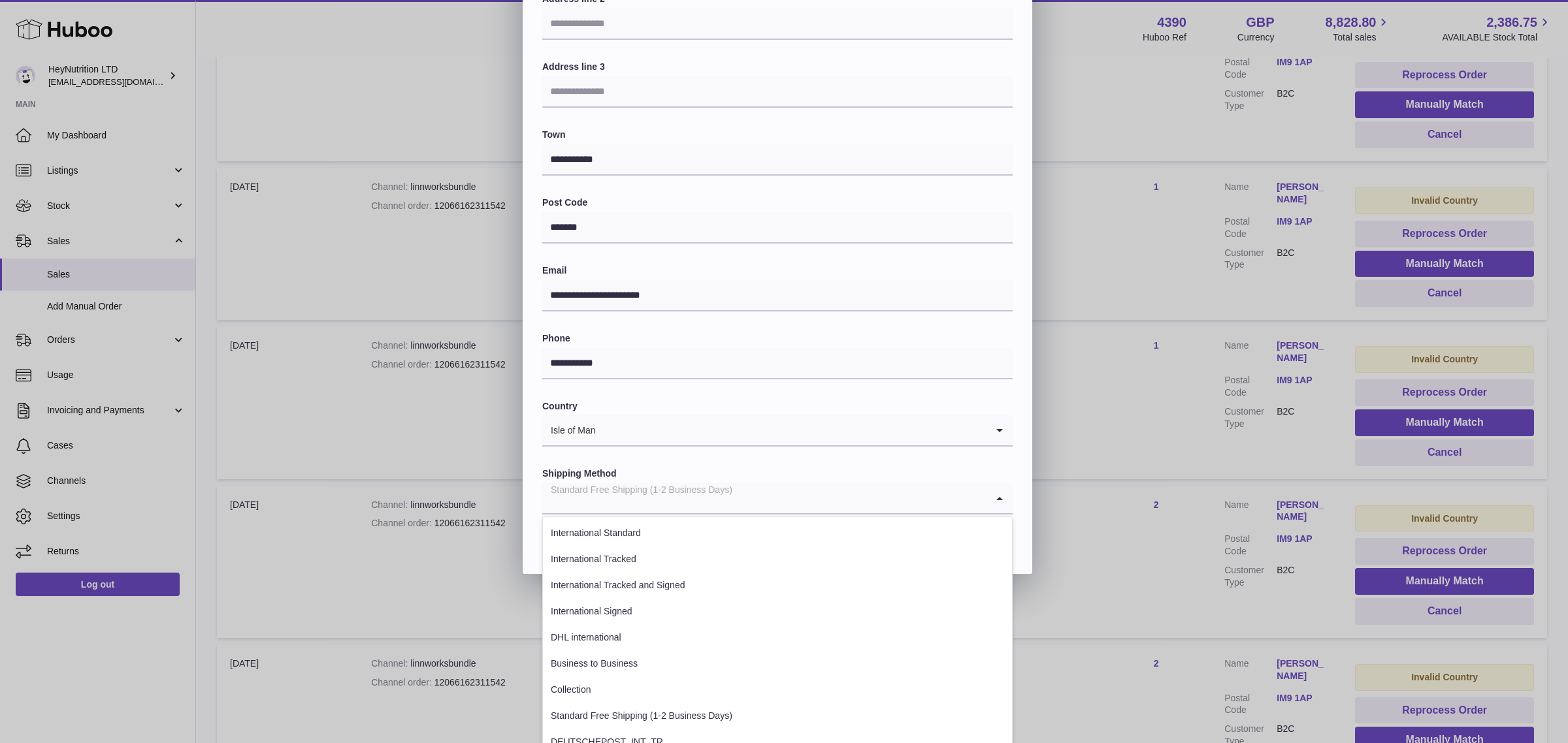
scroll to position [211, 0]
click at [697, 705] on li "Standard Free Shipping (1-2 Business Days)" at bounding box center [777, 715] width 469 height 26
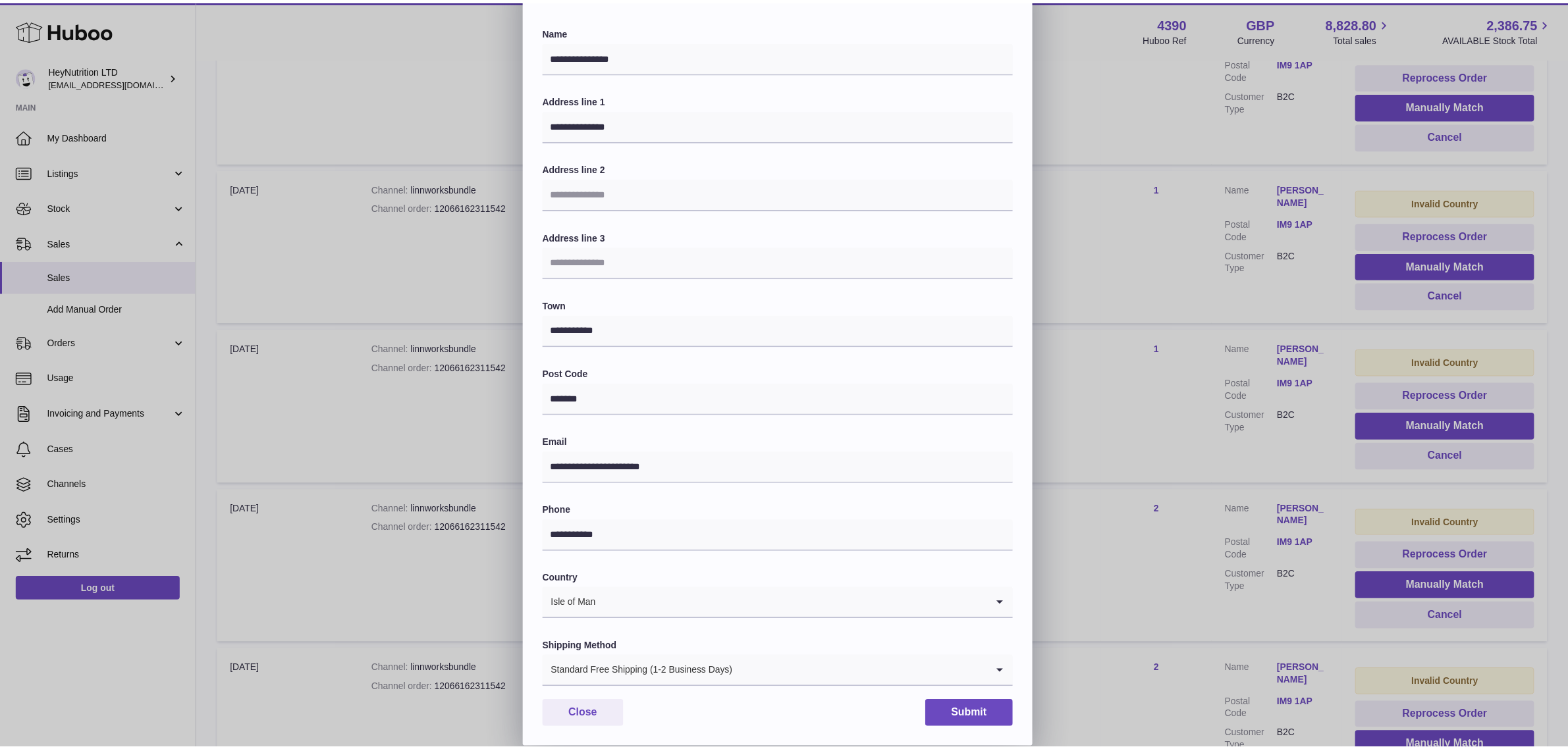
scroll to position [41, 0]
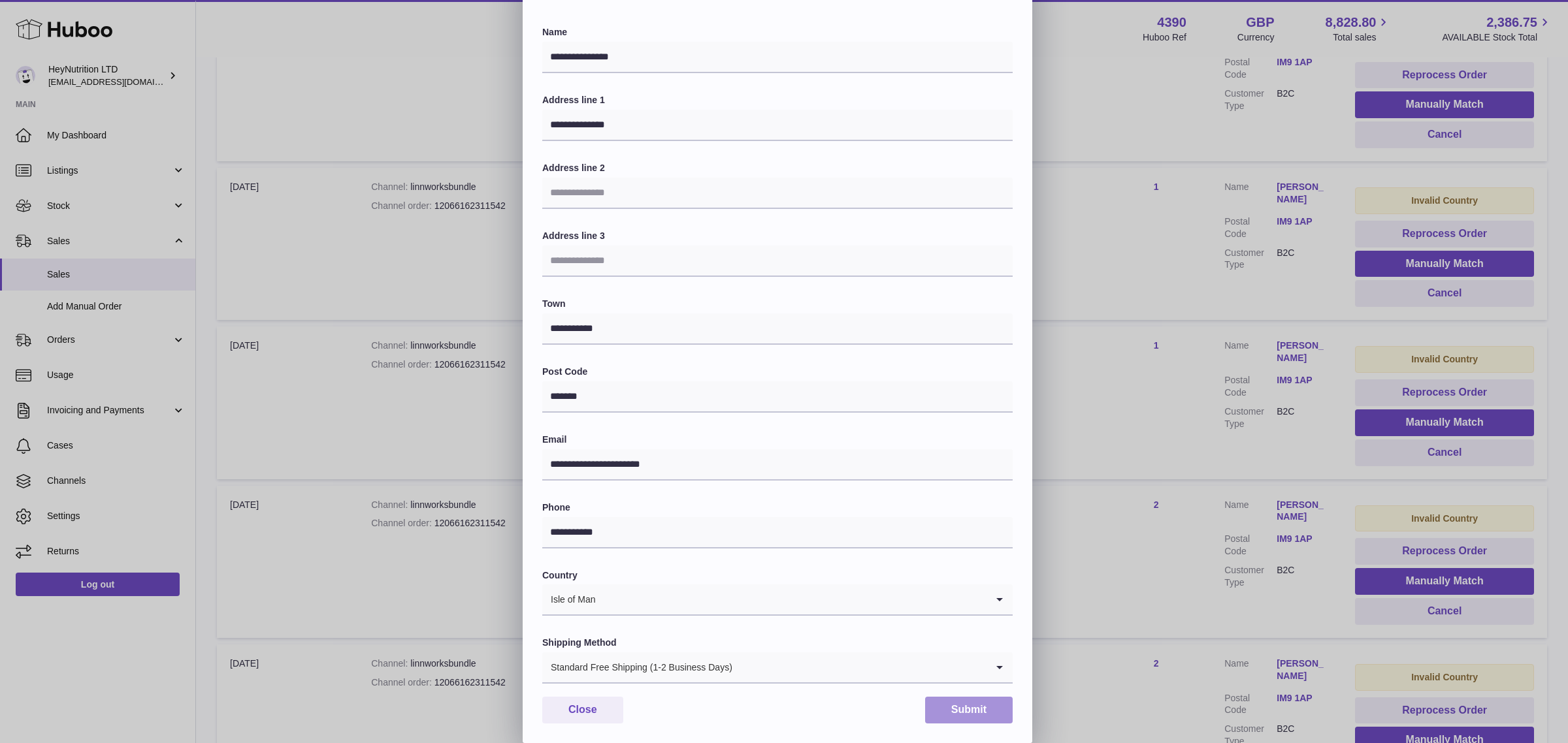
click at [962, 709] on button "Submit" at bounding box center [969, 710] width 88 height 27
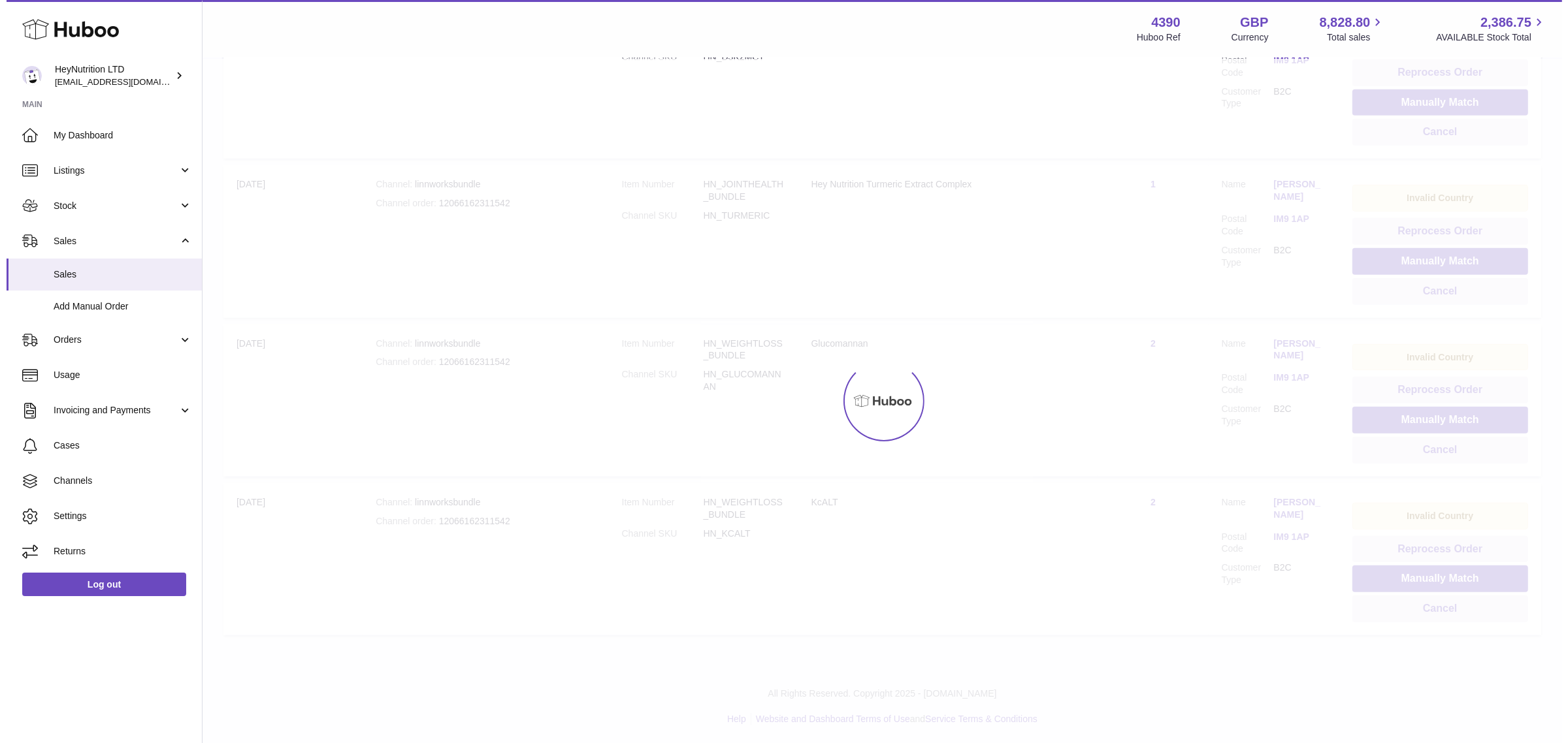
scroll to position [981, 0]
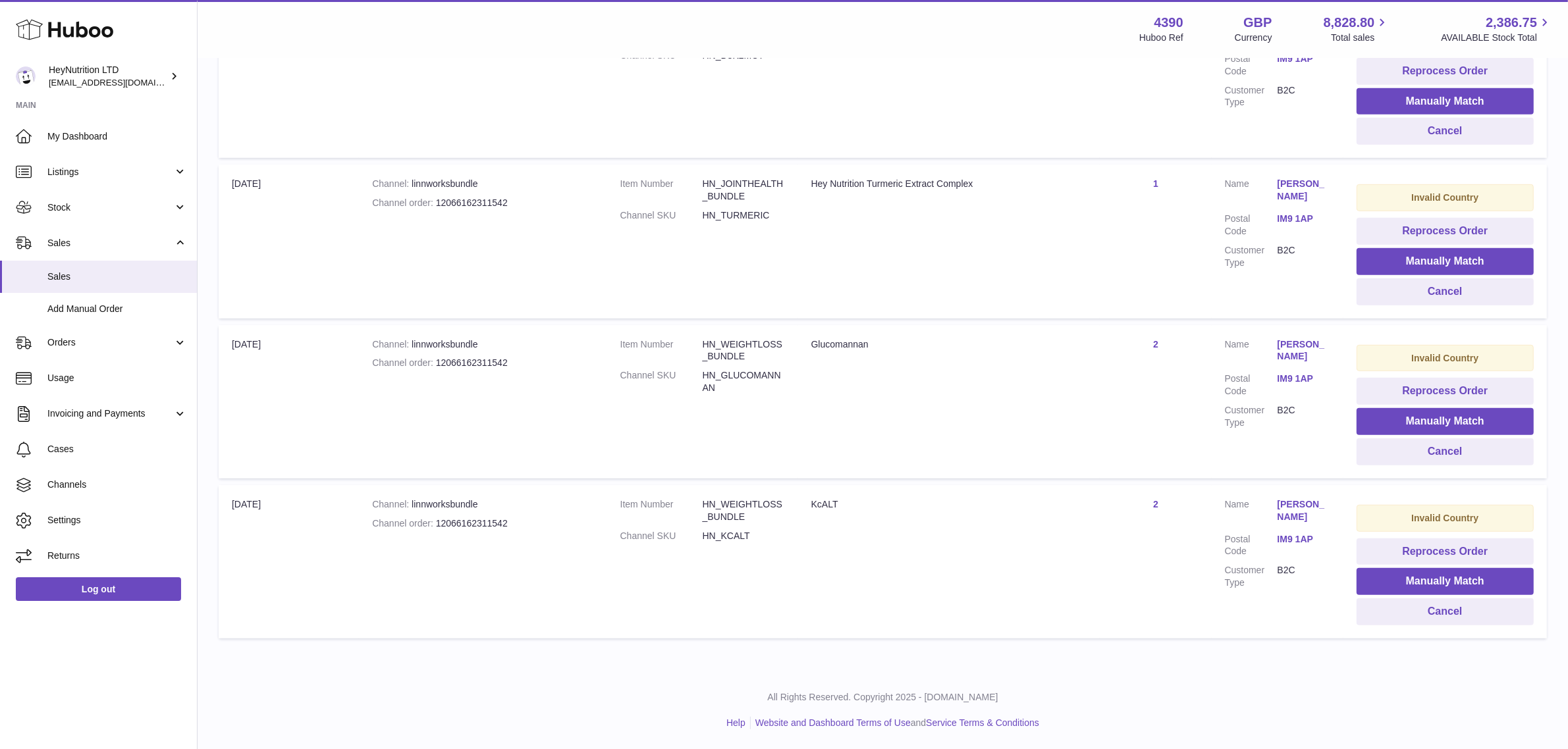
click at [1298, 501] on link "Marsha Morrison" at bounding box center [1304, 510] width 53 height 25
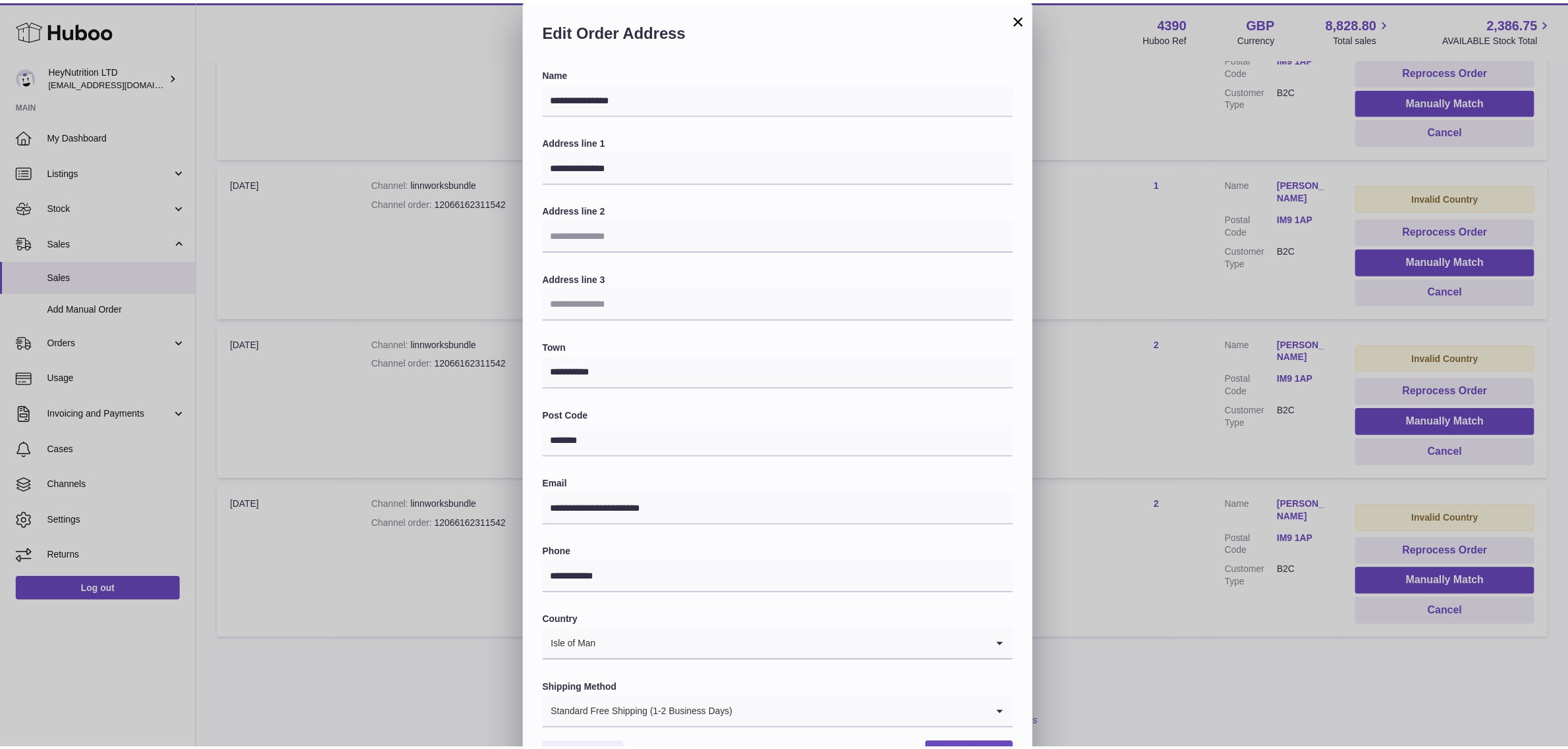
scroll to position [41, 0]
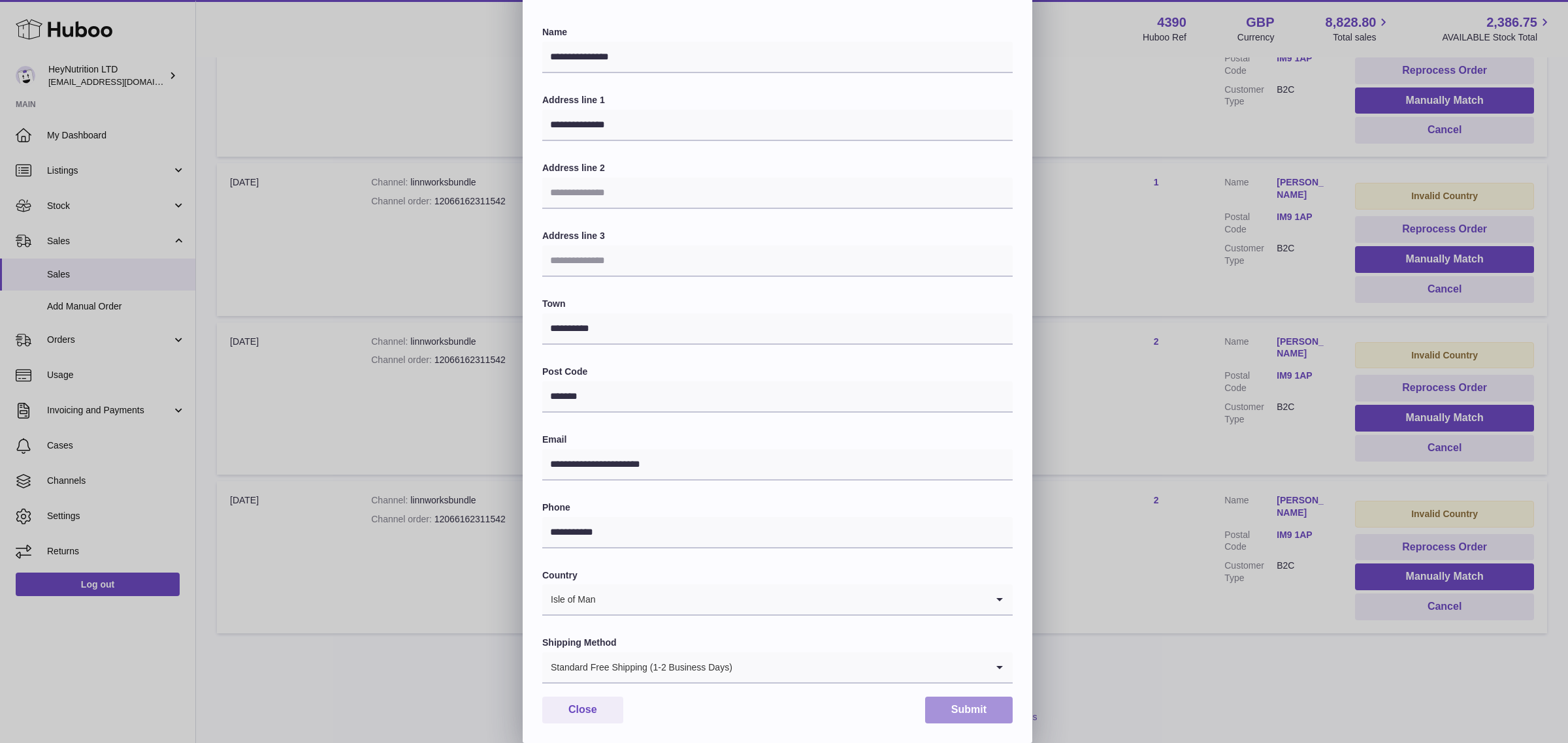
click at [975, 710] on button "Submit" at bounding box center [969, 710] width 88 height 27
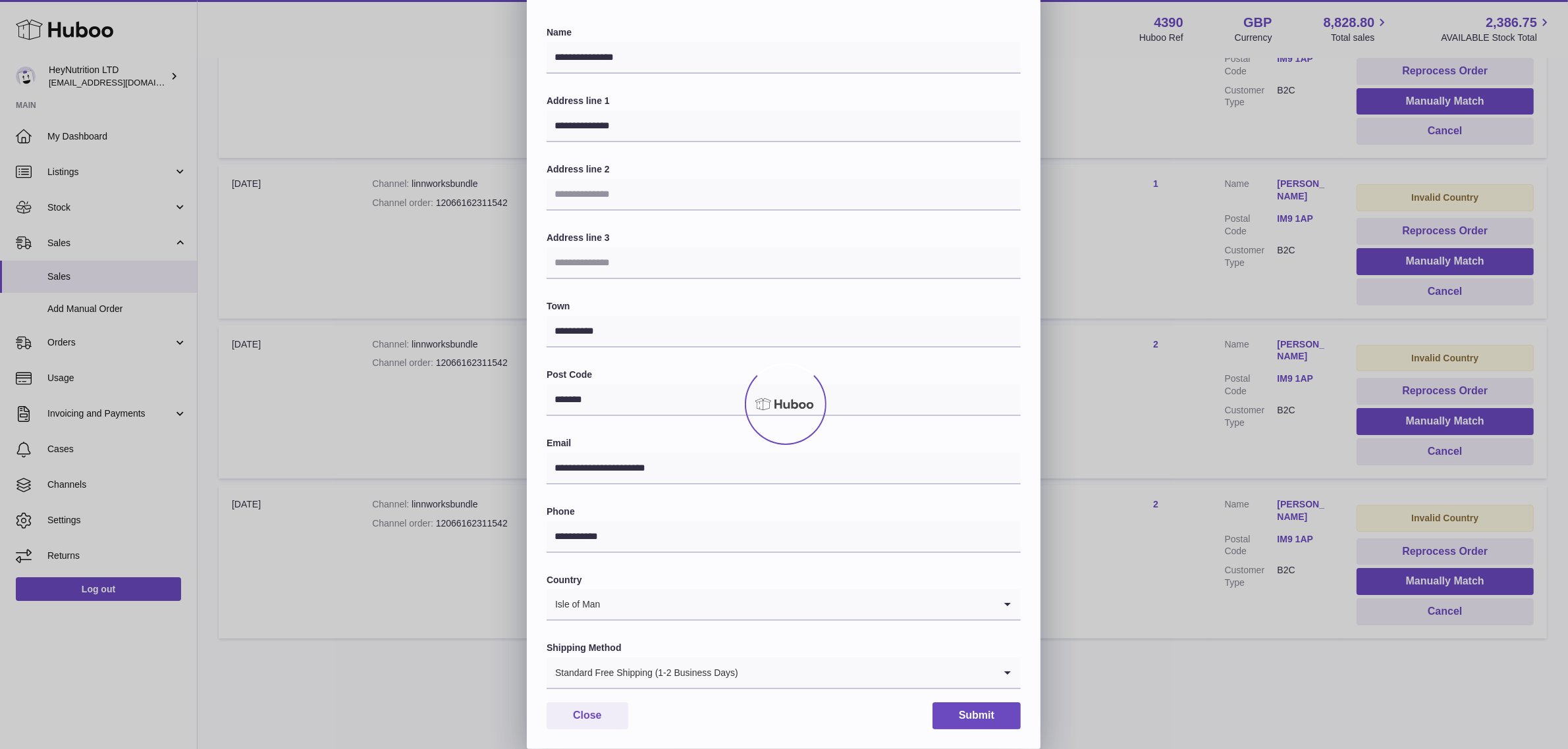
scroll to position [0, 0]
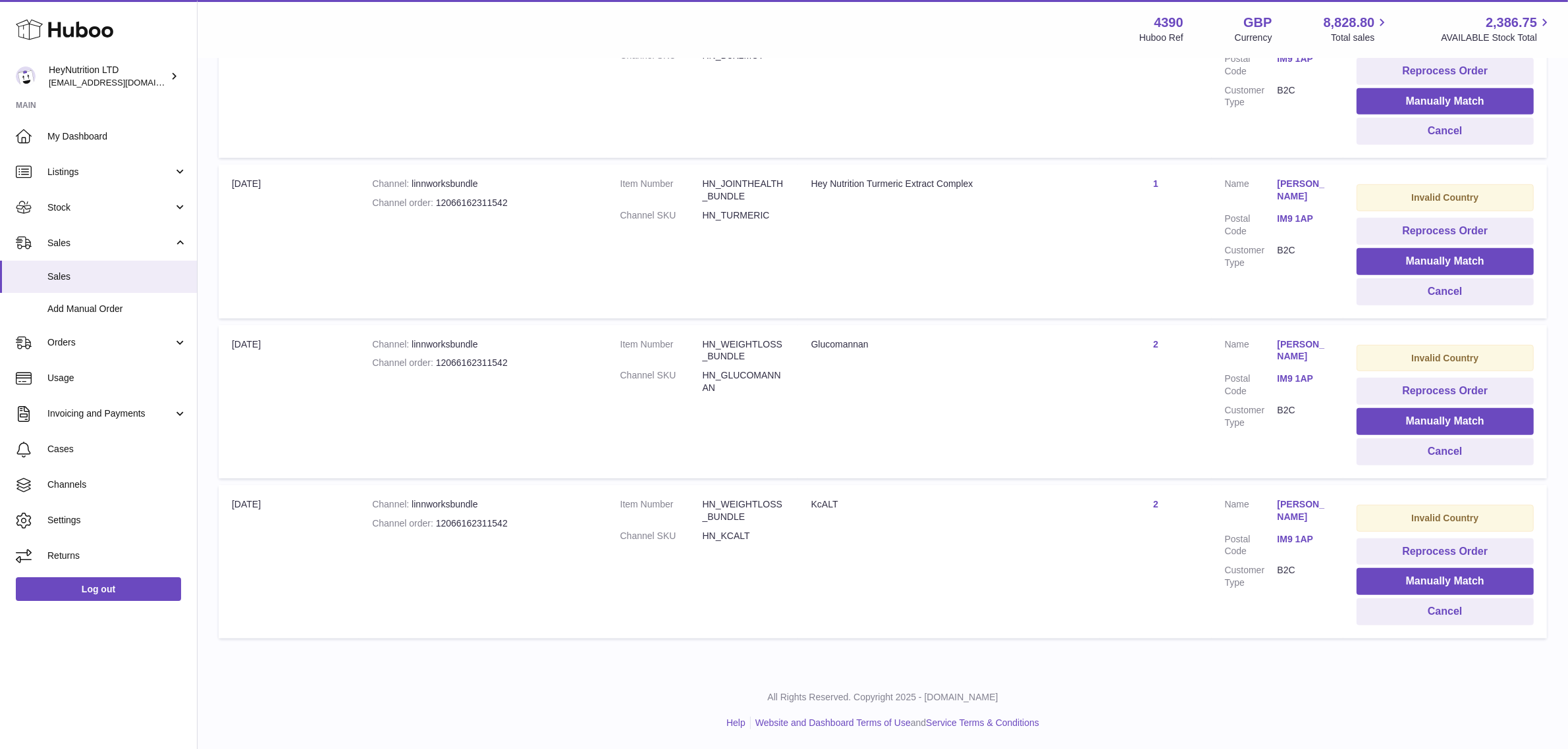
click at [1282, 358] on link "Marsha Morrison" at bounding box center [1304, 350] width 53 height 25
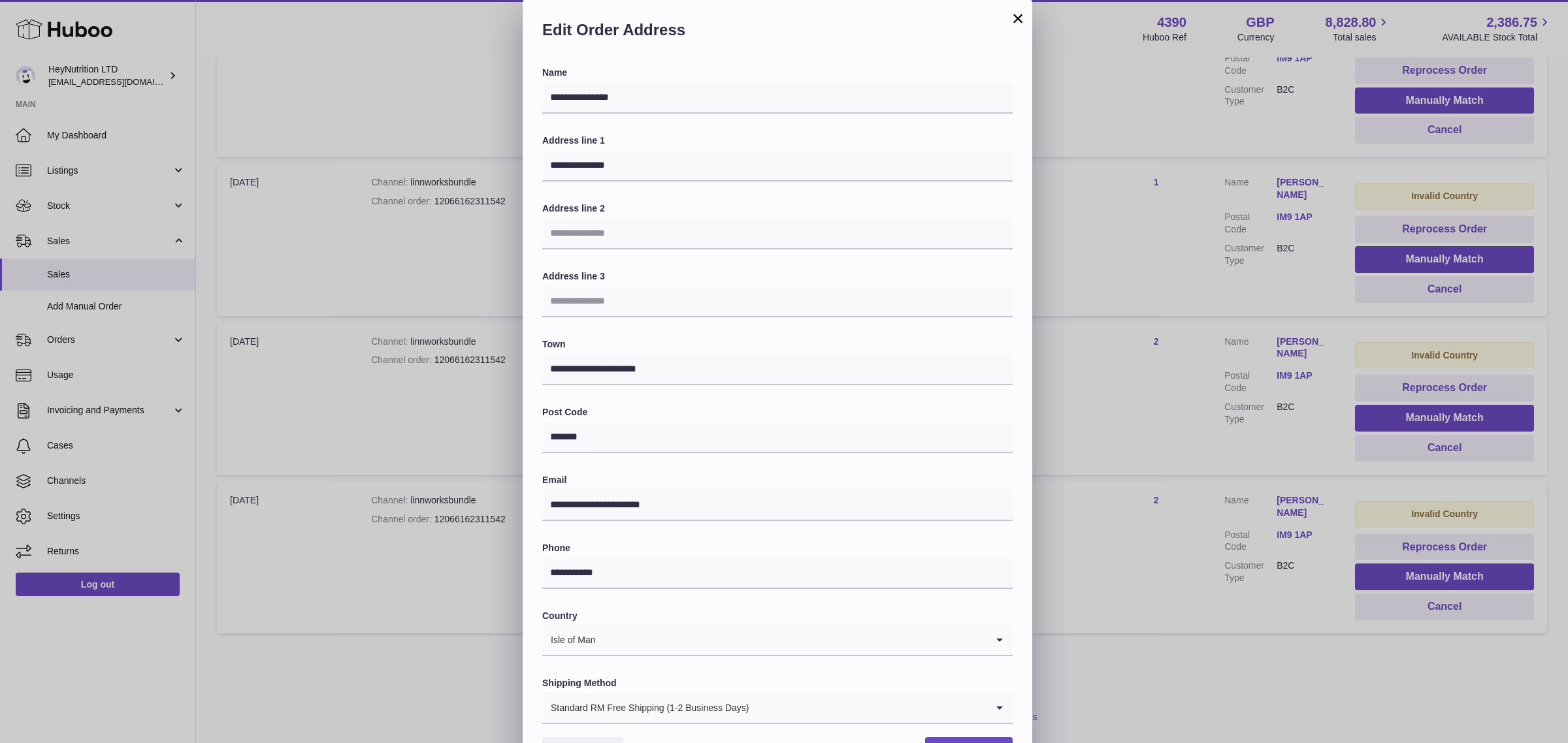
click at [1016, 10] on button "×" at bounding box center [1018, 18] width 16 height 16
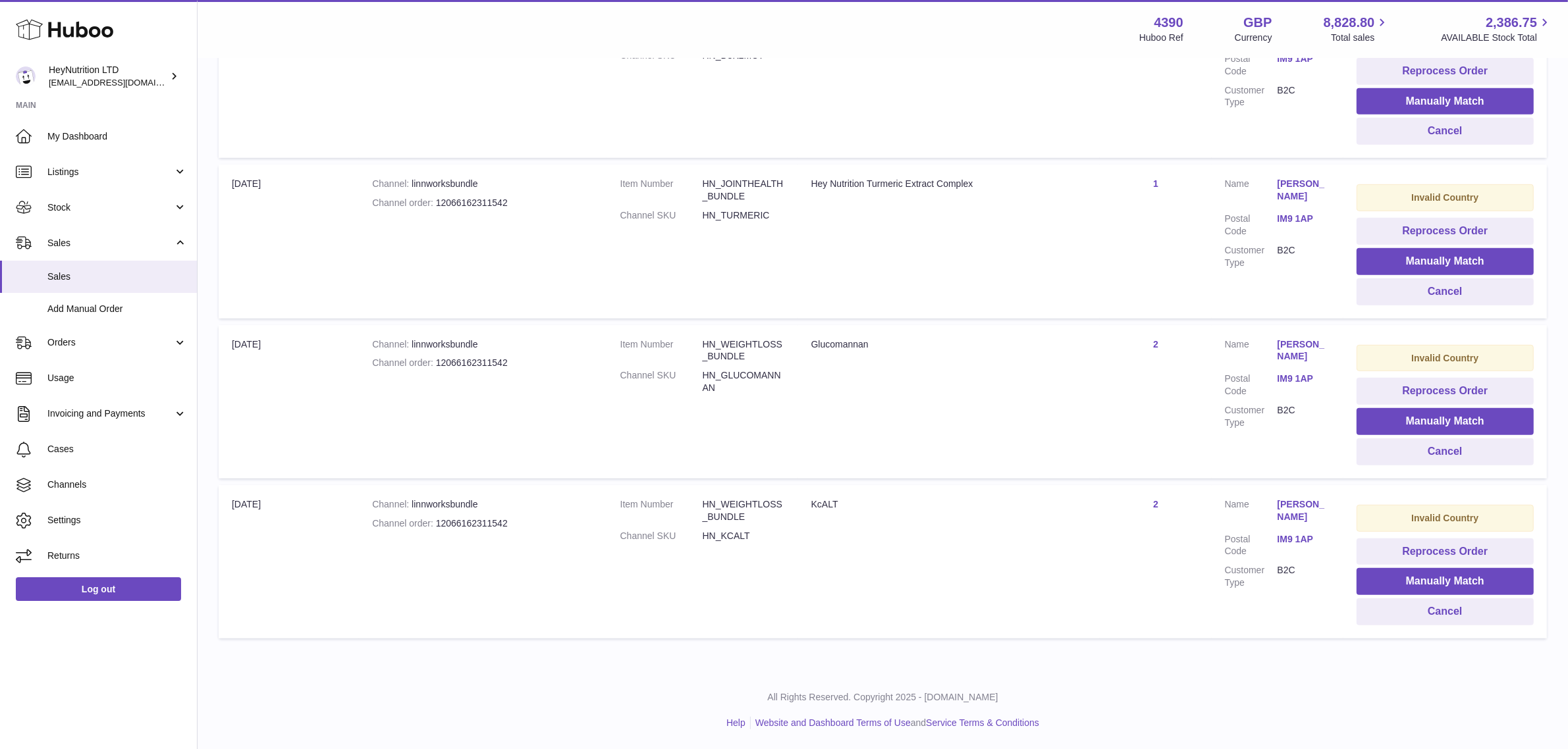
click at [1280, 199] on link "Marsha Morrison" at bounding box center [1304, 190] width 53 height 25
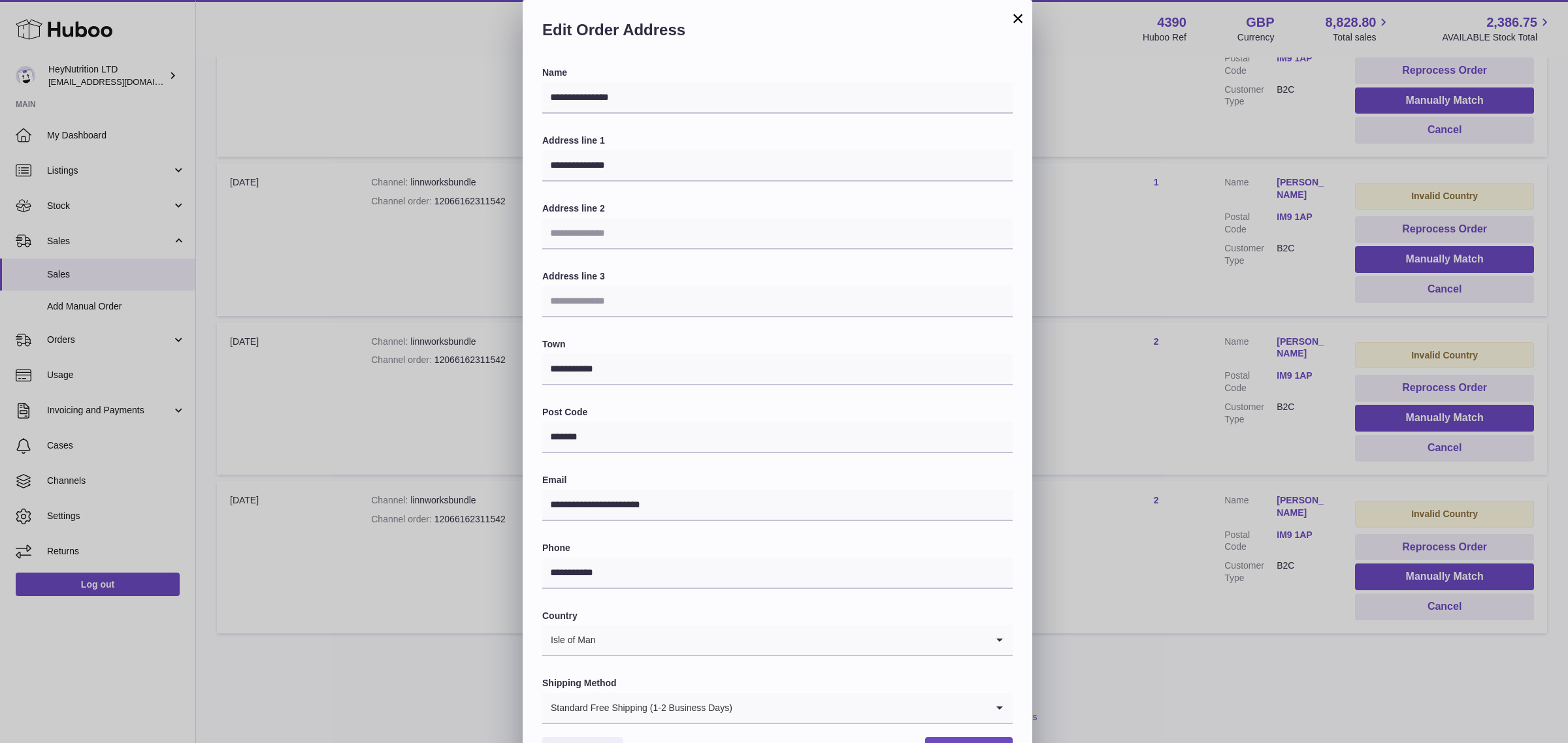
click at [1019, 17] on button "×" at bounding box center [1018, 18] width 16 height 16
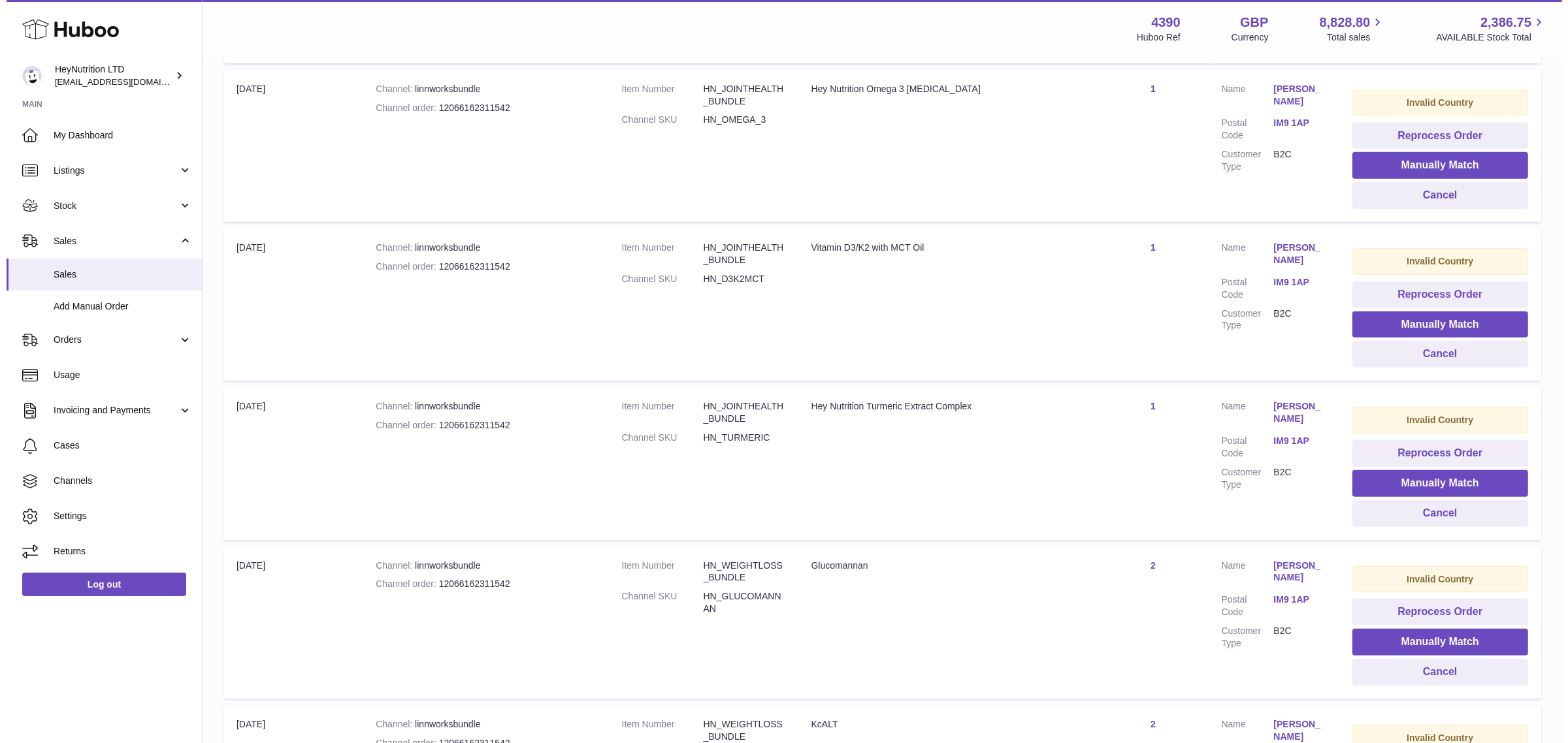
scroll to position [736, 0]
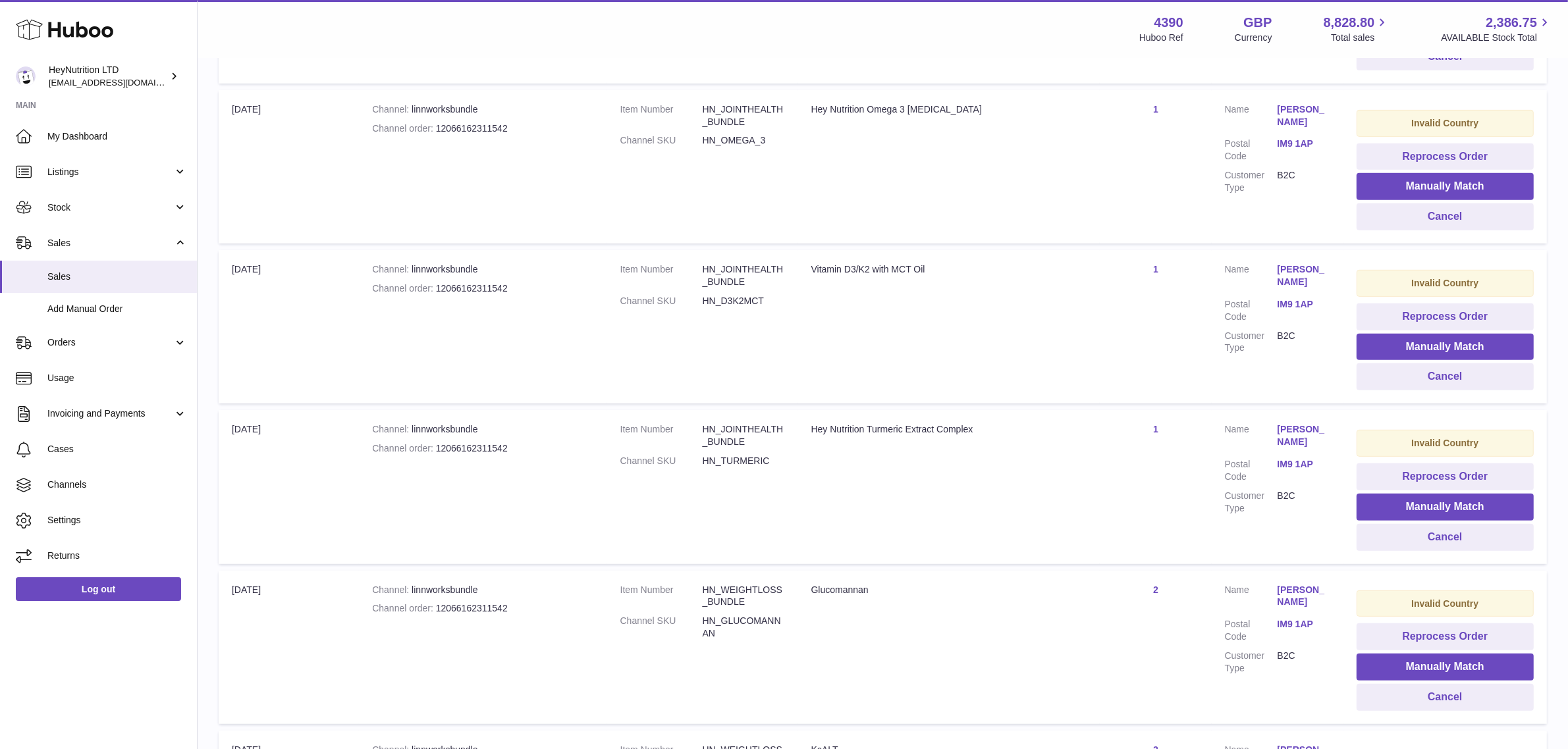
click at [1301, 277] on link "Marsha Morrison" at bounding box center [1304, 276] width 53 height 25
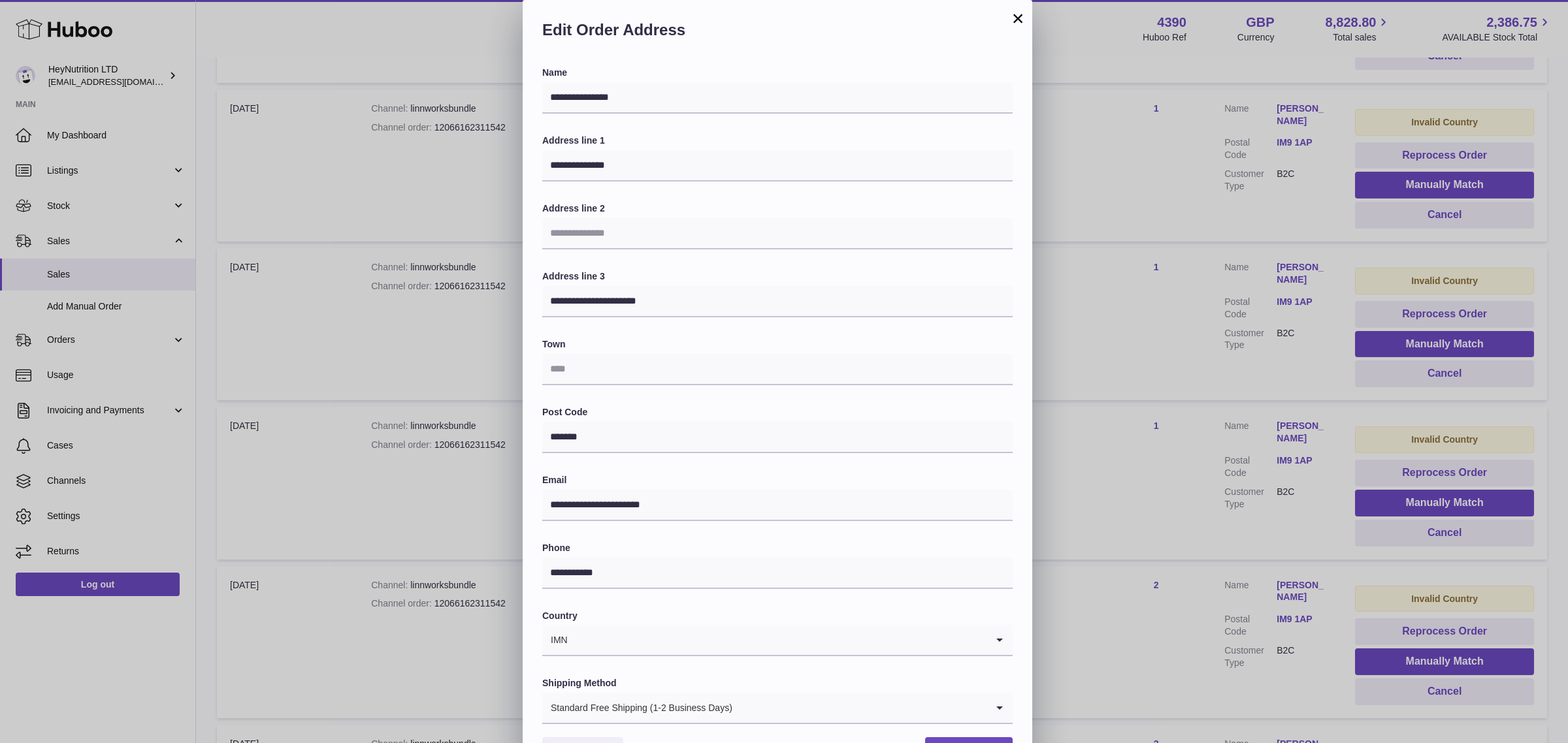
click at [801, 634] on input "Search for option" at bounding box center [777, 639] width 418 height 30
click at [690, 674] on li "Isle of Man" at bounding box center [777, 675] width 469 height 26
type input "****"
drag, startPoint x: 602, startPoint y: 374, endPoint x: 758, endPoint y: 381, distance: 156.2
click at [602, 374] on input "text" at bounding box center [777, 369] width 470 height 31
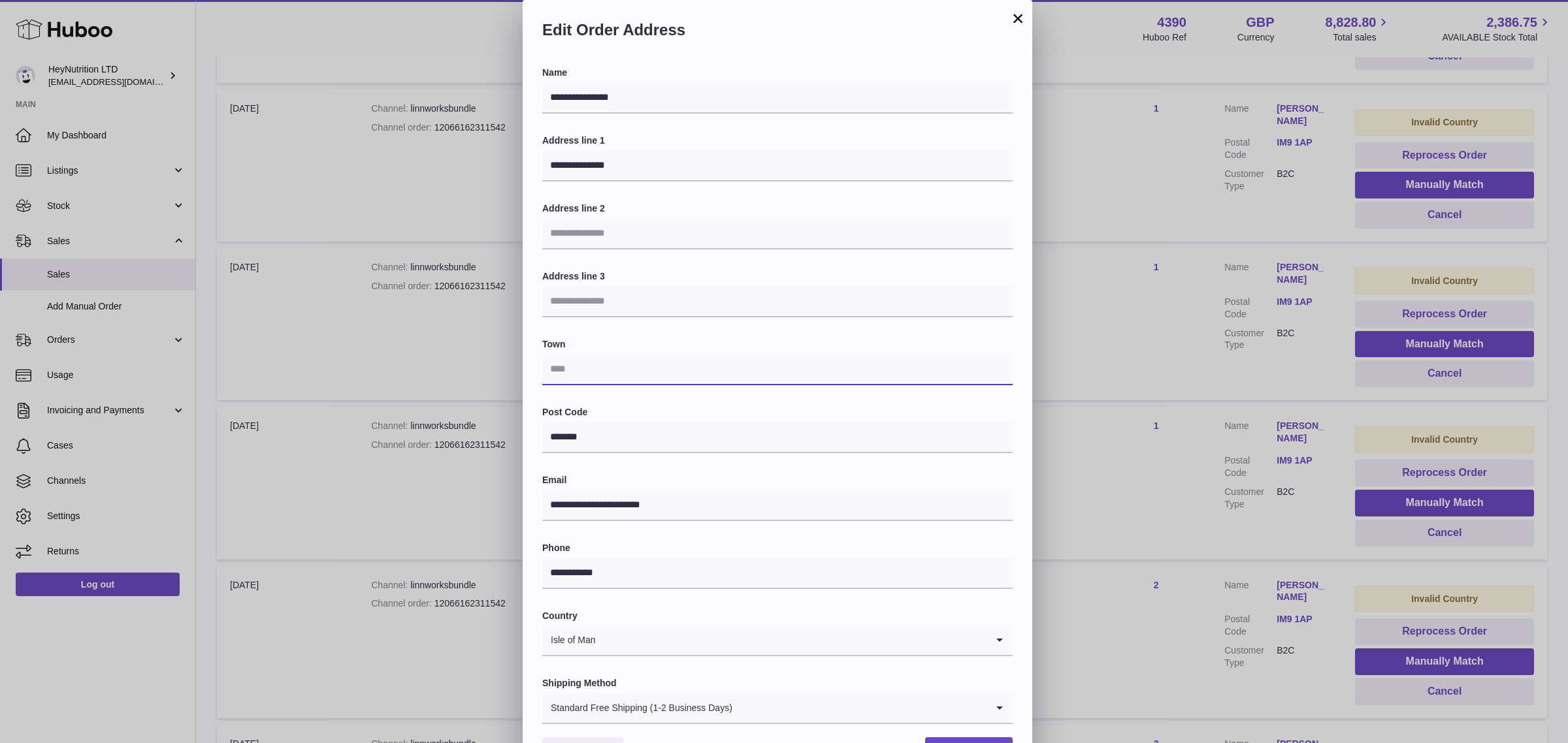
paste input "**********"
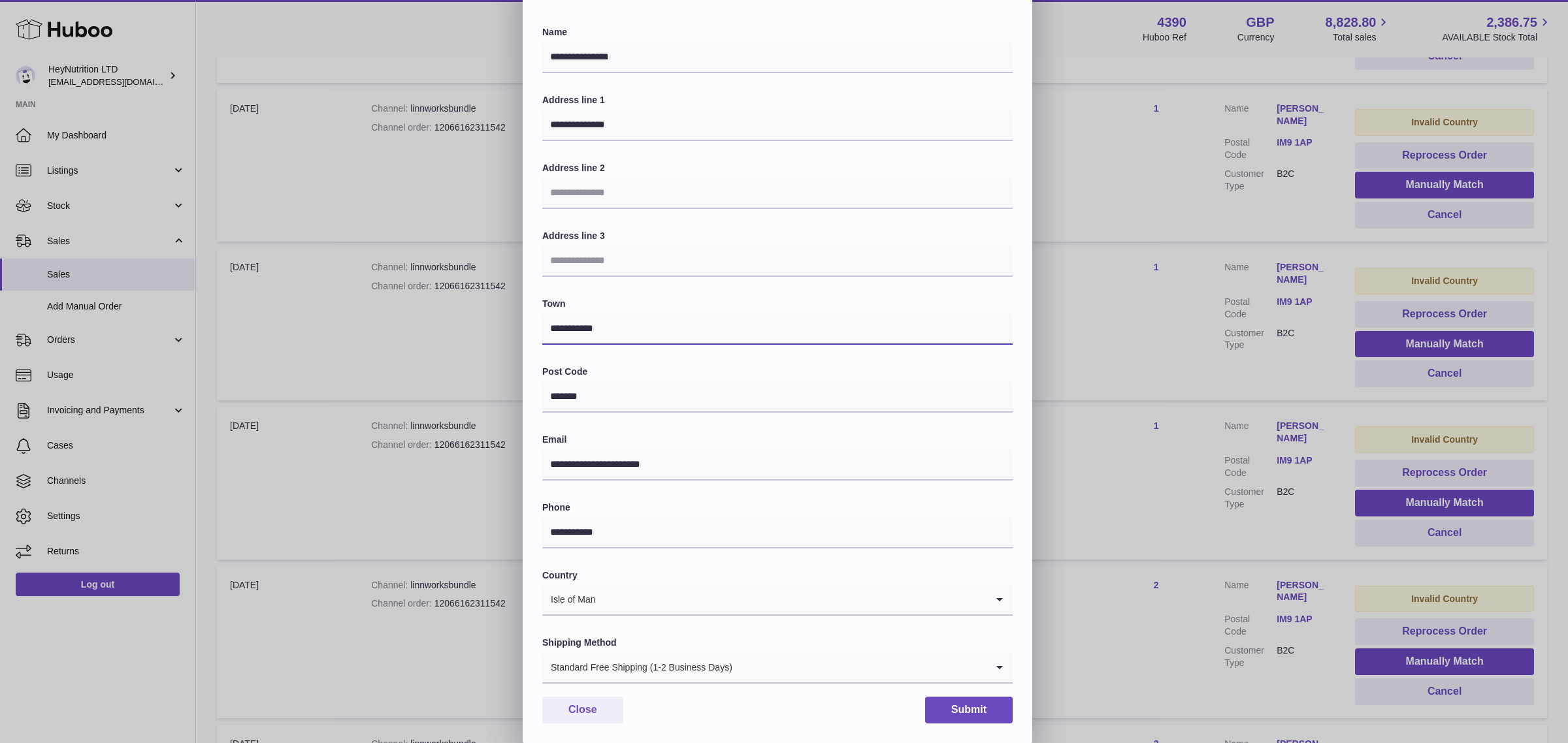
type input "**********"
click at [760, 670] on input "Search for option" at bounding box center [860, 667] width 254 height 30
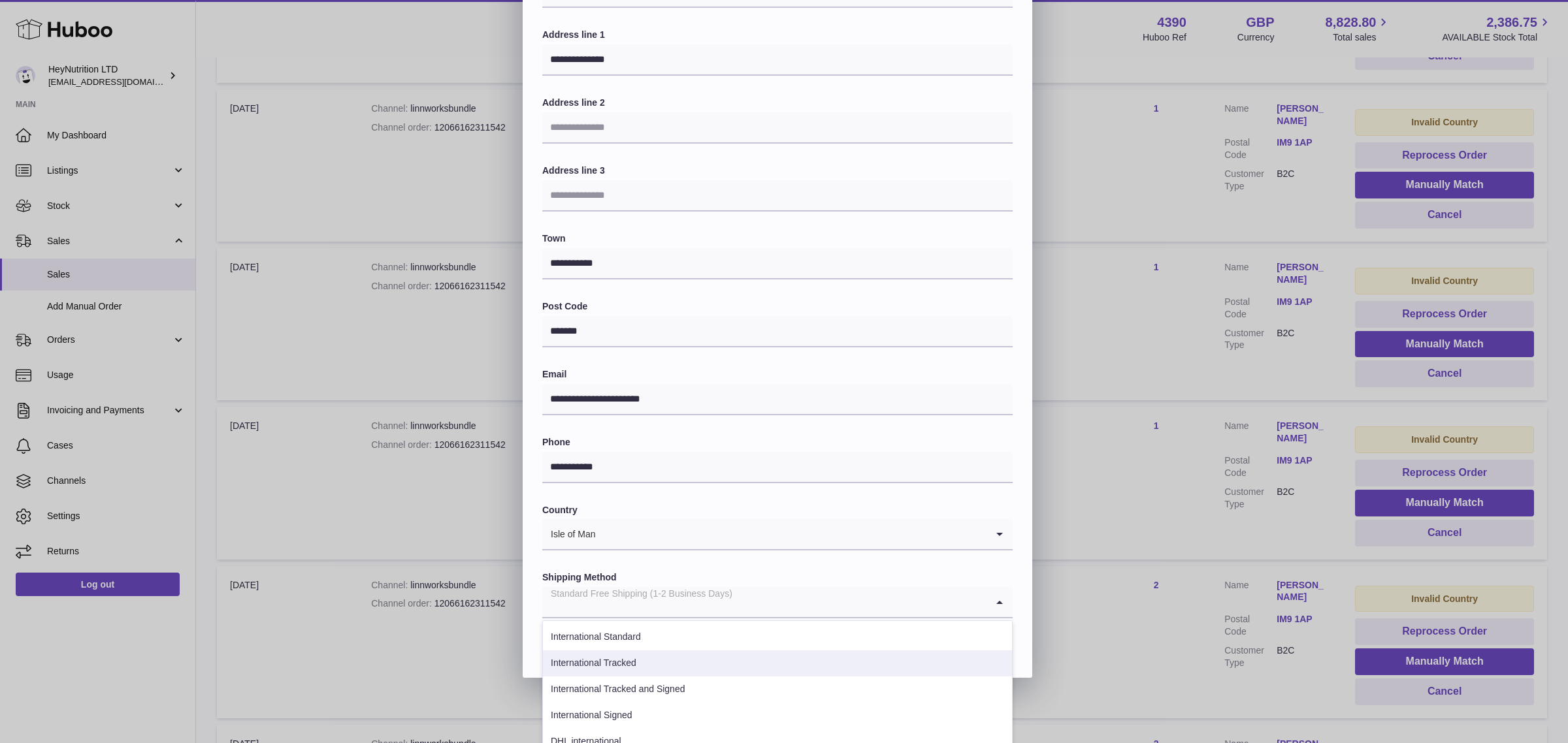
scroll to position [211, 0]
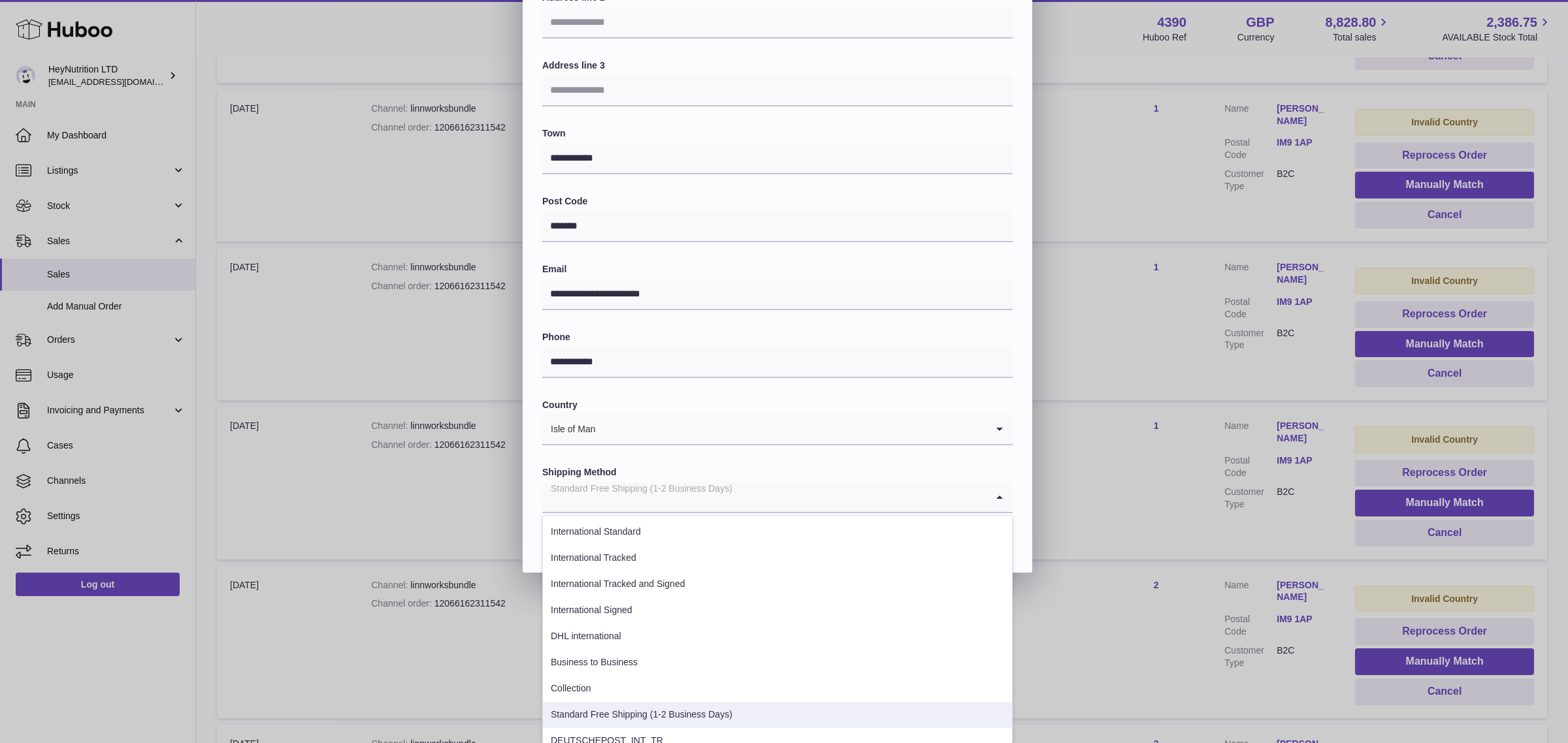
click at [660, 706] on li "Standard Free Shipping (1-2 Business Days)" at bounding box center [777, 715] width 469 height 26
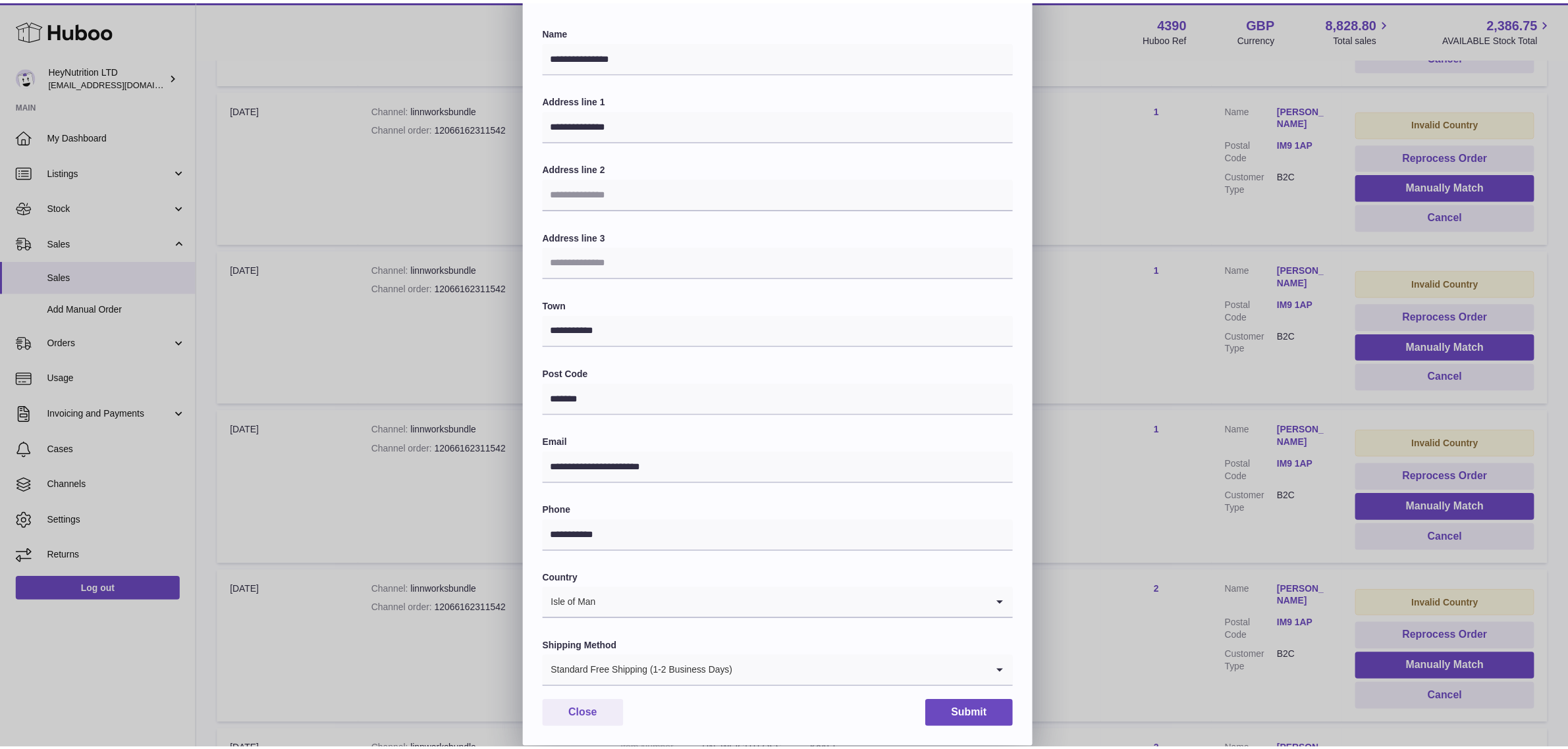
scroll to position [41, 0]
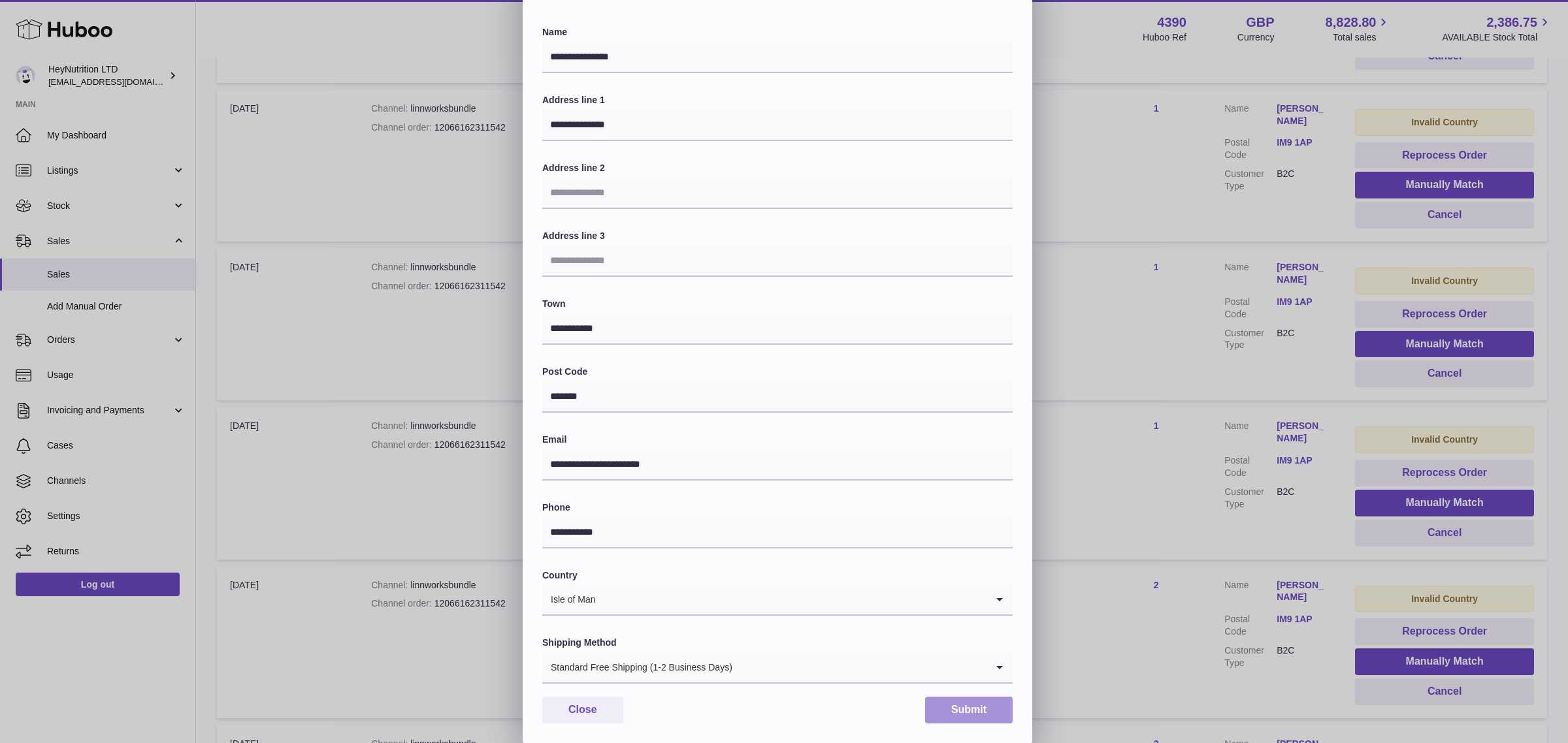
click at [962, 705] on button "Submit" at bounding box center [969, 710] width 88 height 27
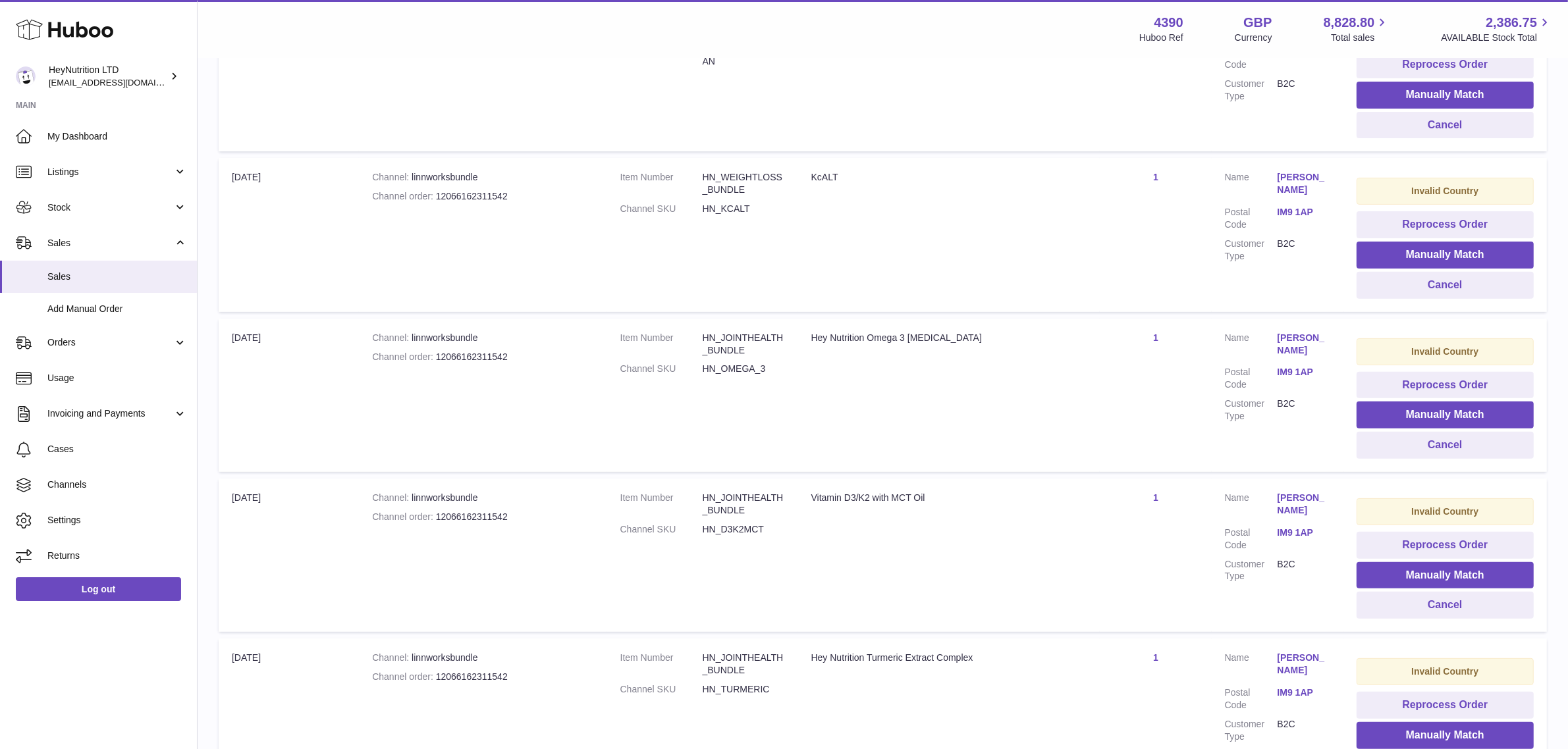
scroll to position [412, 0]
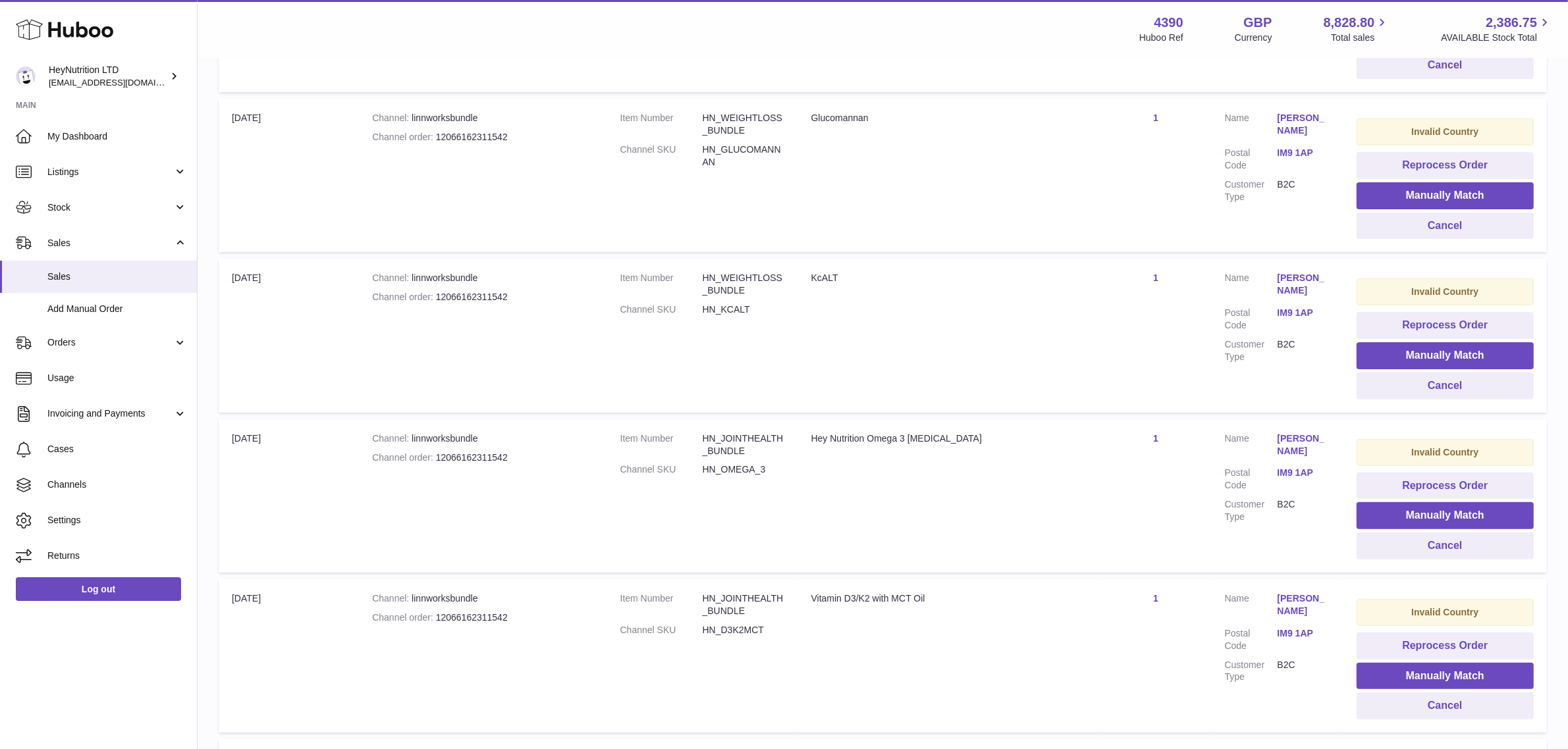
click at [1293, 277] on link "Marsha Morrison" at bounding box center [1304, 284] width 53 height 25
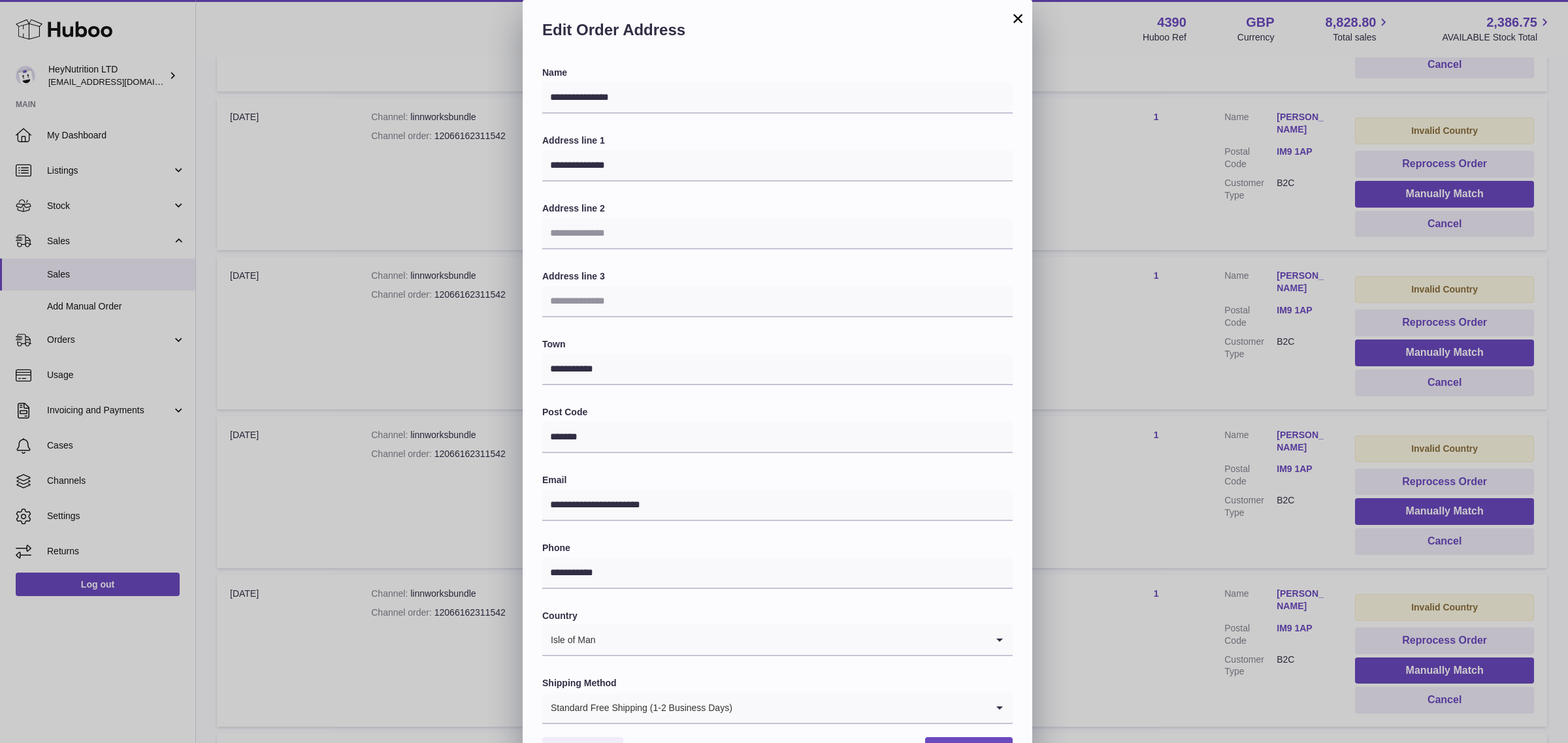
click at [1018, 11] on button "×" at bounding box center [1018, 18] width 16 height 16
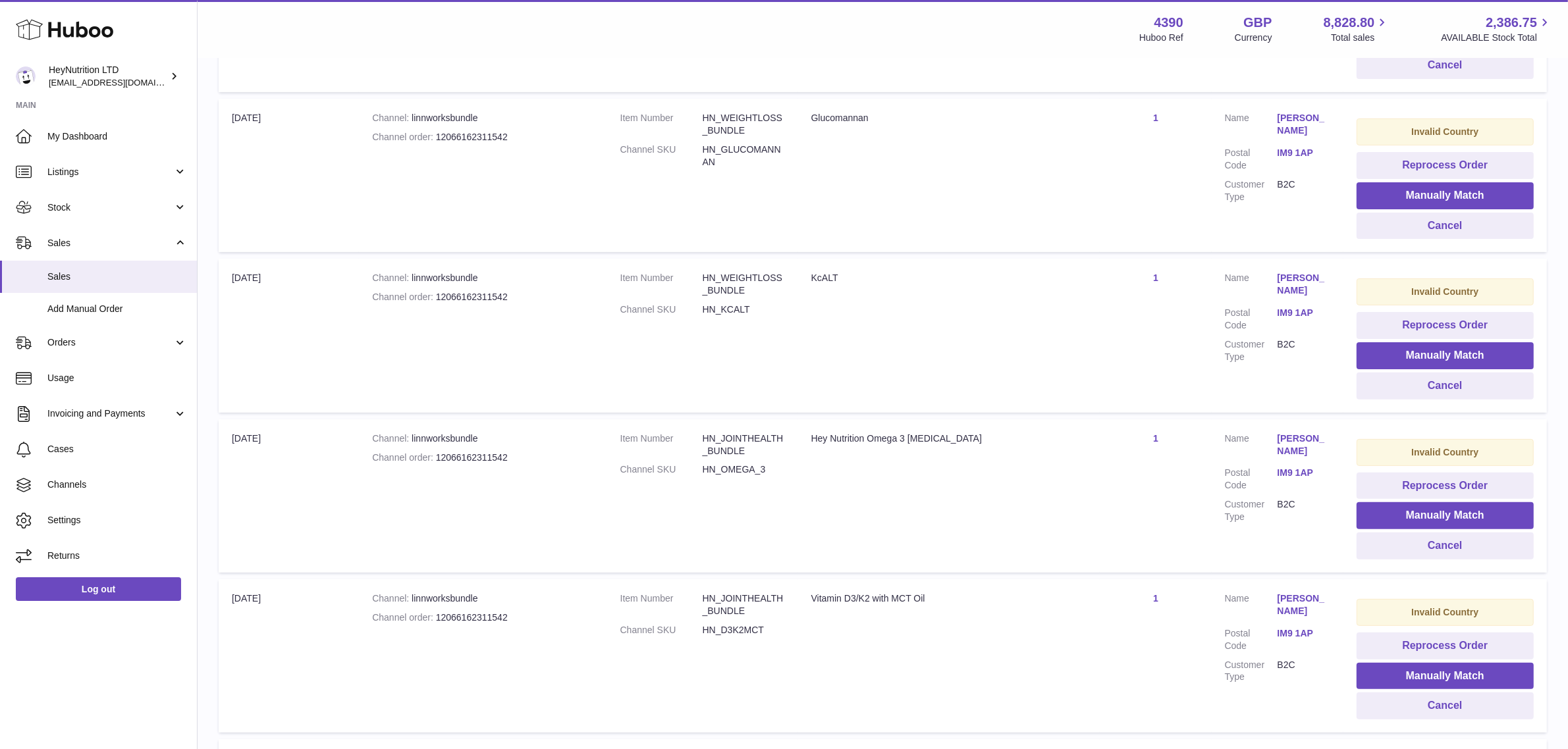
click at [1294, 114] on link "Marsha Morrison" at bounding box center [1304, 124] width 53 height 25
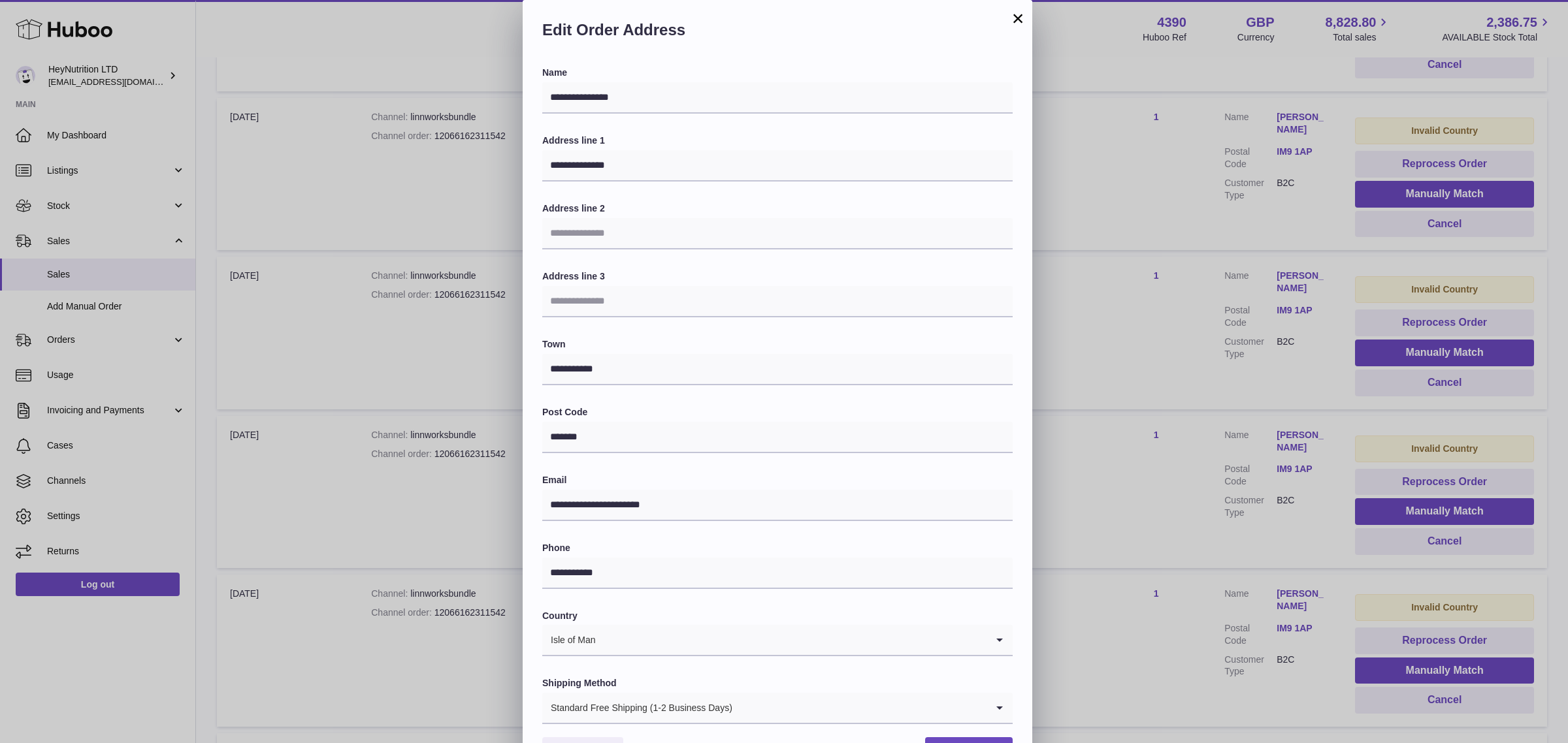
click at [1017, 11] on button "×" at bounding box center [1018, 18] width 16 height 16
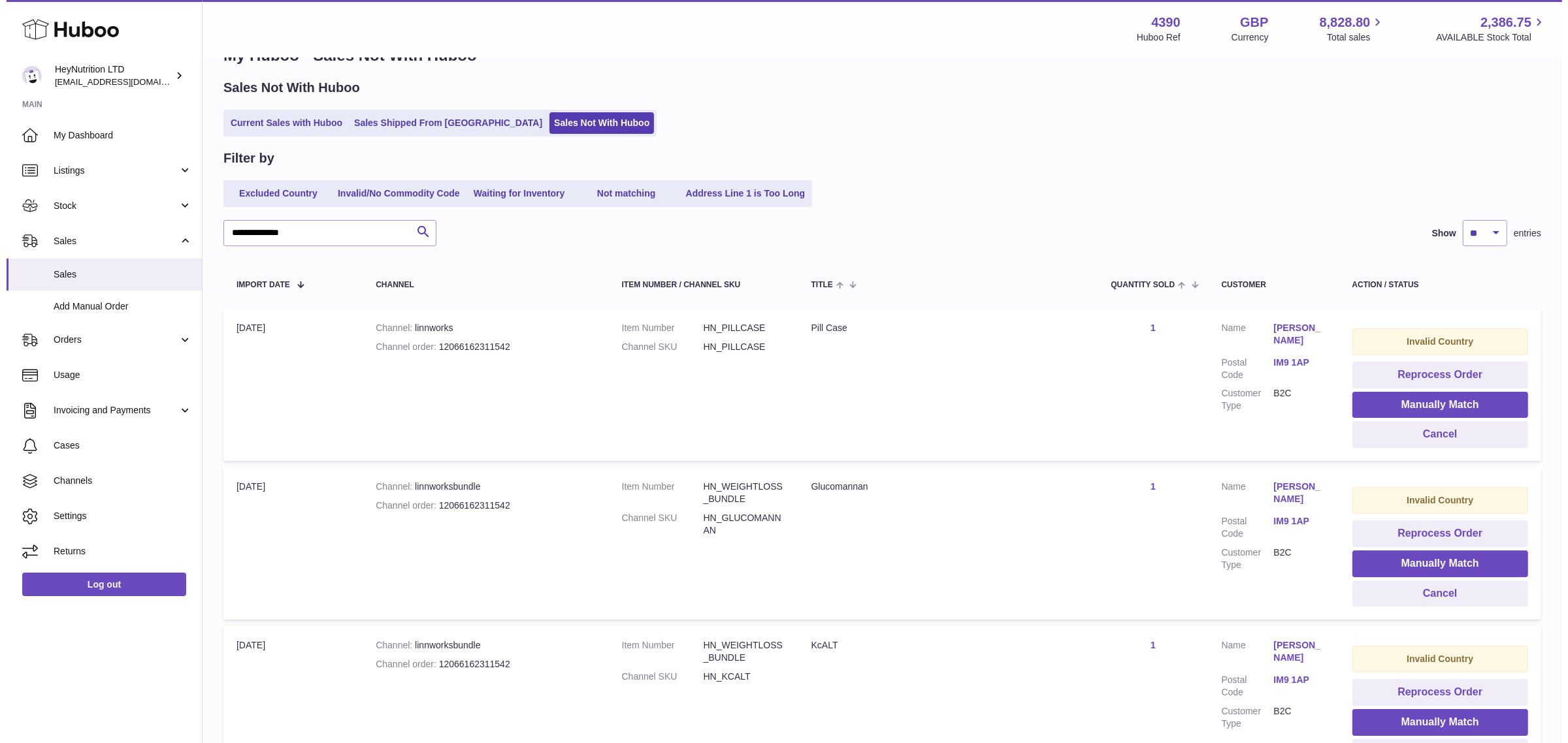
scroll to position [0, 0]
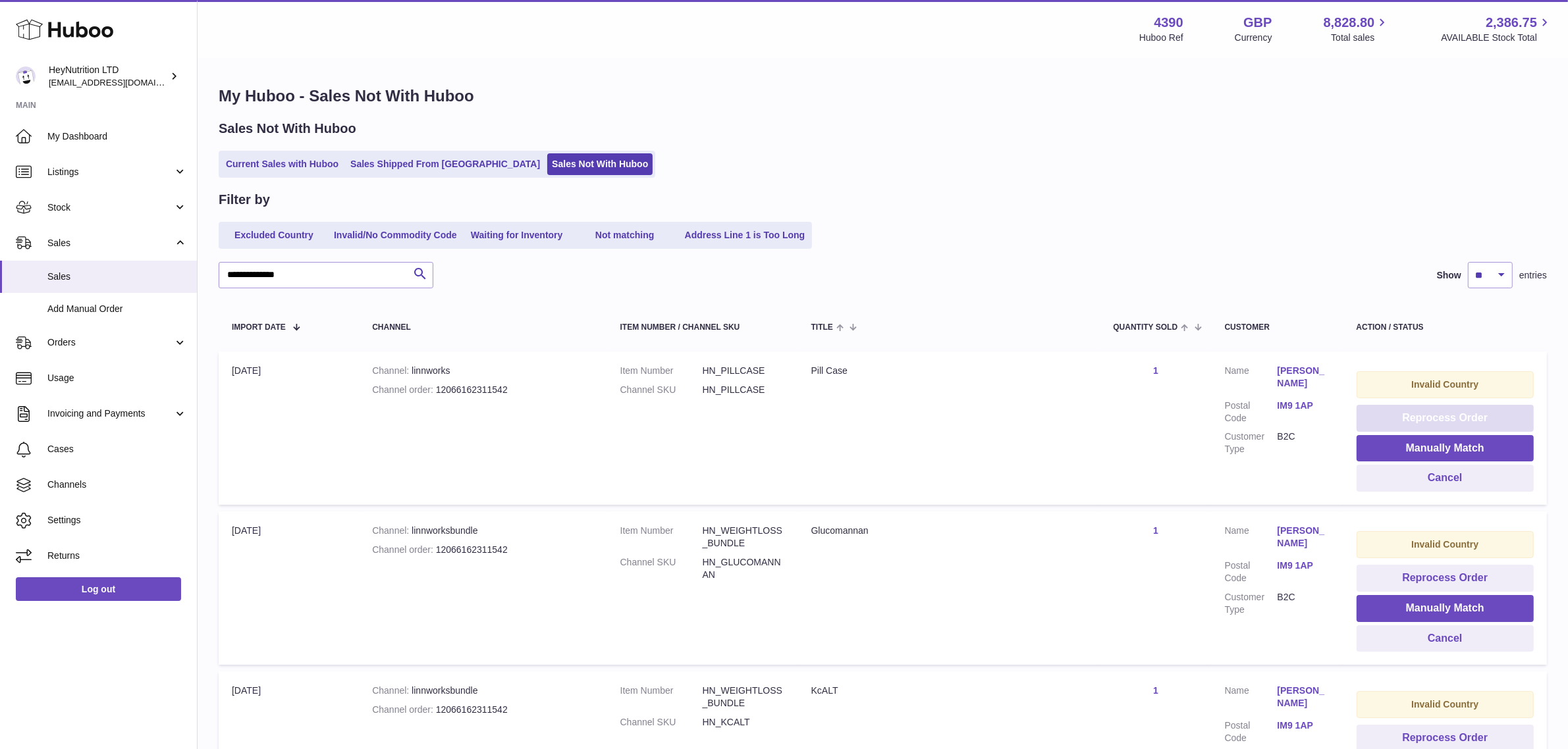
click at [1464, 415] on button "Reprocess Order" at bounding box center [1445, 418] width 177 height 27
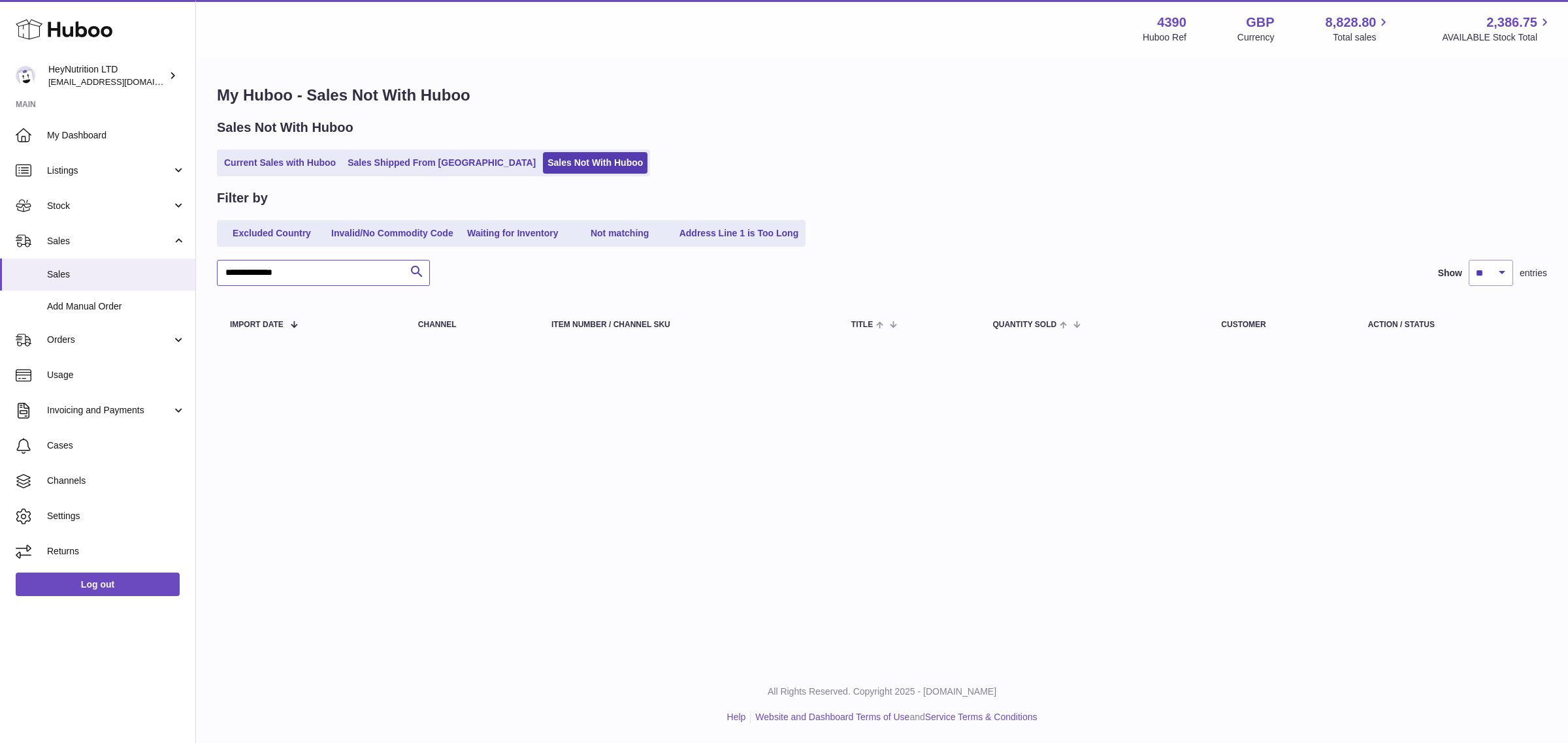
click at [304, 269] on input "**********" at bounding box center [323, 273] width 213 height 26
click at [112, 334] on span "Orders" at bounding box center [109, 340] width 125 height 12
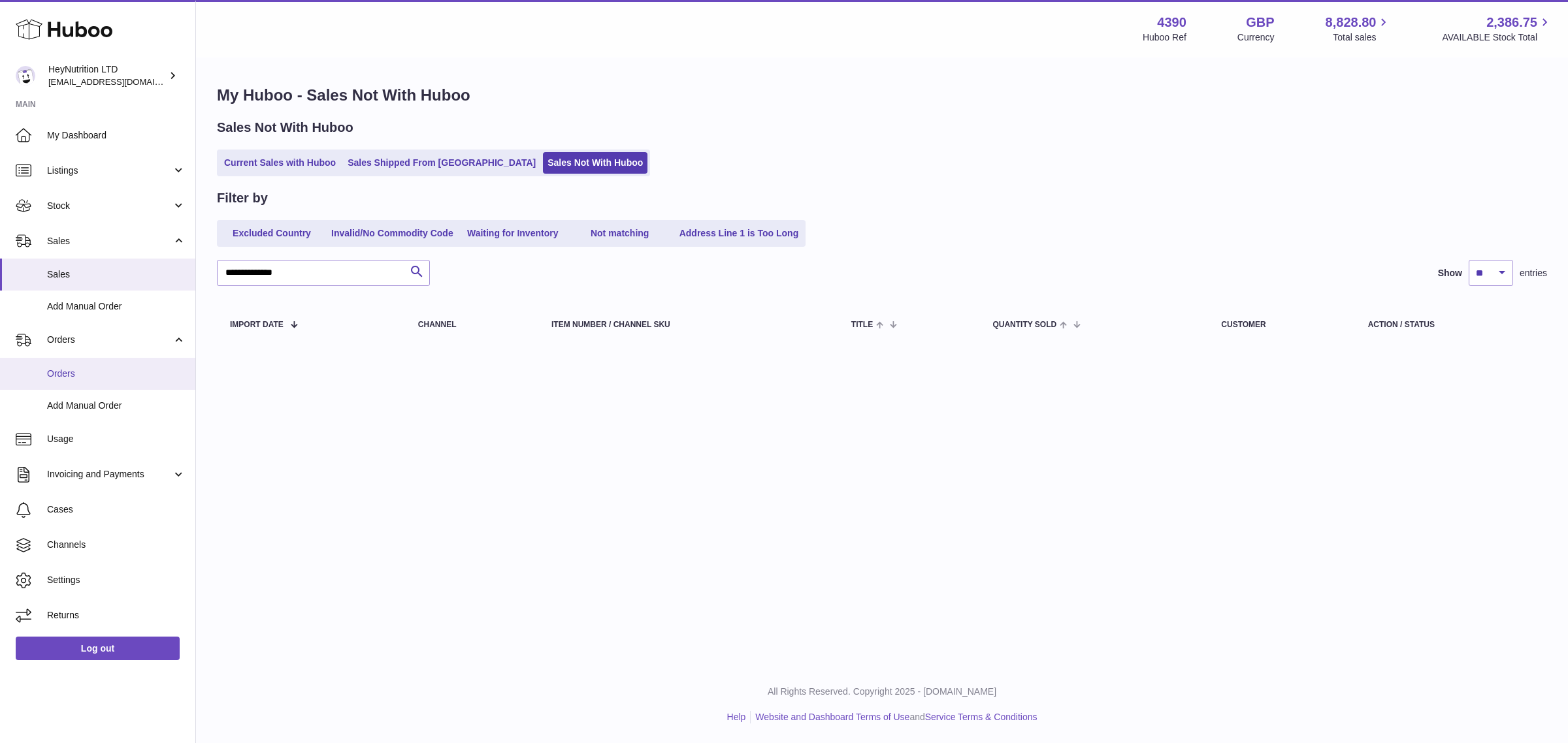
click at [93, 368] on span "Orders" at bounding box center [116, 374] width 138 height 12
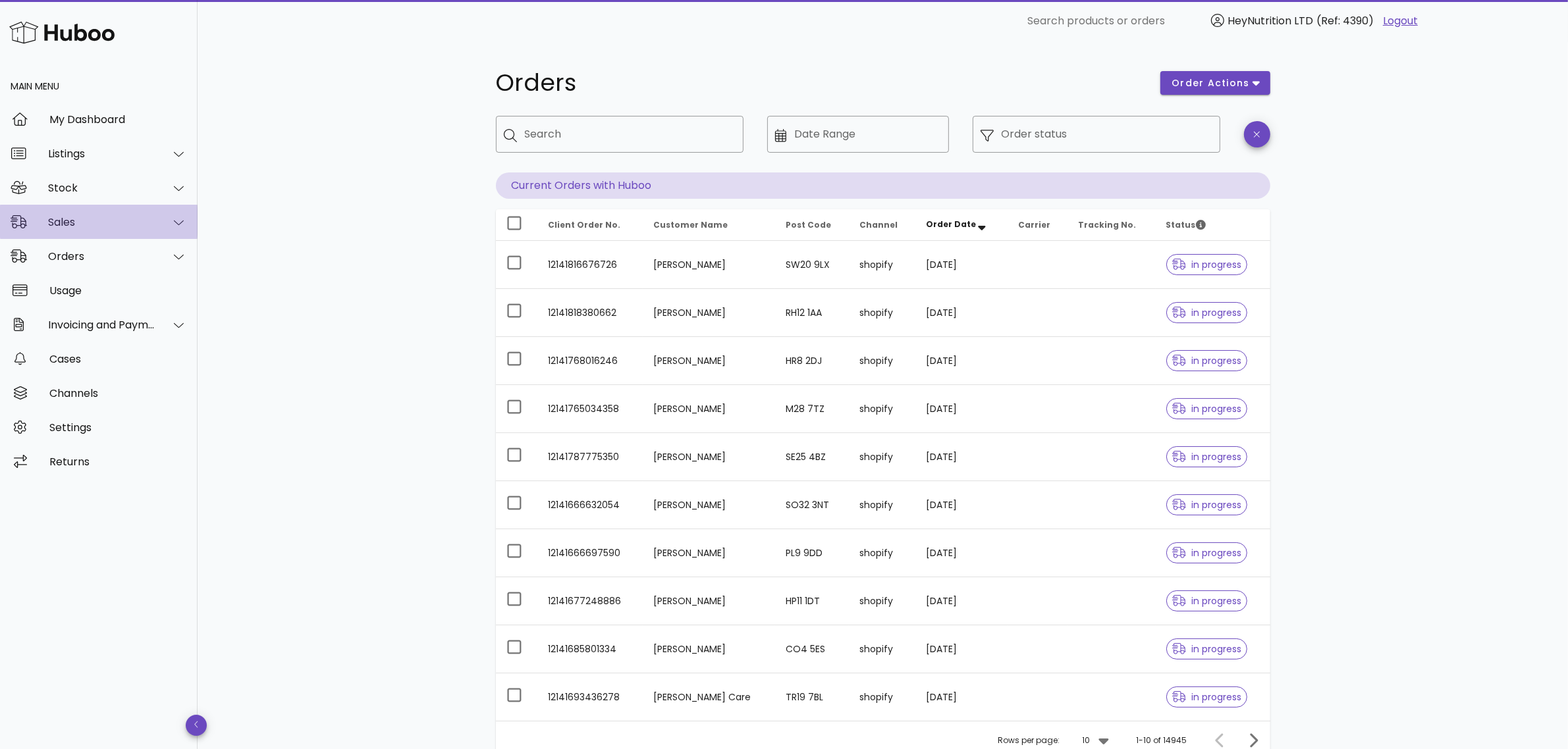
click at [136, 216] on div "Sales" at bounding box center [102, 222] width 107 height 12
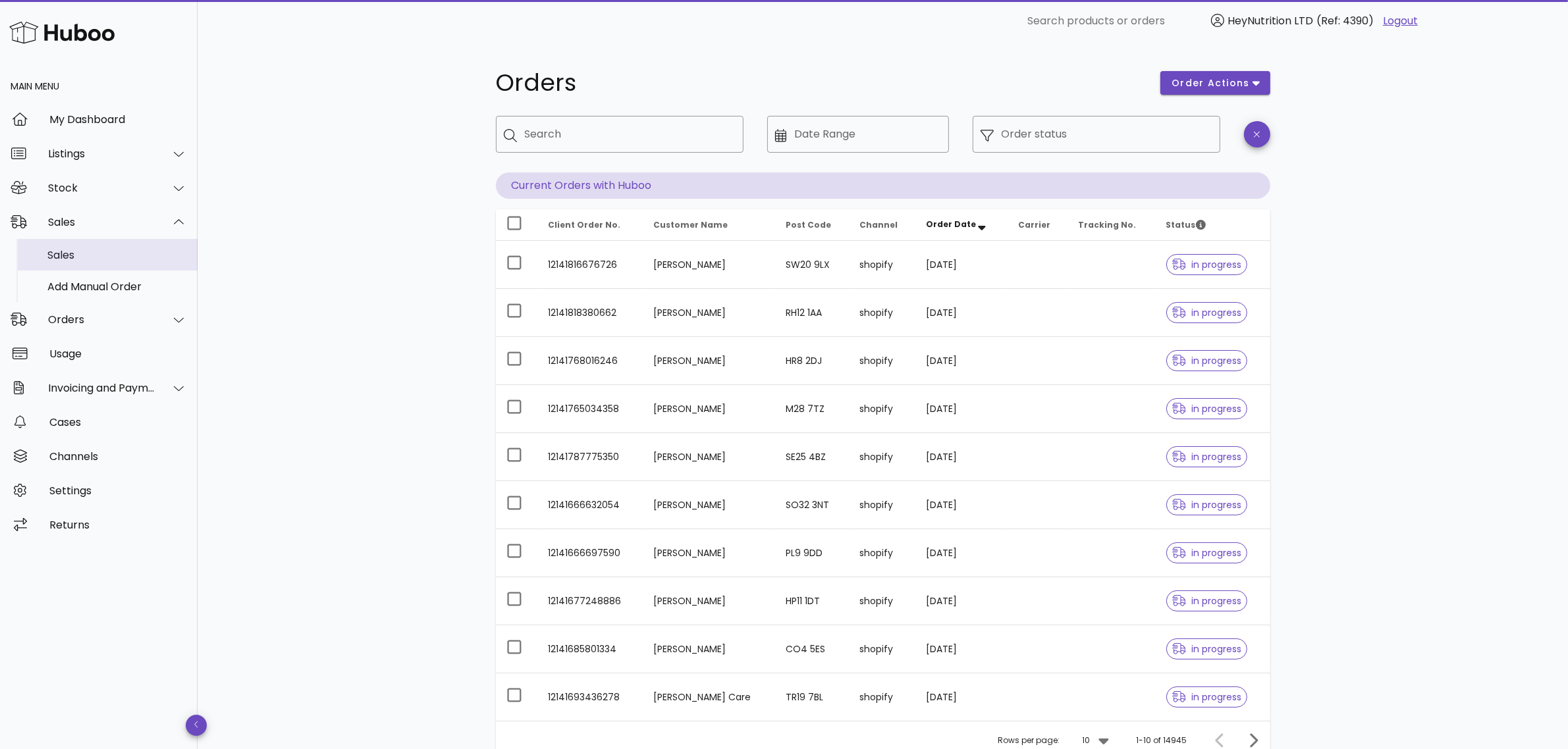
click at [107, 258] on div "Sales" at bounding box center [117, 255] width 139 height 12
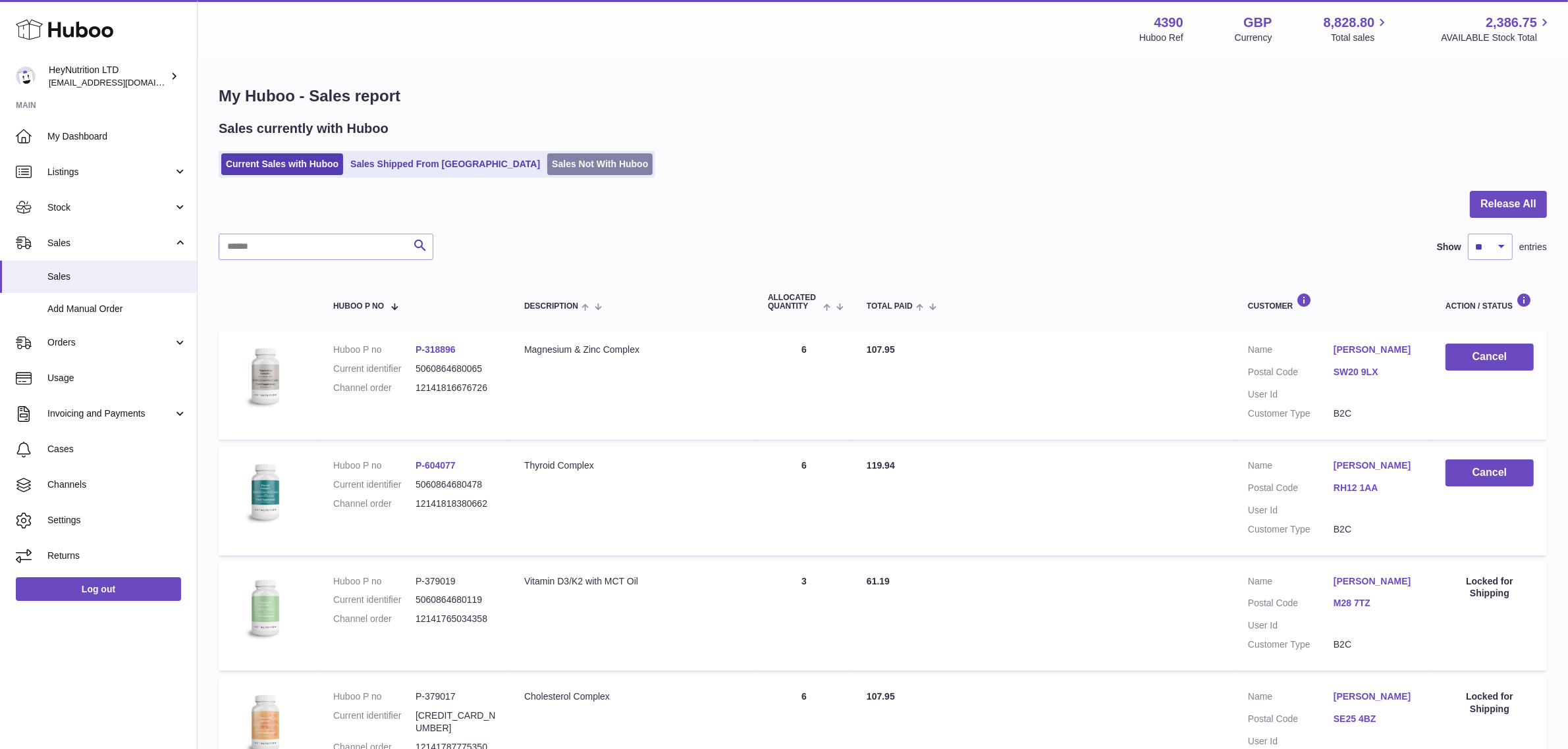
click at [554, 172] on link "Sales Not With Huboo" at bounding box center [600, 164] width 105 height 22
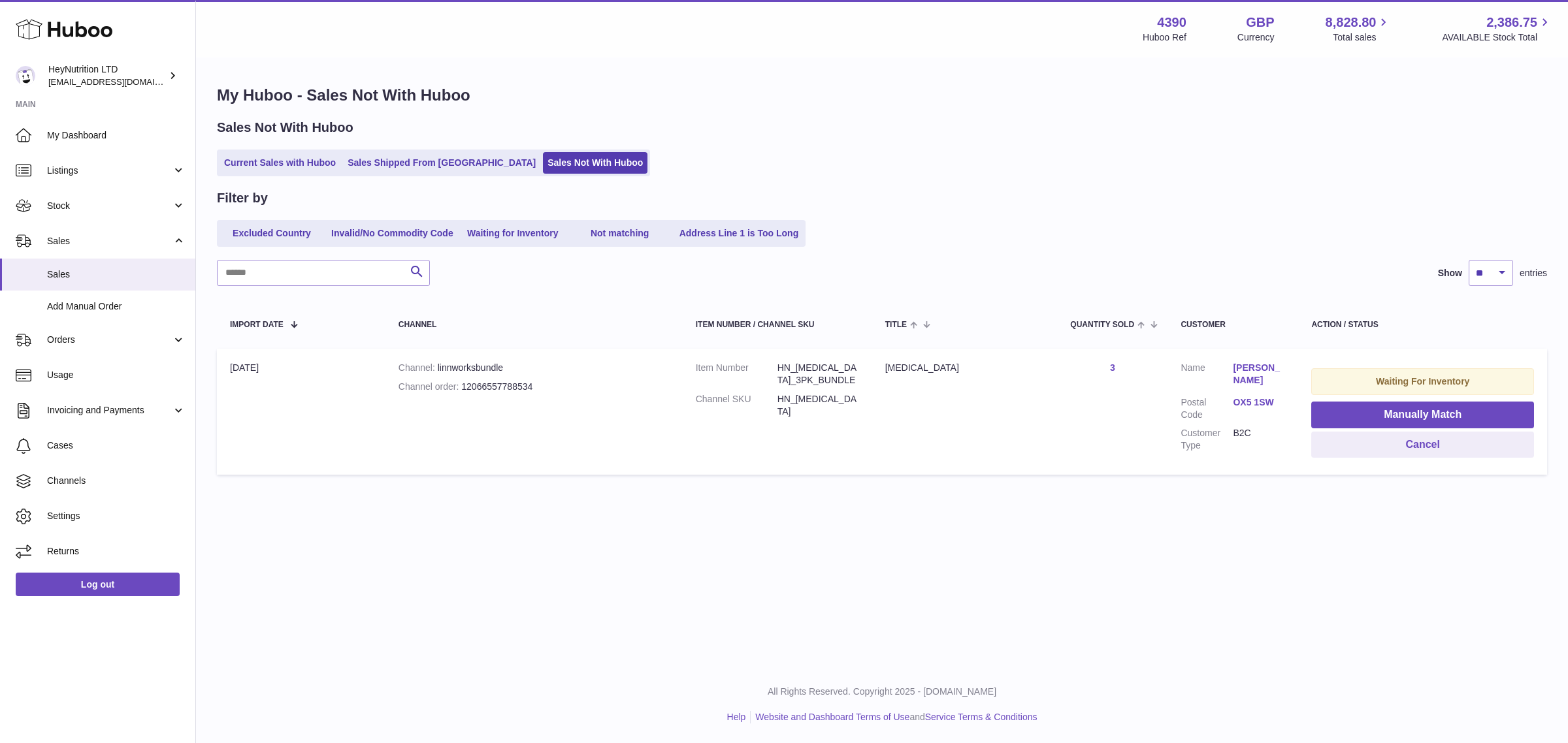
click at [527, 550] on div "Menu Huboo 4390 Huboo Ref GBP Currency 8,828.80 Total sales 2,386.75 AVAILABLE …" at bounding box center [881, 333] width 1372 height 666
click at [1073, 216] on div "Filter by Excluded Country Invalid/No Commodity Code Waiting for Inventory Not …" at bounding box center [882, 217] width 1330 height 57
